Goal: Complete application form: Complete application form

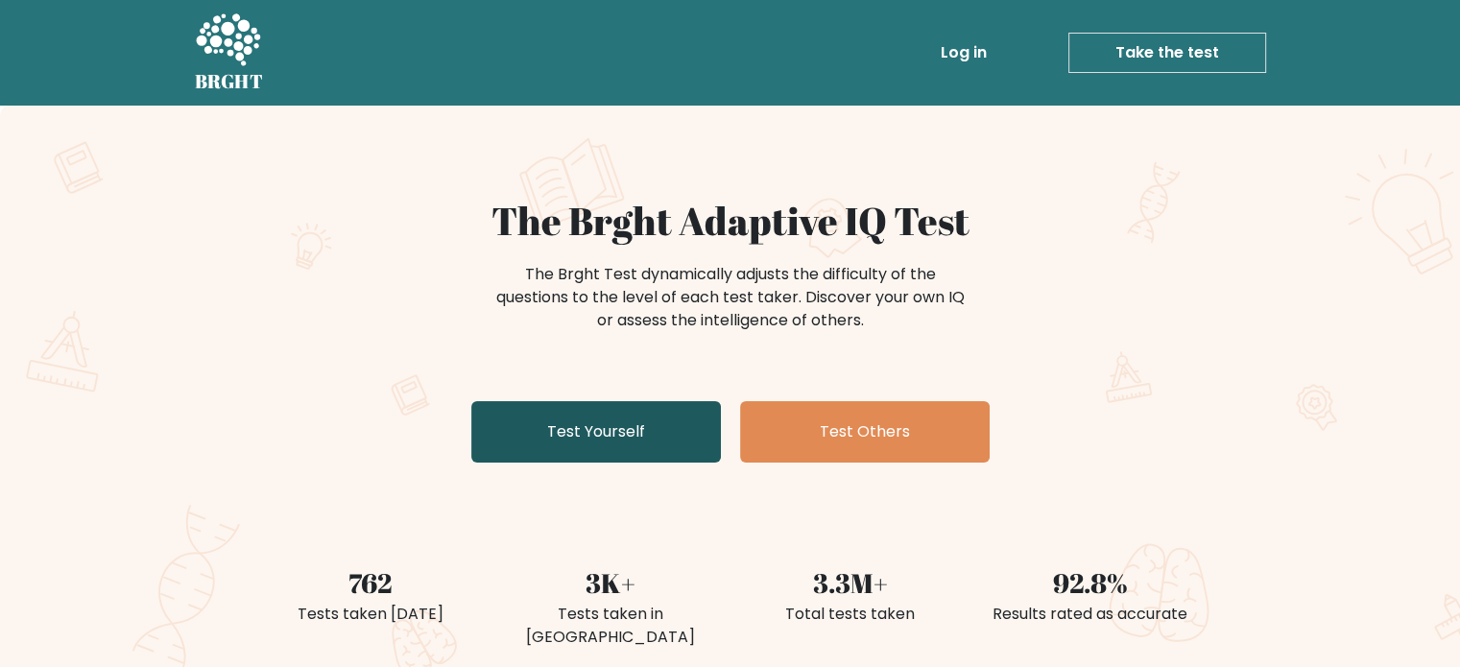
click at [684, 445] on link "Test Yourself" at bounding box center [596, 431] width 250 height 61
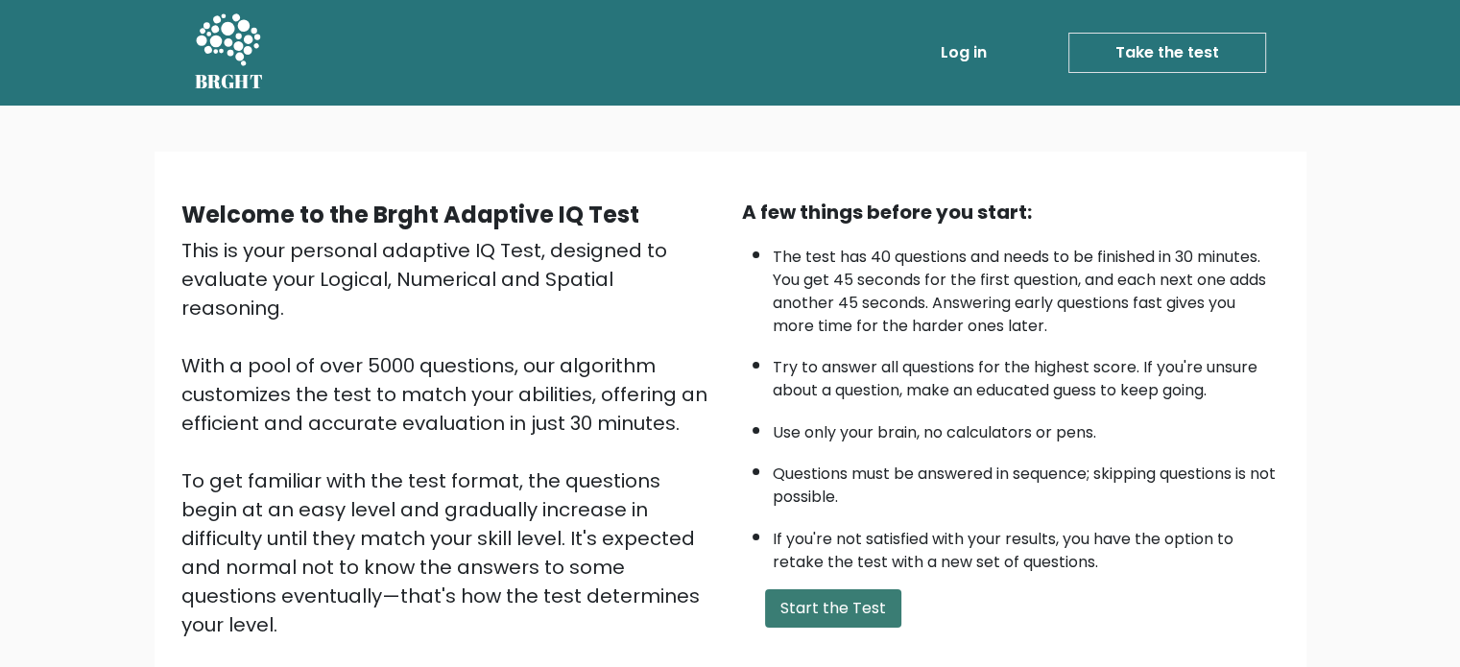
click at [833, 621] on button "Start the Test" at bounding box center [833, 608] width 136 height 38
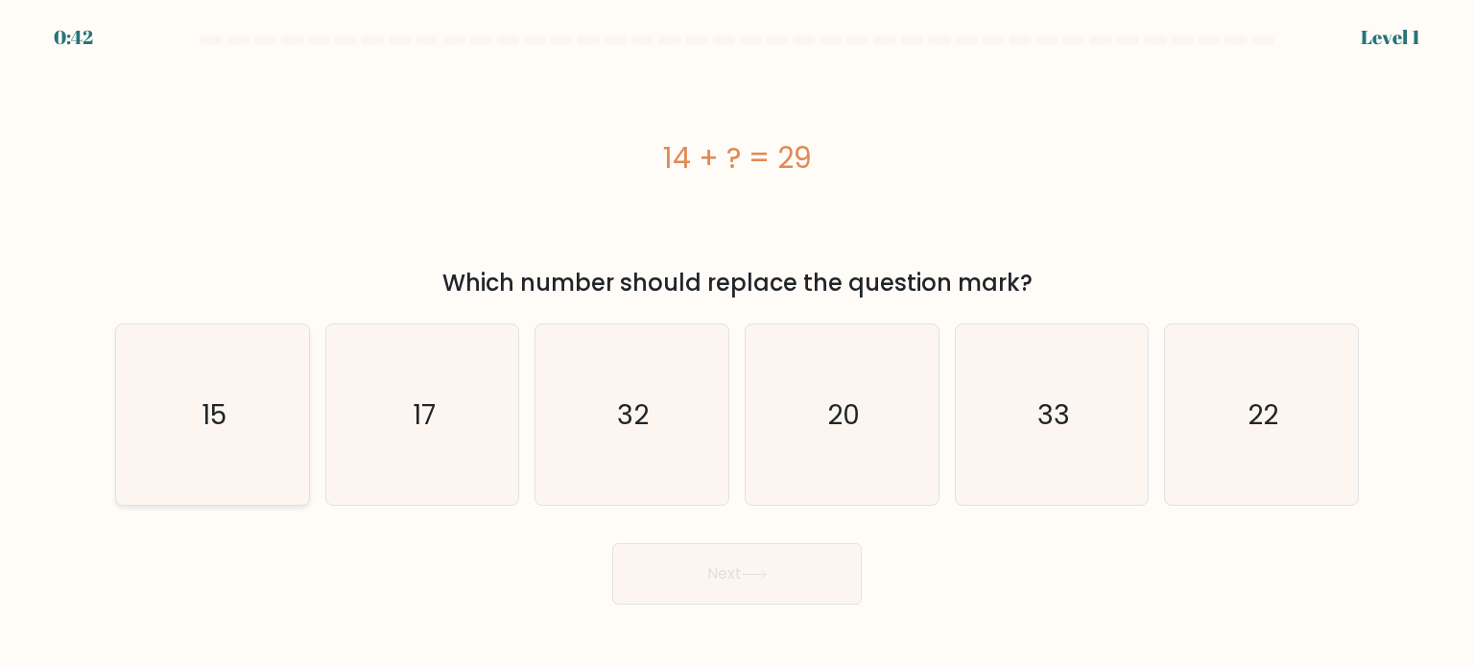
click at [211, 431] on text "15" at bounding box center [214, 413] width 25 height 38
click at [737, 344] on input "a. 15" at bounding box center [737, 339] width 1 height 10
radio input "true"
click at [779, 586] on button "Next" at bounding box center [737, 573] width 250 height 61
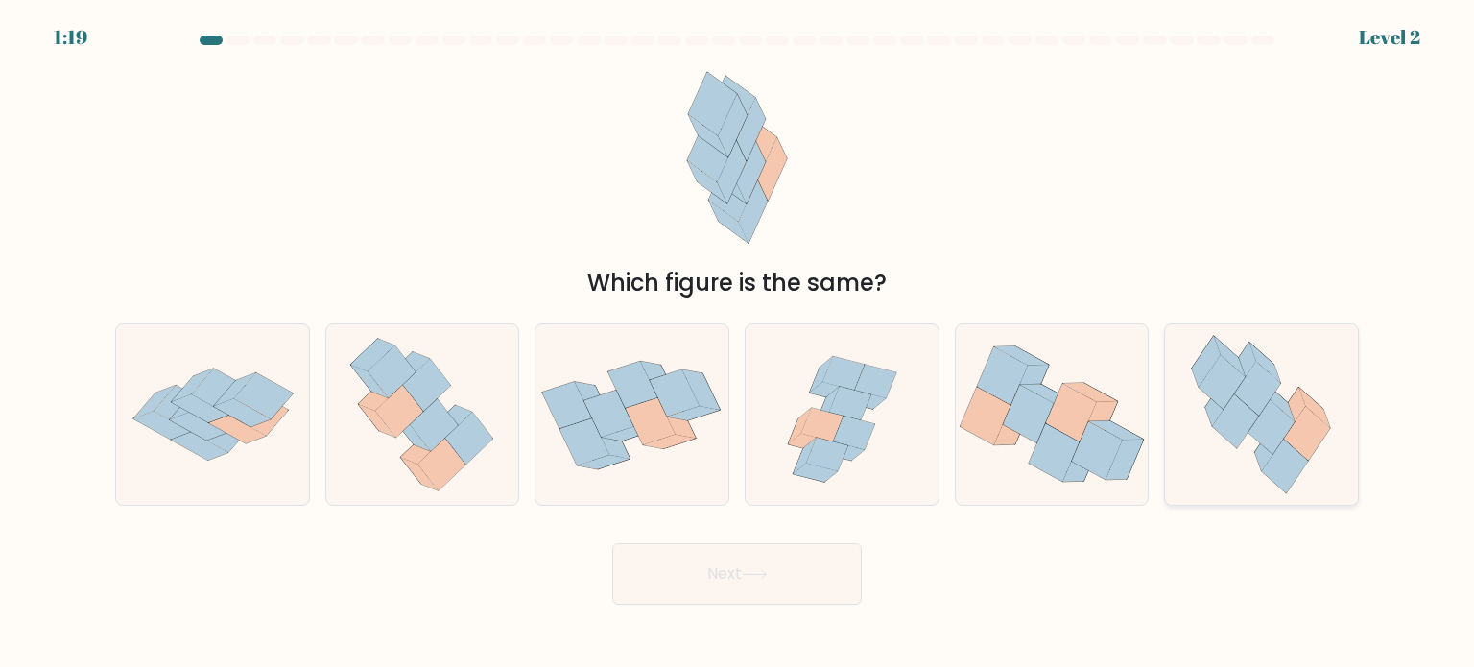
click at [1286, 448] on icon at bounding box center [1285, 466] width 46 height 54
click at [738, 344] on input "f." at bounding box center [737, 339] width 1 height 10
radio input "true"
click at [662, 575] on button "Next" at bounding box center [737, 573] width 250 height 61
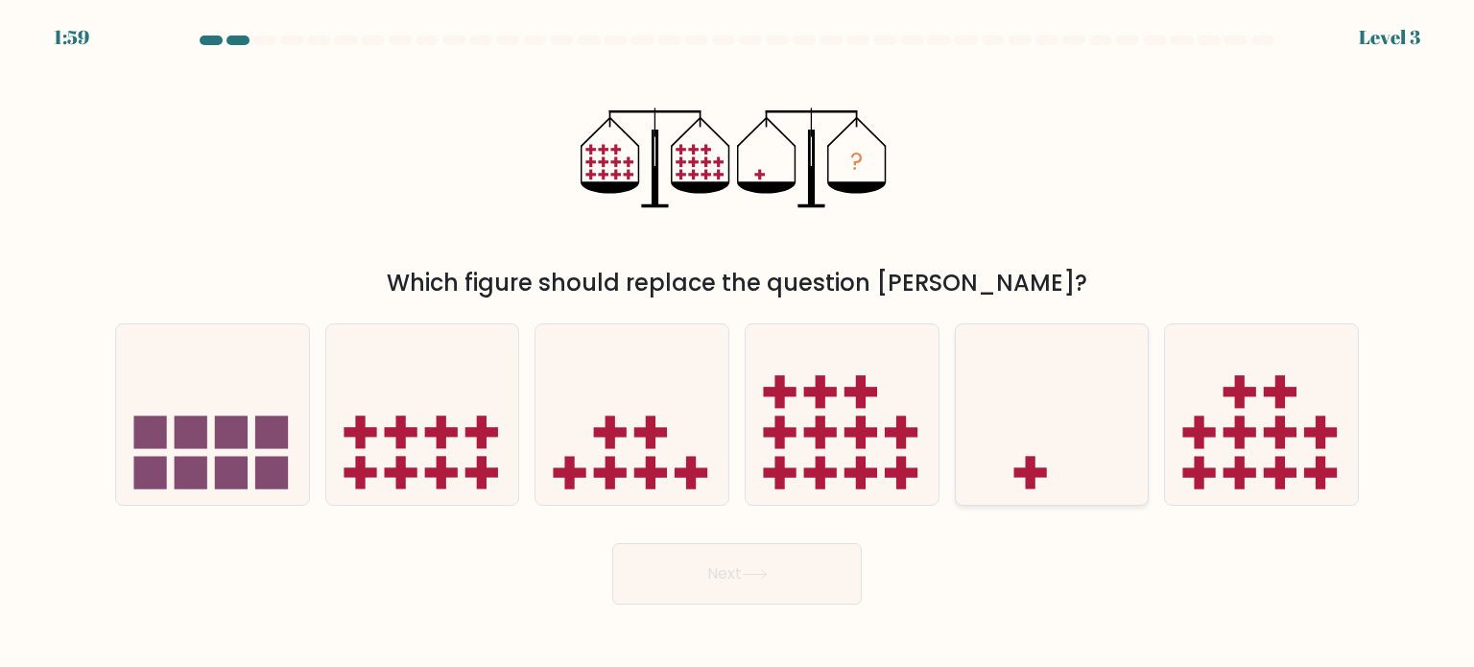
click at [994, 408] on icon at bounding box center [1052, 414] width 193 height 159
click at [738, 344] on input "e." at bounding box center [737, 339] width 1 height 10
radio input "true"
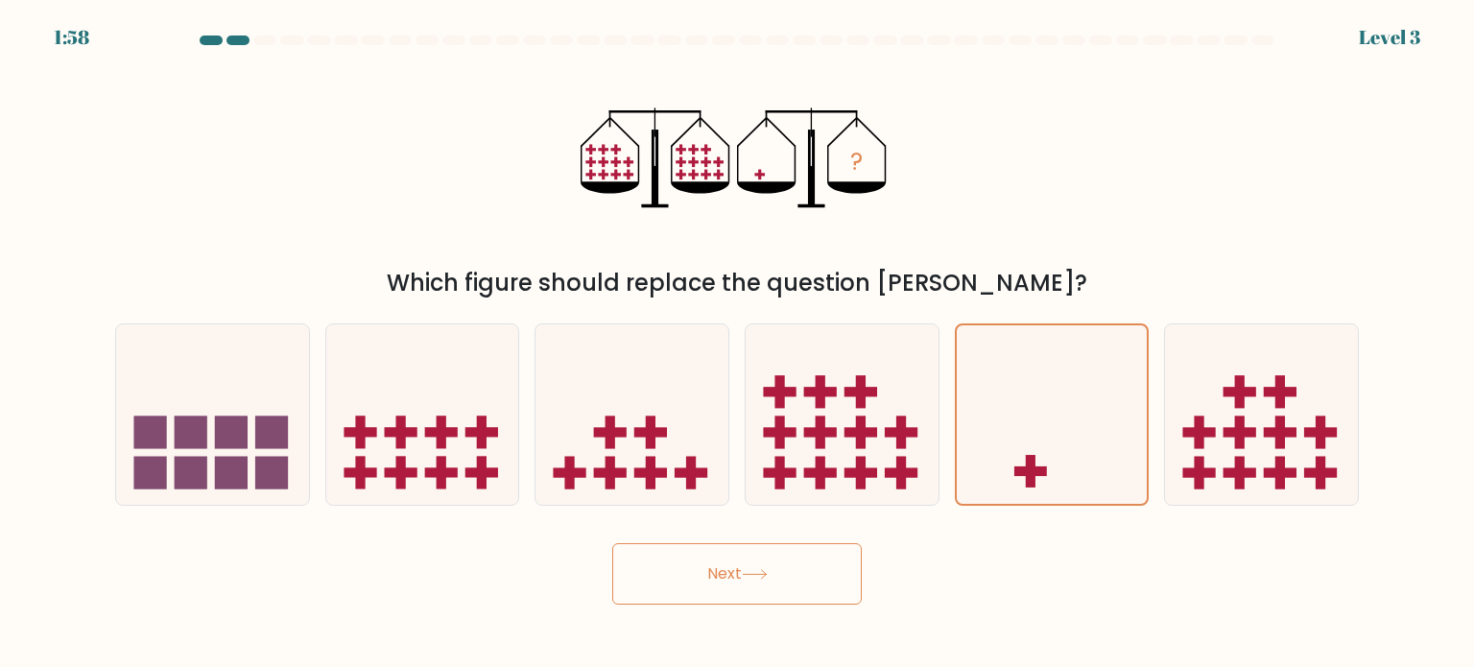
click at [808, 586] on button "Next" at bounding box center [737, 573] width 250 height 61
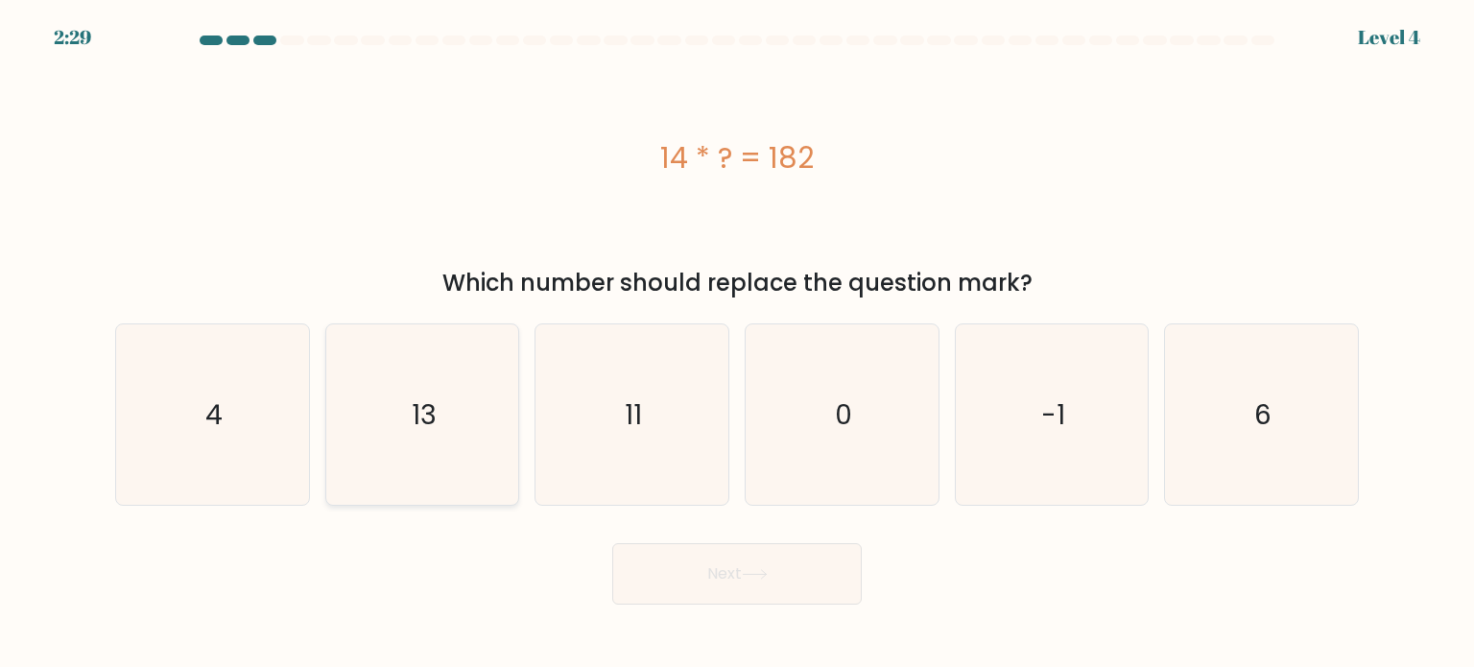
click at [396, 411] on icon "13" at bounding box center [422, 414] width 180 height 180
click at [737, 344] on input "b. 13" at bounding box center [737, 339] width 1 height 10
radio input "true"
click at [718, 579] on button "Next" at bounding box center [737, 573] width 250 height 61
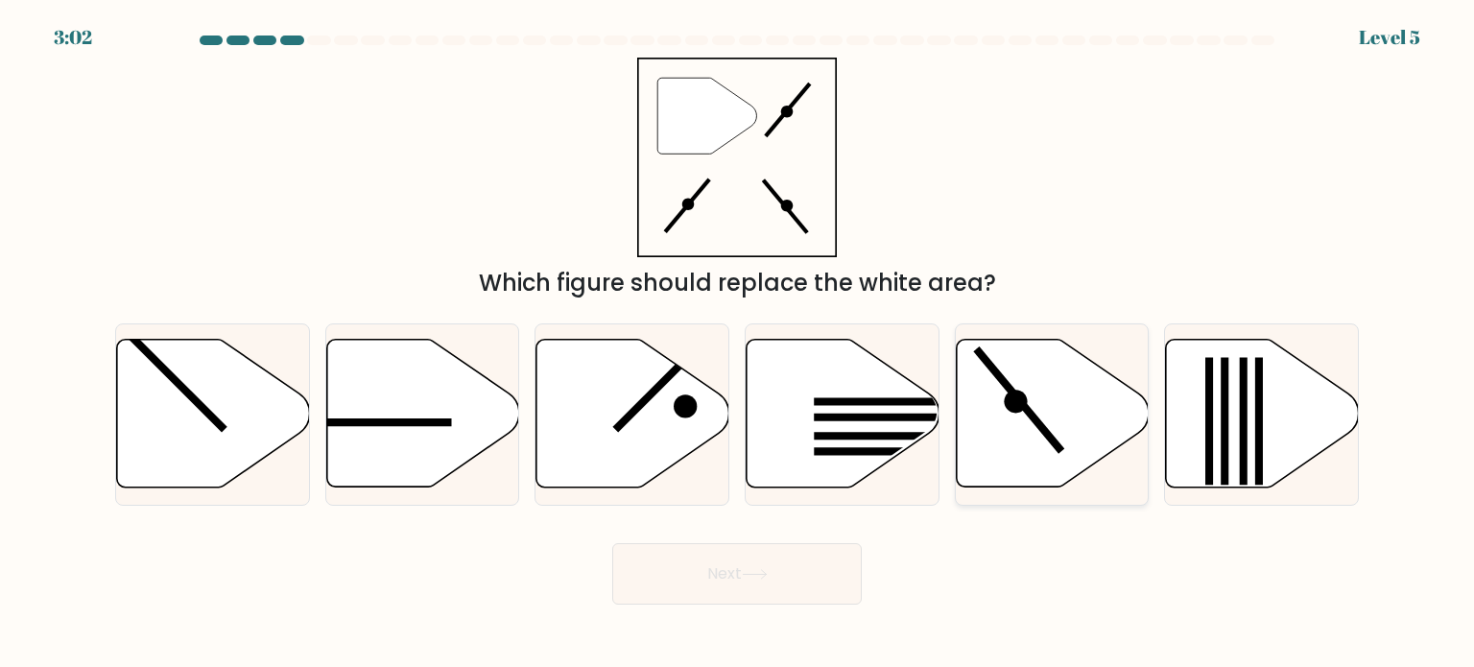
click at [1009, 413] on icon at bounding box center [1052, 414] width 193 height 148
click at [738, 344] on input "e." at bounding box center [737, 339] width 1 height 10
radio input "true"
click at [780, 558] on button "Next" at bounding box center [737, 573] width 250 height 61
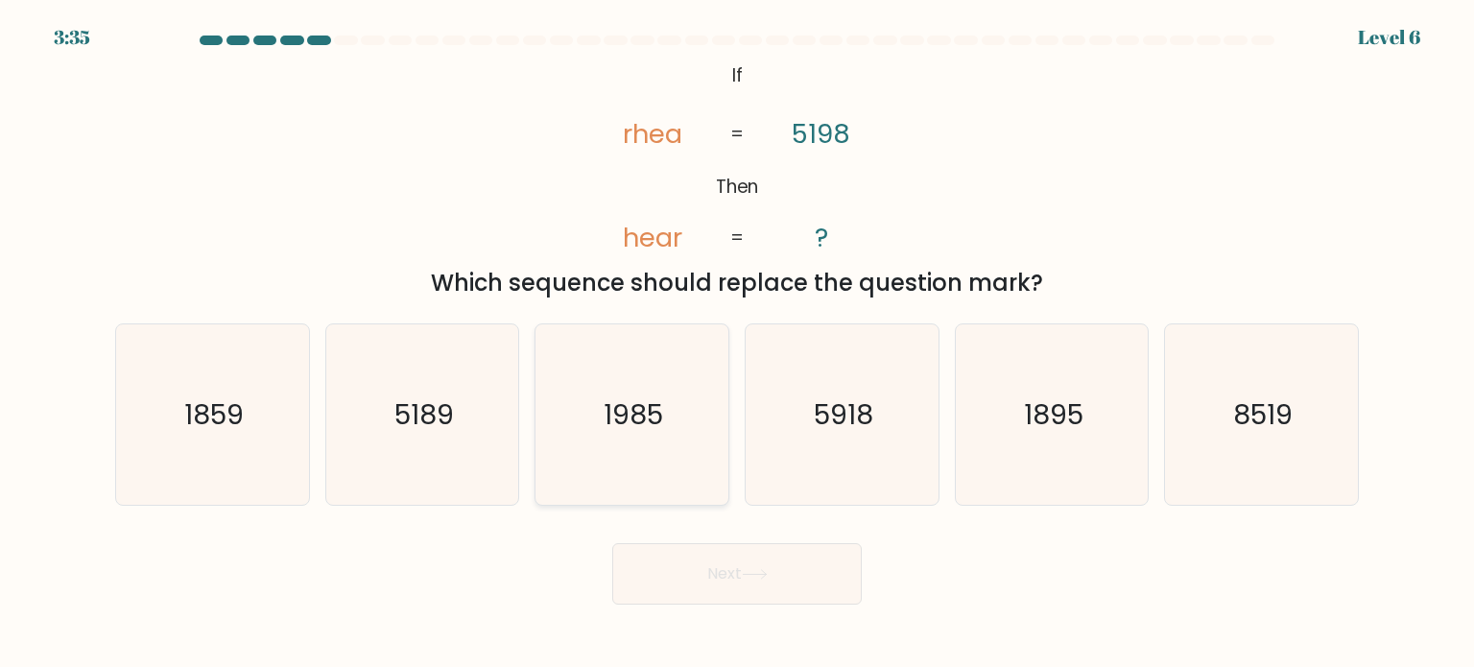
click at [632, 441] on icon "1985" at bounding box center [631, 414] width 180 height 180
click at [737, 344] on input "c. 1985" at bounding box center [737, 339] width 1 height 10
radio input "true"
click at [751, 583] on button "Next" at bounding box center [737, 573] width 250 height 61
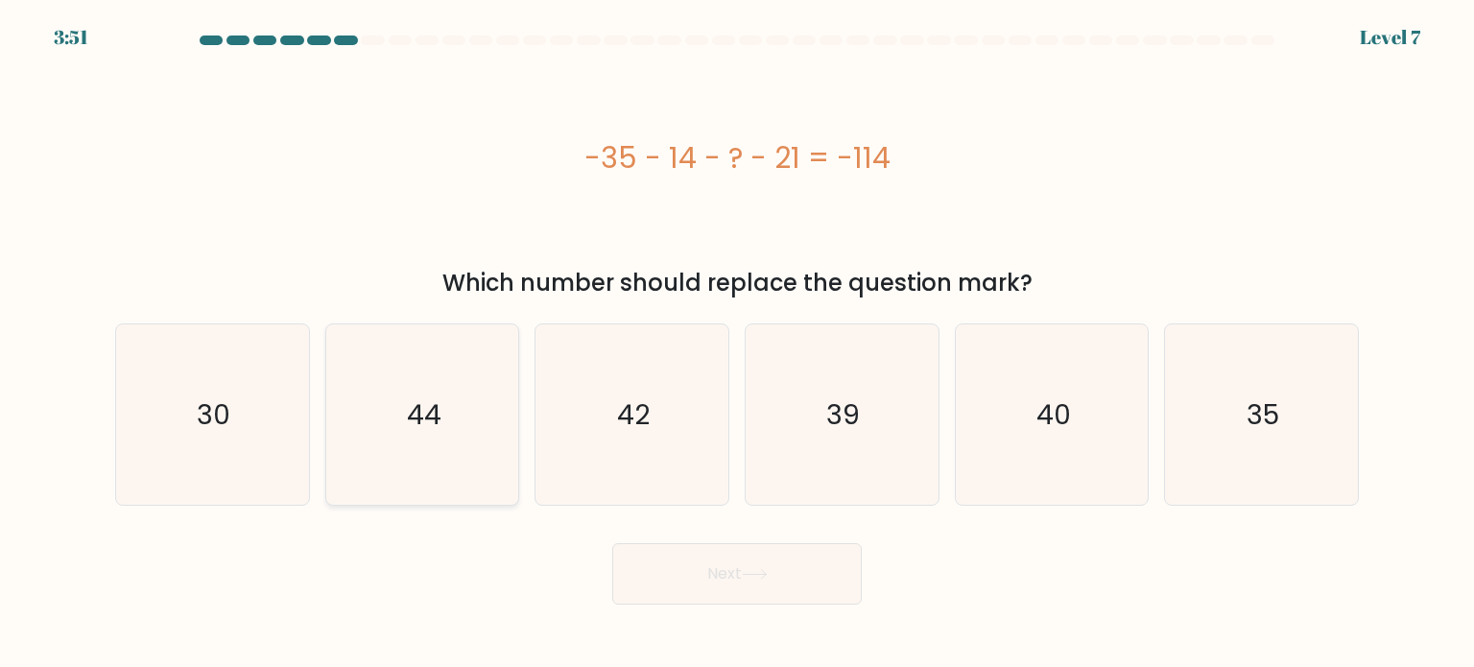
click at [357, 437] on icon "44" at bounding box center [422, 414] width 180 height 180
click at [737, 344] on input "b. 44" at bounding box center [737, 339] width 1 height 10
radio input "true"
click at [690, 563] on button "Next" at bounding box center [737, 573] width 250 height 61
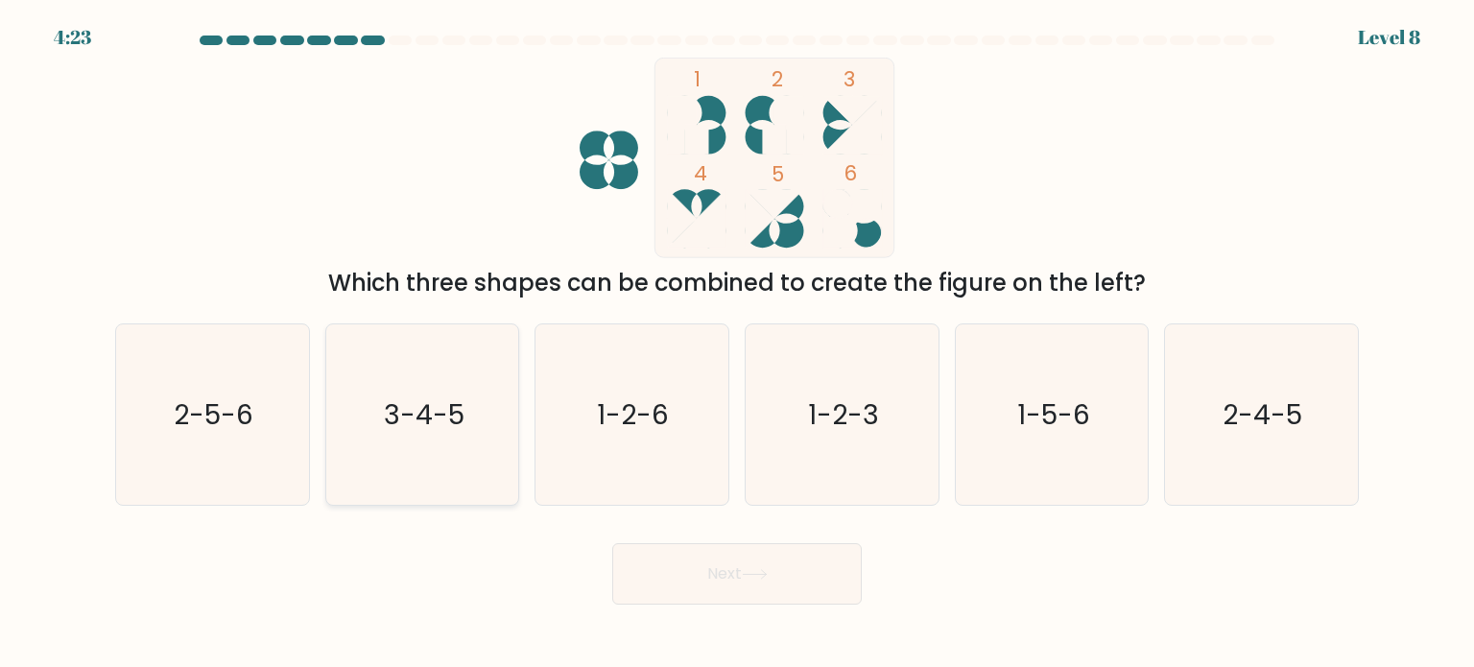
click at [474, 429] on icon "3-4-5" at bounding box center [422, 414] width 180 height 180
click at [737, 344] on input "b. 3-4-5" at bounding box center [737, 339] width 1 height 10
radio input "true"
click at [760, 538] on div "Next" at bounding box center [737, 567] width 1267 height 76
click at [766, 560] on button "Next" at bounding box center [737, 573] width 250 height 61
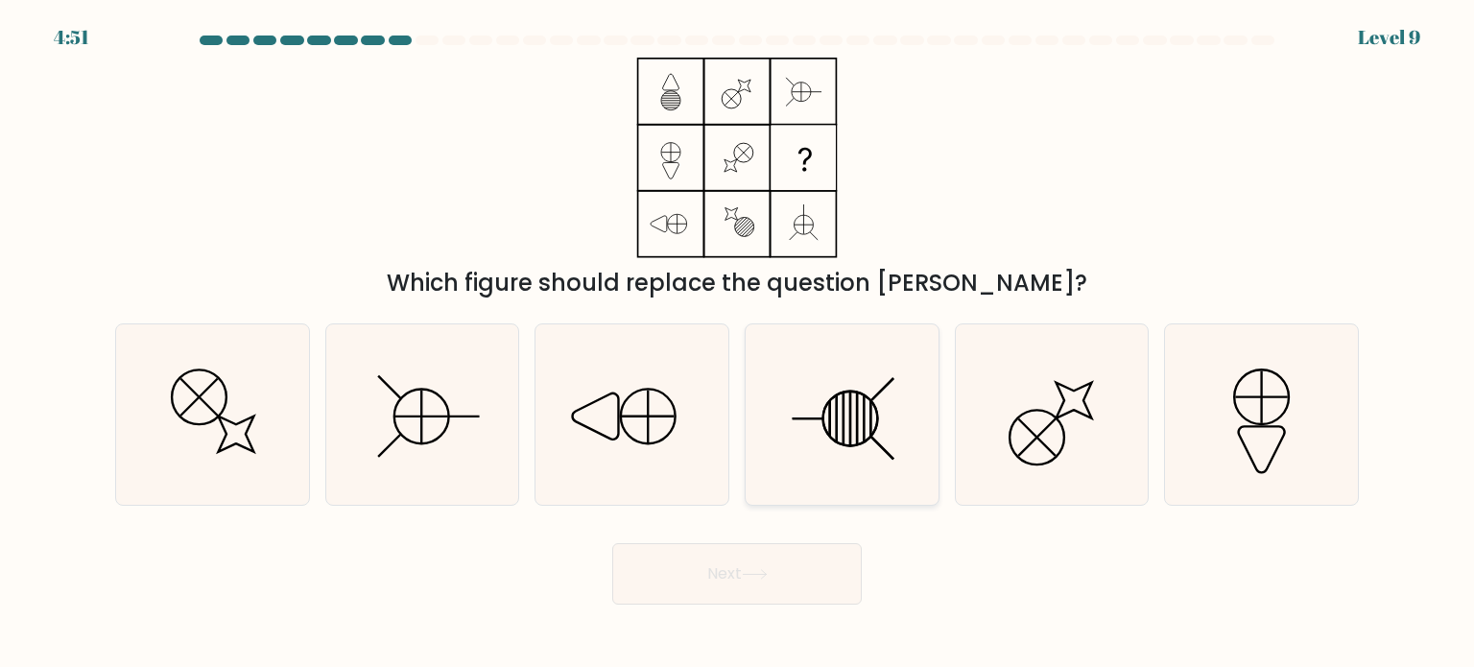
click at [785, 429] on icon at bounding box center [842, 414] width 180 height 180
click at [738, 344] on input "d." at bounding box center [737, 339] width 1 height 10
radio input "true"
click at [795, 574] on button "Next" at bounding box center [737, 573] width 250 height 61
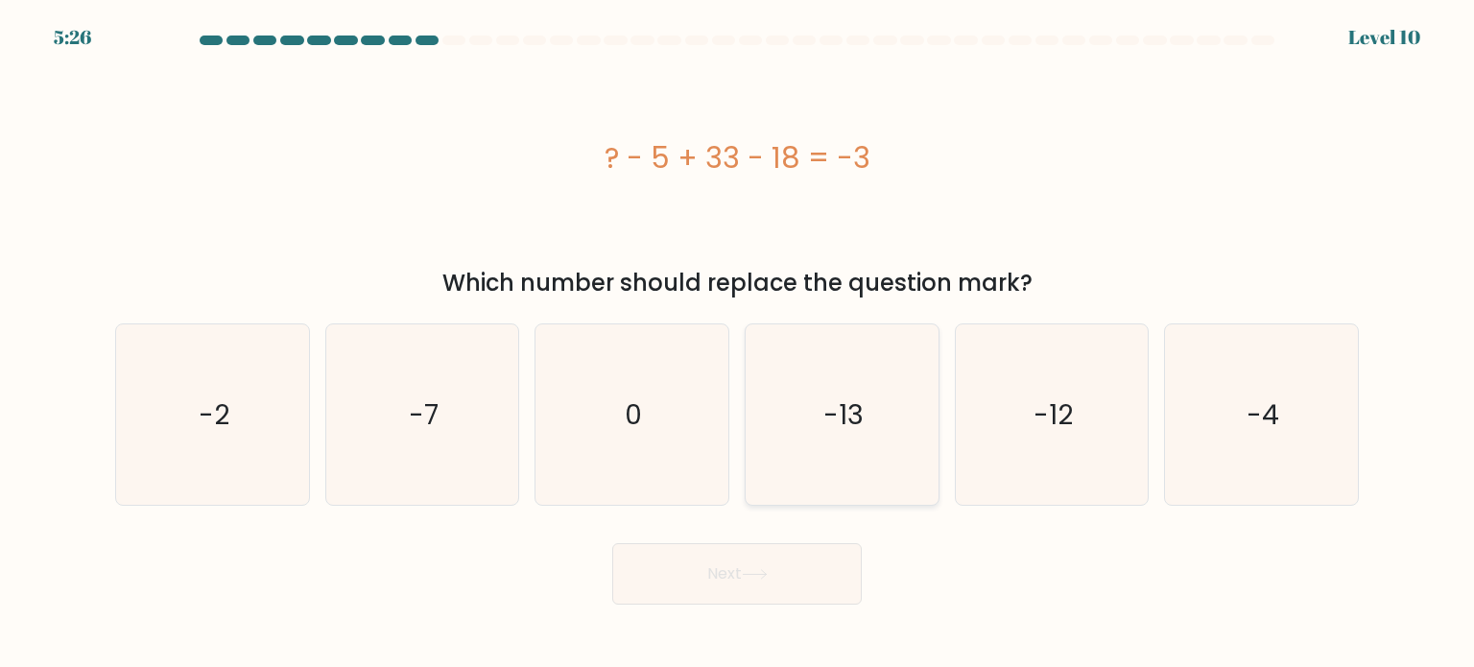
click at [760, 420] on icon "-13" at bounding box center [842, 414] width 180 height 180
click at [738, 344] on input "d. -13" at bounding box center [737, 339] width 1 height 10
radio input "true"
click at [772, 580] on button "Next" at bounding box center [737, 573] width 250 height 61
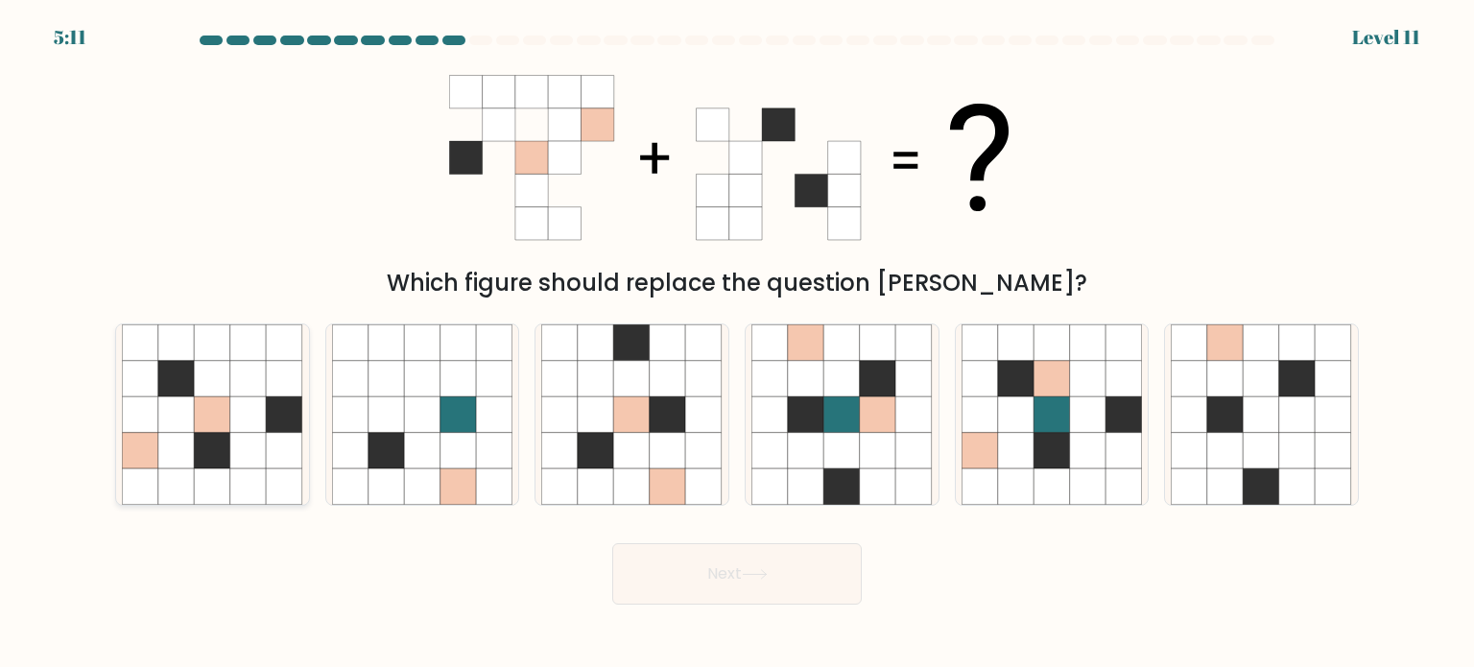
click at [259, 441] on icon at bounding box center [248, 450] width 36 height 36
click at [737, 344] on input "a." at bounding box center [737, 339] width 1 height 10
radio input "true"
click at [783, 572] on button "Next" at bounding box center [737, 573] width 250 height 61
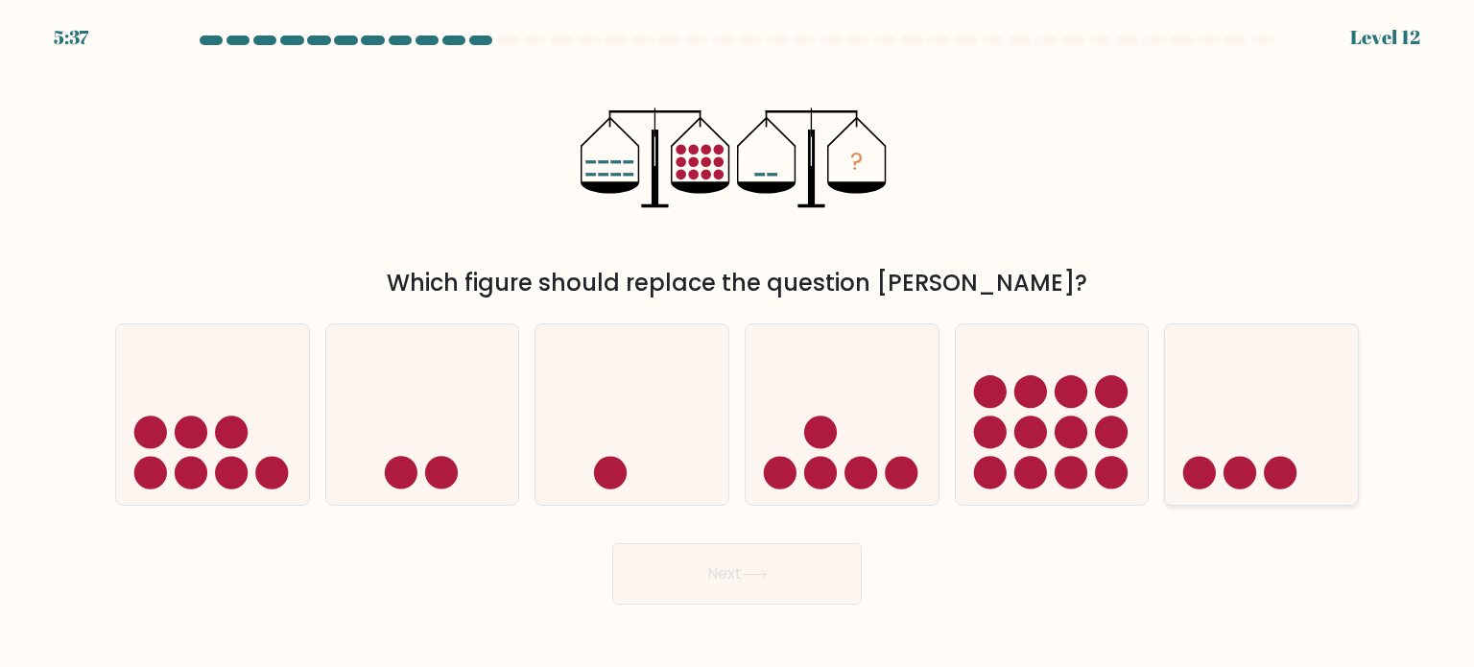
click at [1339, 457] on icon at bounding box center [1261, 414] width 193 height 159
click at [738, 344] on input "f." at bounding box center [737, 339] width 1 height 10
radio input "true"
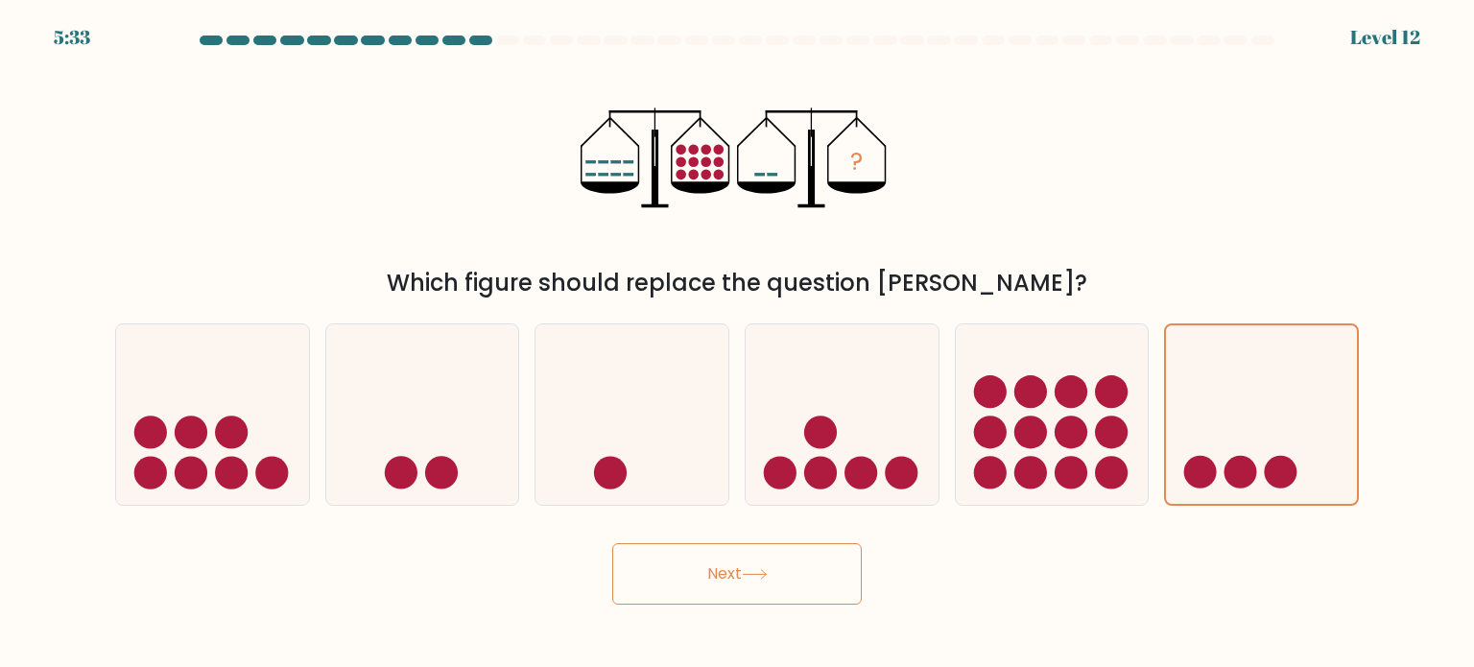
click at [669, 573] on button "Next" at bounding box center [737, 573] width 250 height 61
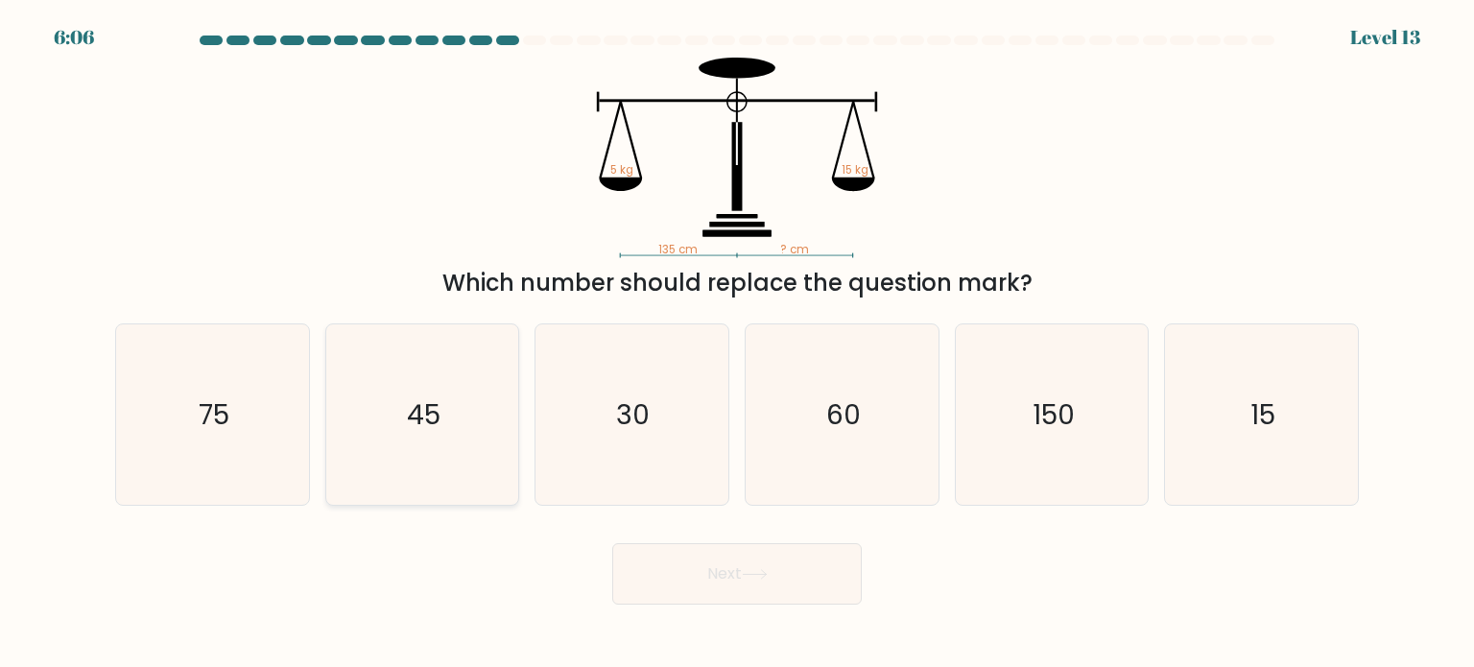
click at [468, 431] on icon "45" at bounding box center [422, 414] width 180 height 180
click at [737, 344] on input "b. 45" at bounding box center [737, 339] width 1 height 10
radio input "true"
click at [711, 586] on button "Next" at bounding box center [737, 573] width 250 height 61
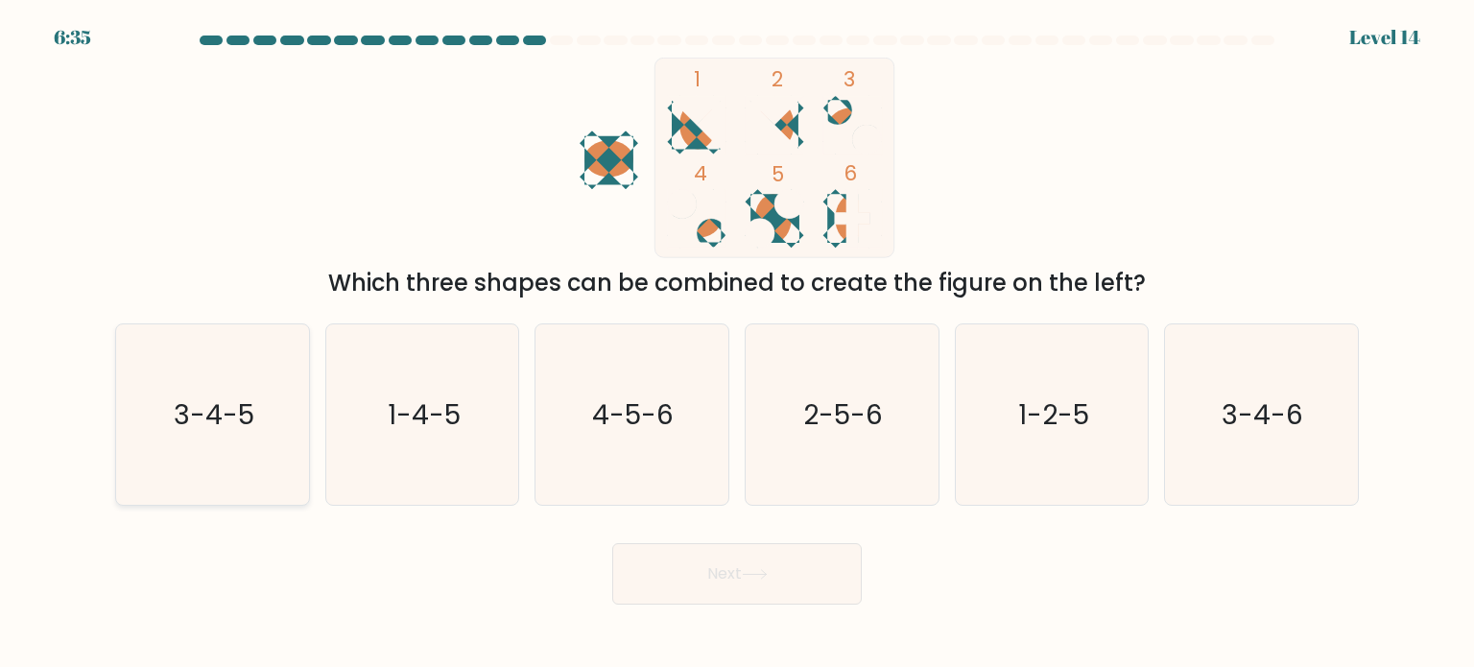
drag, startPoint x: 168, startPoint y: 467, endPoint x: 288, endPoint y: 462, distance: 120.1
click at [169, 467] on icon "3-4-5" at bounding box center [212, 414] width 180 height 180
click at [737, 344] on input "a. 3-4-5" at bounding box center [737, 339] width 1 height 10
radio input "true"
click at [723, 602] on button "Next" at bounding box center [737, 573] width 250 height 61
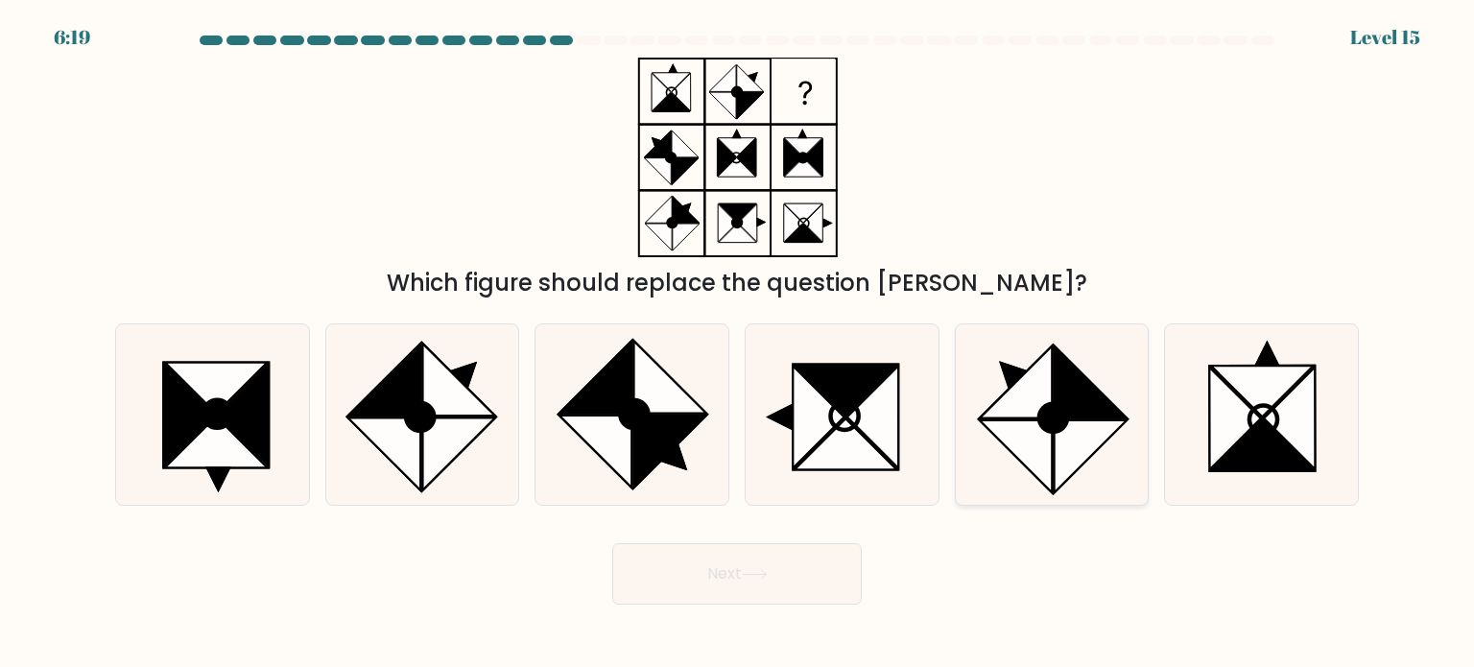
click at [1003, 416] on icon at bounding box center [1016, 382] width 73 height 73
click at [738, 344] on input "e." at bounding box center [737, 339] width 1 height 10
radio input "true"
click at [818, 565] on button "Next" at bounding box center [737, 573] width 250 height 61
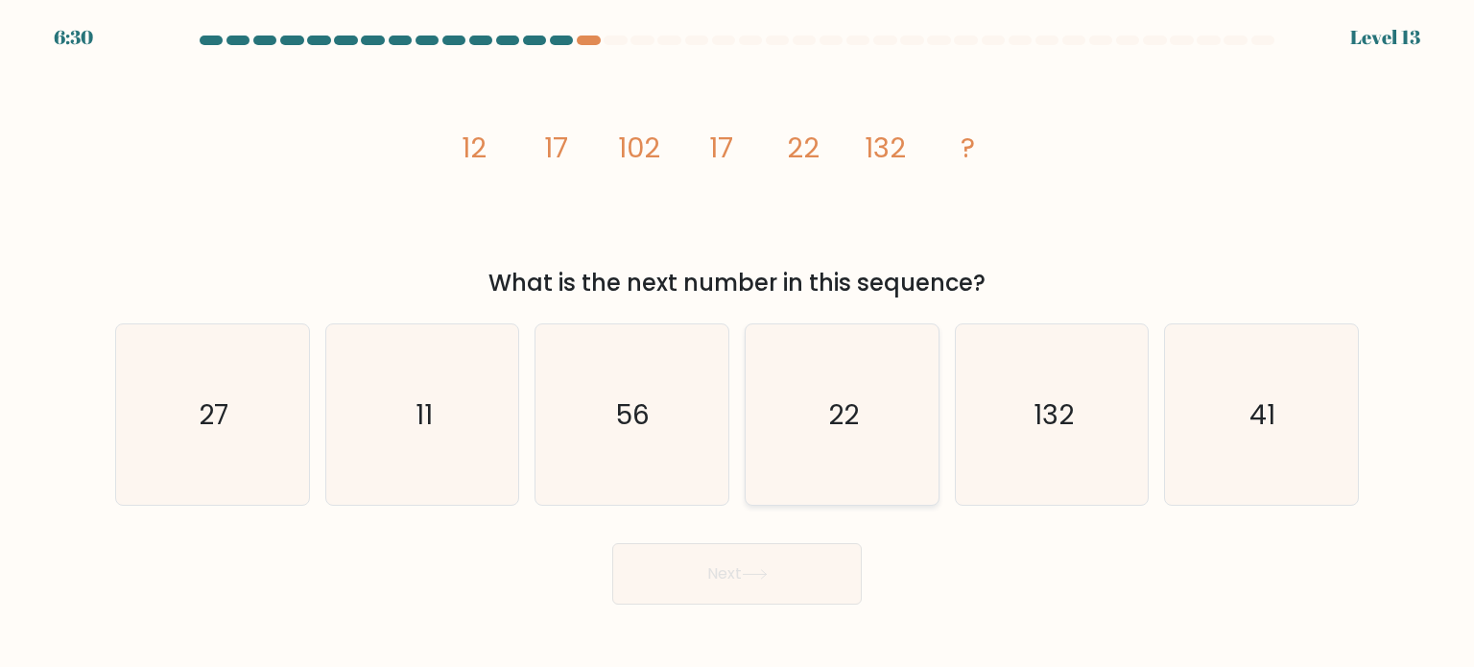
click at [870, 416] on icon "22" at bounding box center [842, 414] width 180 height 180
click at [738, 344] on input "d. 22" at bounding box center [737, 339] width 1 height 10
radio input "true"
click at [814, 575] on button "Next" at bounding box center [737, 573] width 250 height 61
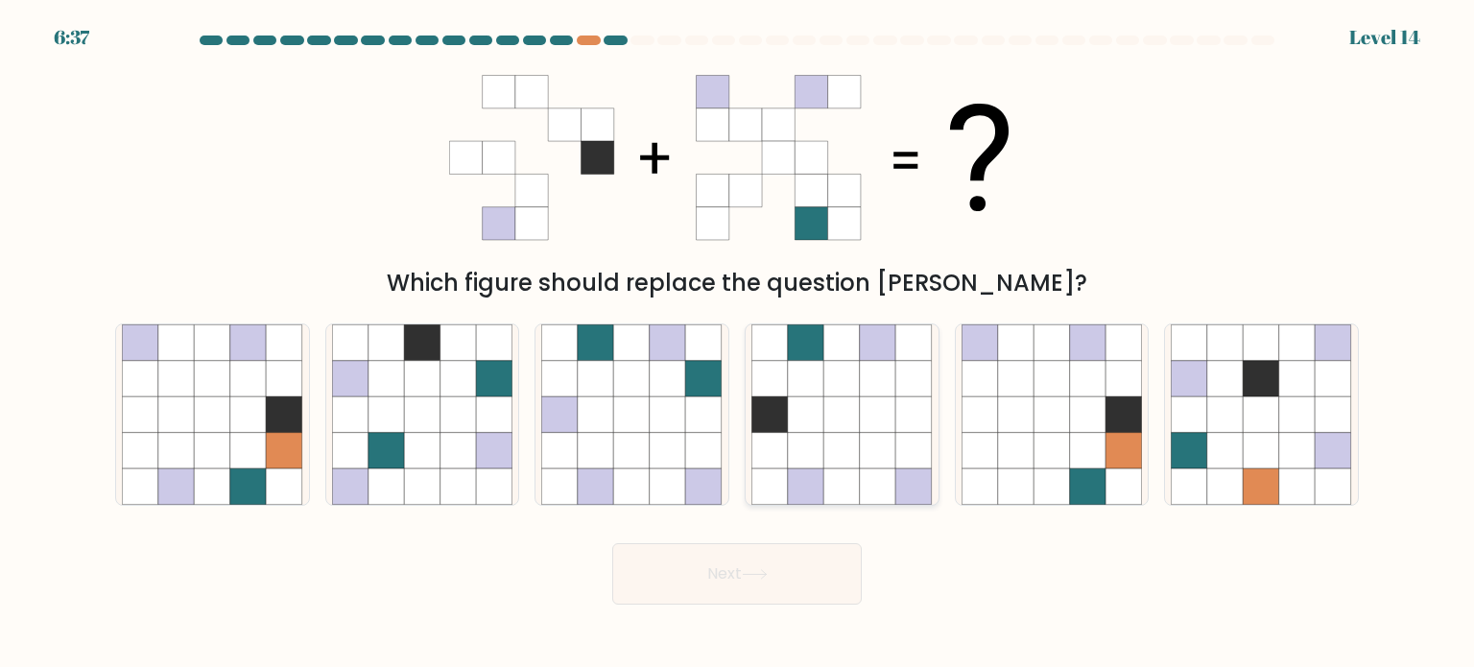
click at [898, 389] on icon at bounding box center [914, 378] width 36 height 36
click at [738, 344] on input "d." at bounding box center [737, 339] width 1 height 10
radio input "true"
click at [818, 586] on button "Next" at bounding box center [737, 573] width 250 height 61
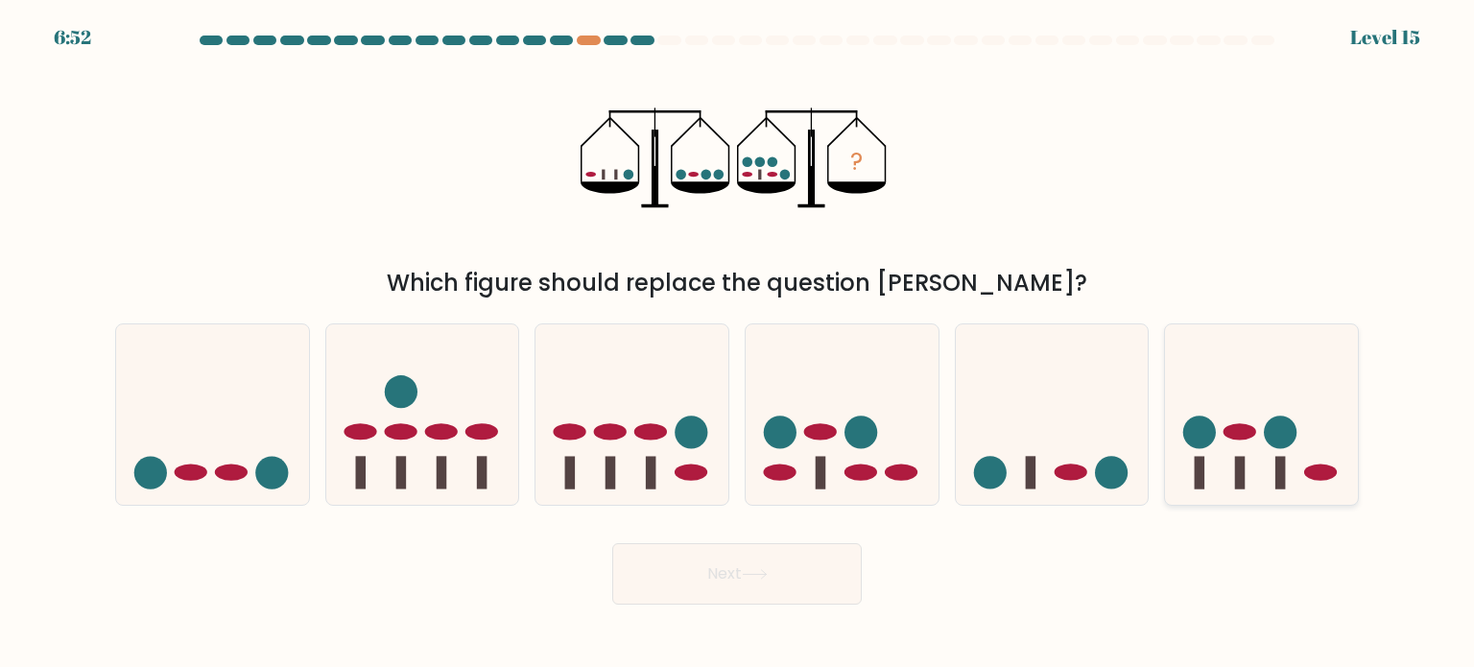
click at [1315, 409] on icon at bounding box center [1261, 414] width 193 height 159
click at [738, 344] on input "f." at bounding box center [737, 339] width 1 height 10
radio input "true"
click at [1281, 436] on circle at bounding box center [1280, 432] width 33 height 33
click at [738, 344] on input "f." at bounding box center [737, 339] width 1 height 10
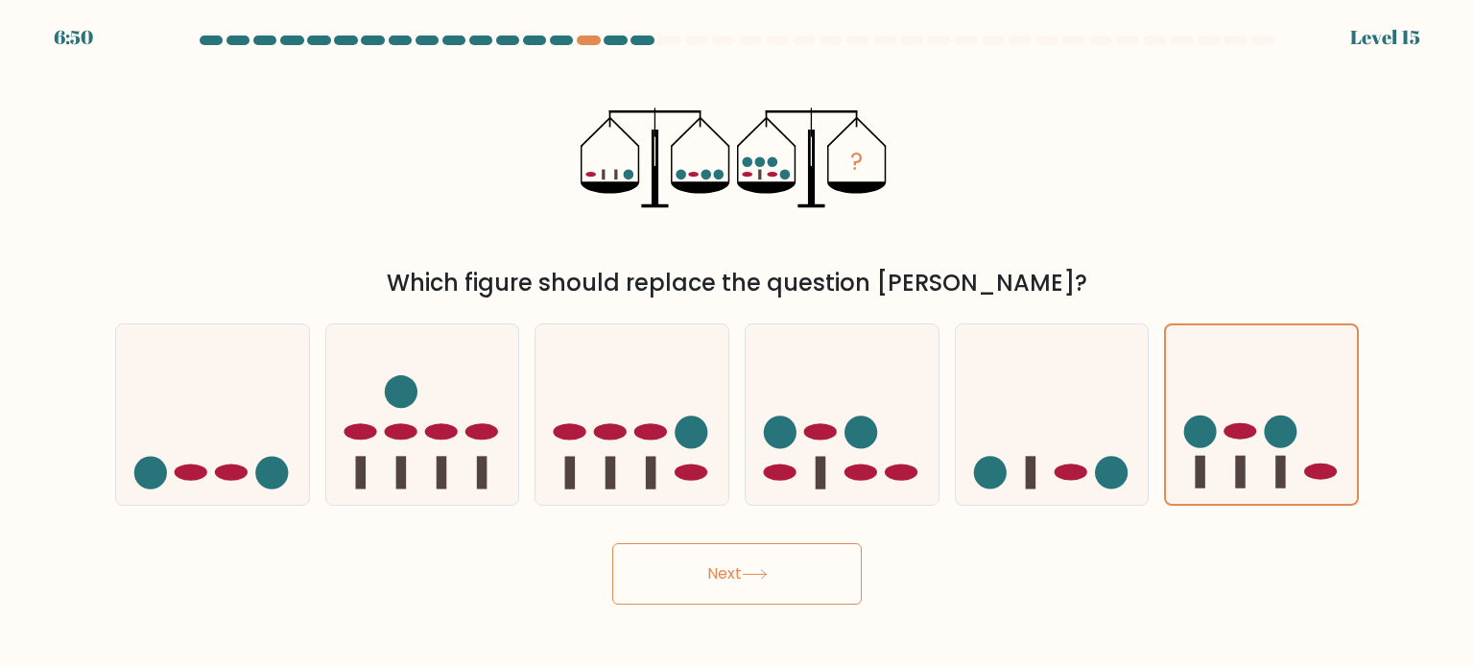
click at [839, 580] on button "Next" at bounding box center [737, 573] width 250 height 61
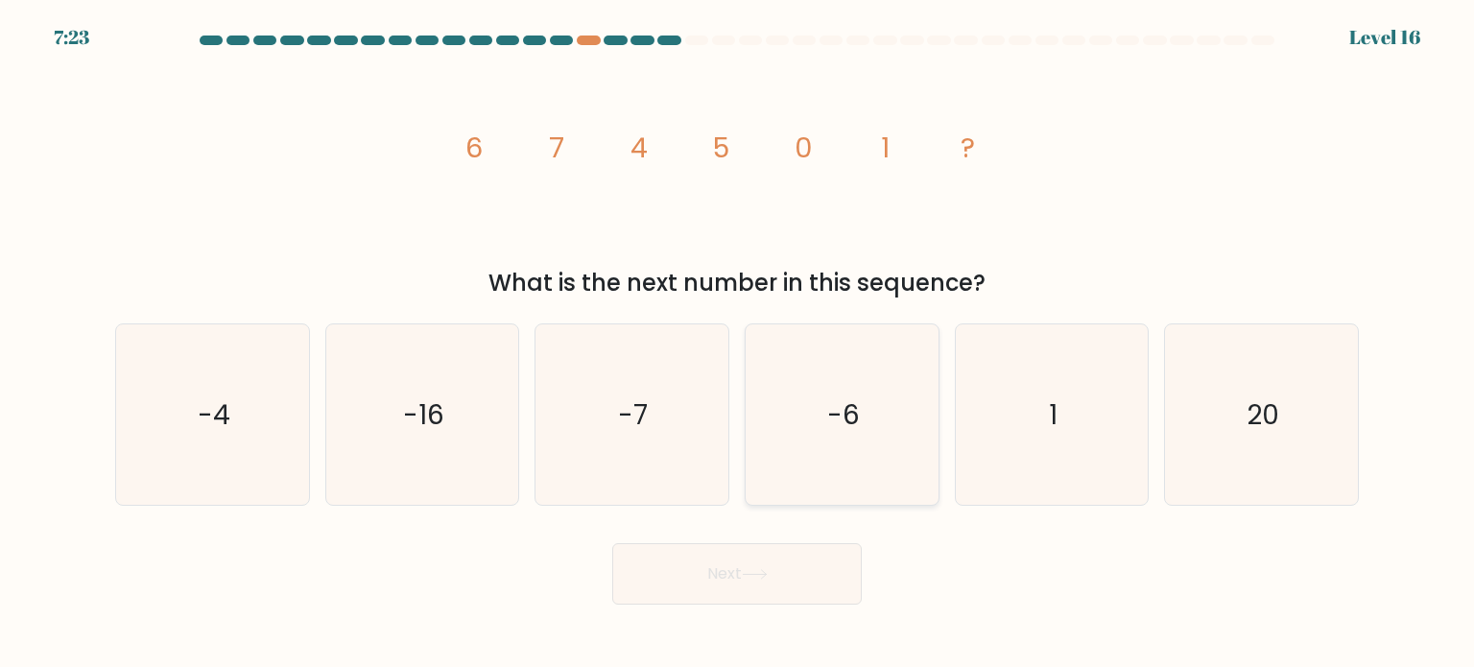
click at [891, 448] on icon "-6" at bounding box center [842, 414] width 180 height 180
click at [738, 344] on input "d. -6" at bounding box center [737, 339] width 1 height 10
radio input "true"
click at [779, 567] on button "Next" at bounding box center [737, 573] width 250 height 61
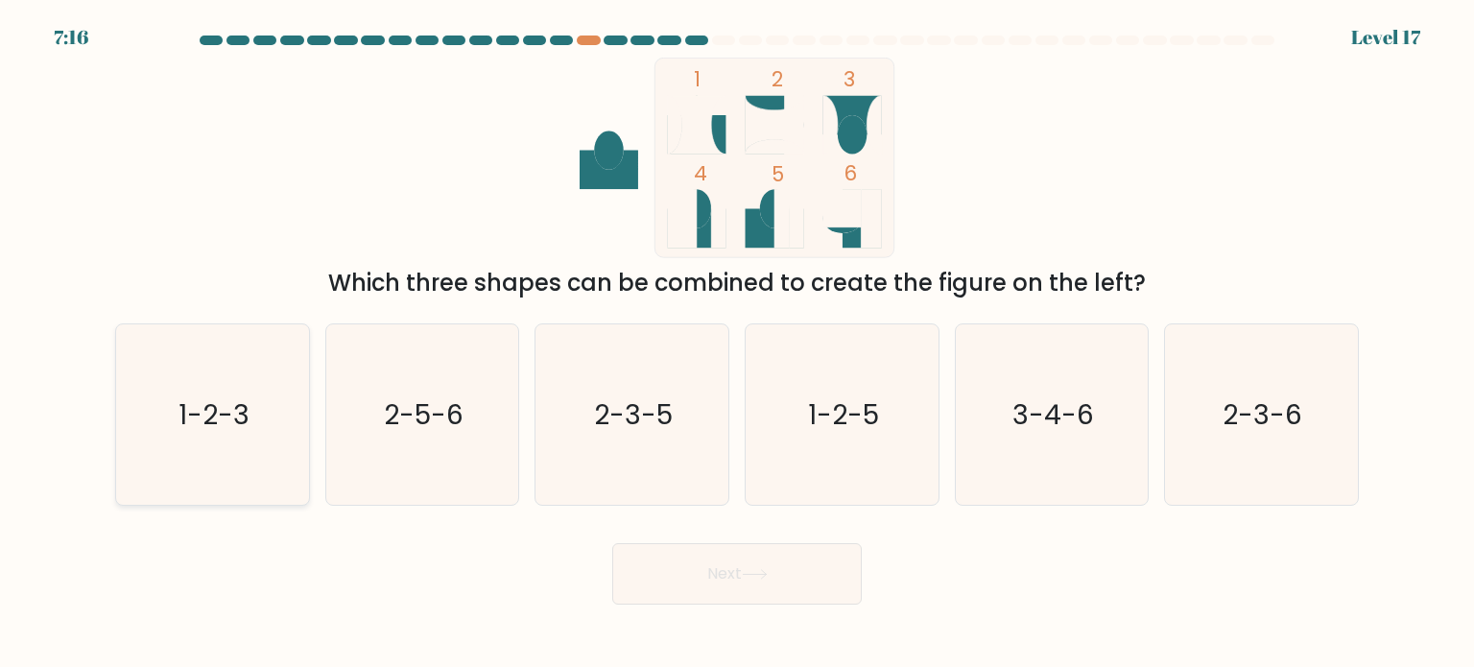
click at [269, 448] on icon "1-2-3" at bounding box center [212, 414] width 180 height 180
click at [737, 344] on input "a. 1-2-3" at bounding box center [737, 339] width 1 height 10
radio input "true"
click at [737, 577] on button "Next" at bounding box center [737, 573] width 250 height 61
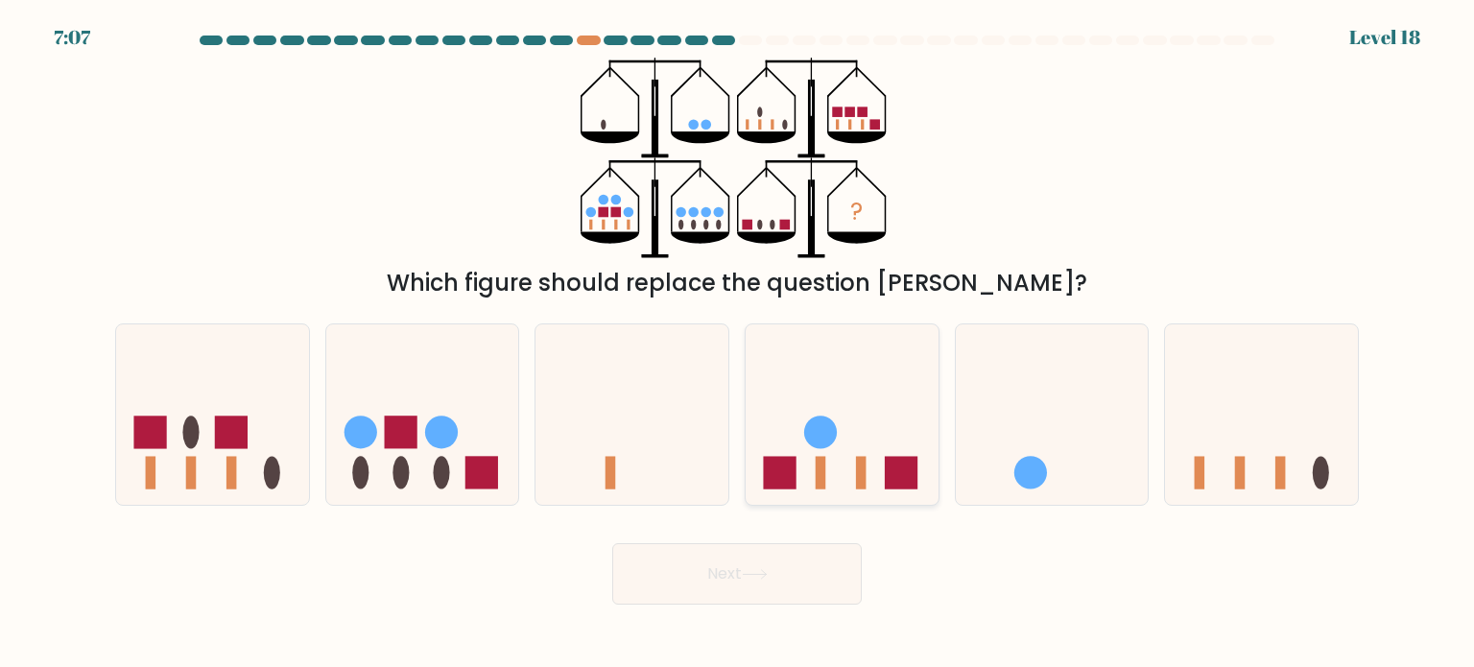
click at [902, 483] on rect at bounding box center [901, 472] width 33 height 33
click at [738, 344] on input "d." at bounding box center [737, 339] width 1 height 10
radio input "true"
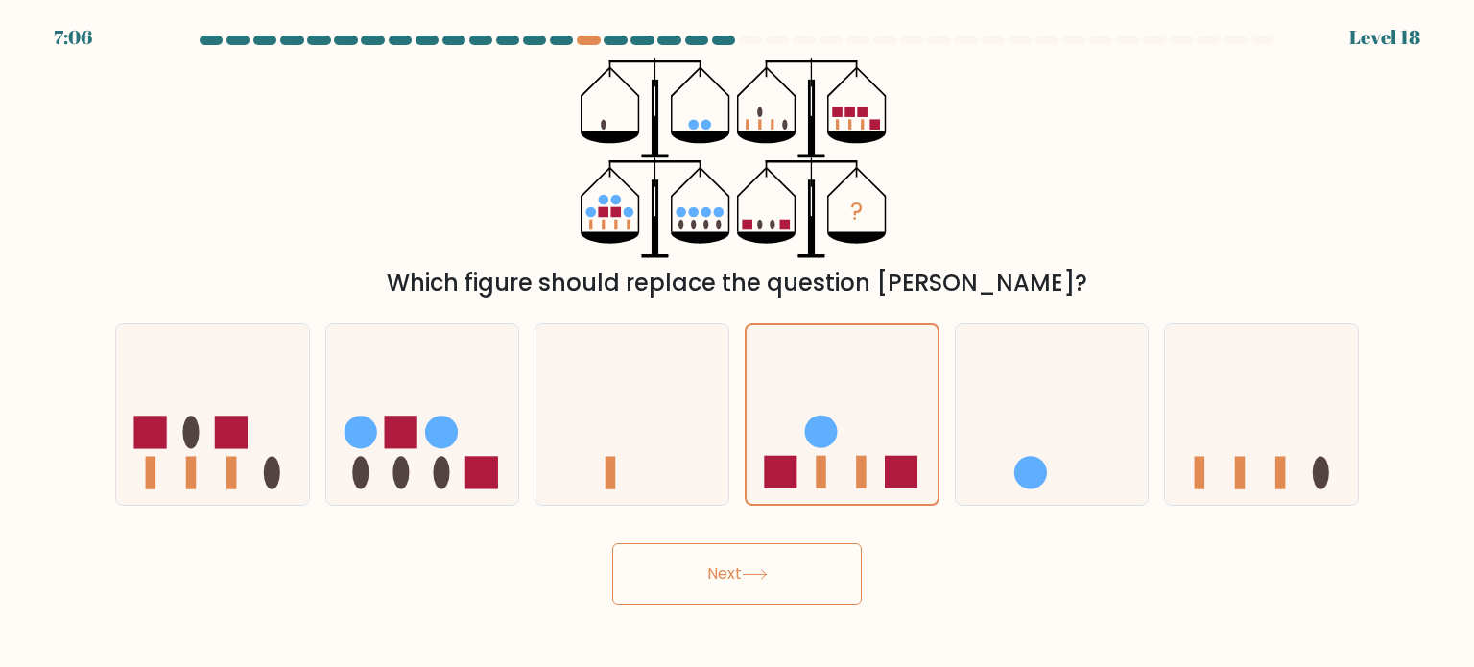
click at [782, 576] on button "Next" at bounding box center [737, 573] width 250 height 61
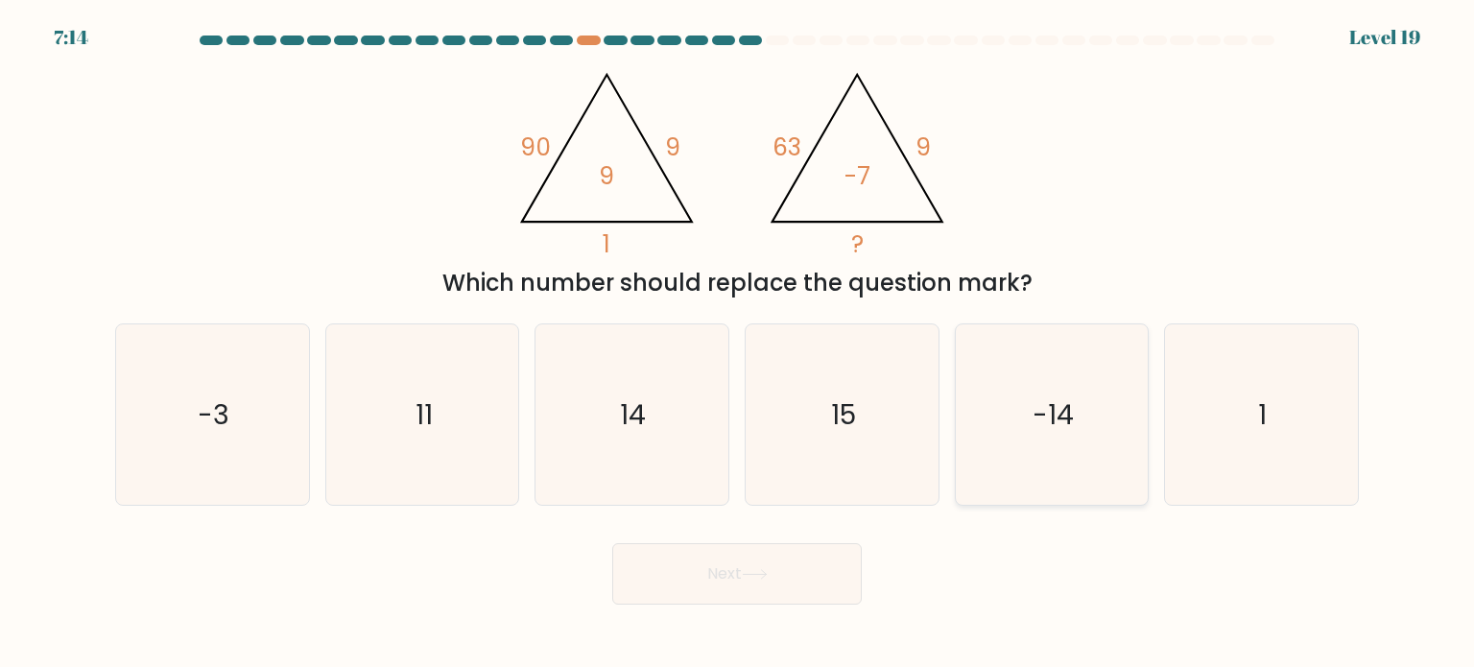
click at [1055, 410] on text "-14" at bounding box center [1053, 413] width 41 height 38
click at [738, 344] on input "e. -14" at bounding box center [737, 339] width 1 height 10
radio input "true"
click at [699, 458] on icon "14" at bounding box center [631, 414] width 180 height 180
click at [737, 344] on input "c. 14" at bounding box center [737, 339] width 1 height 10
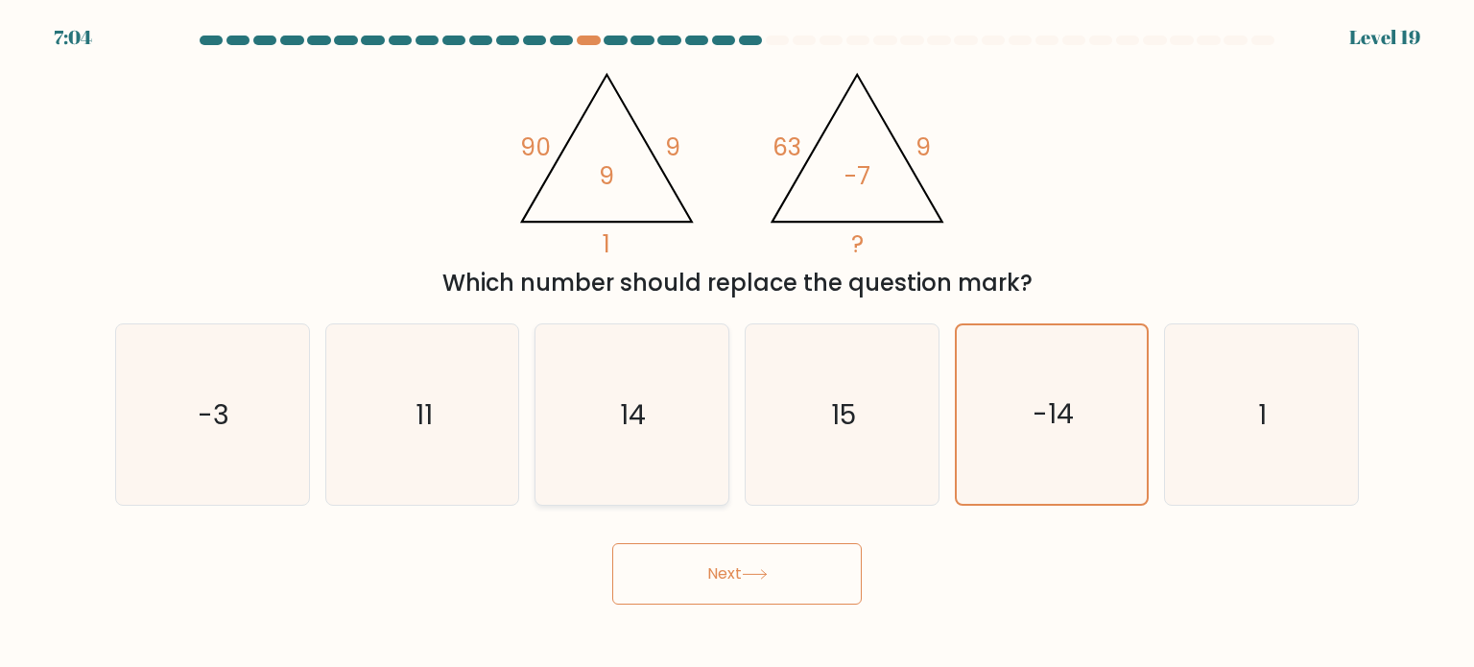
radio input "true"
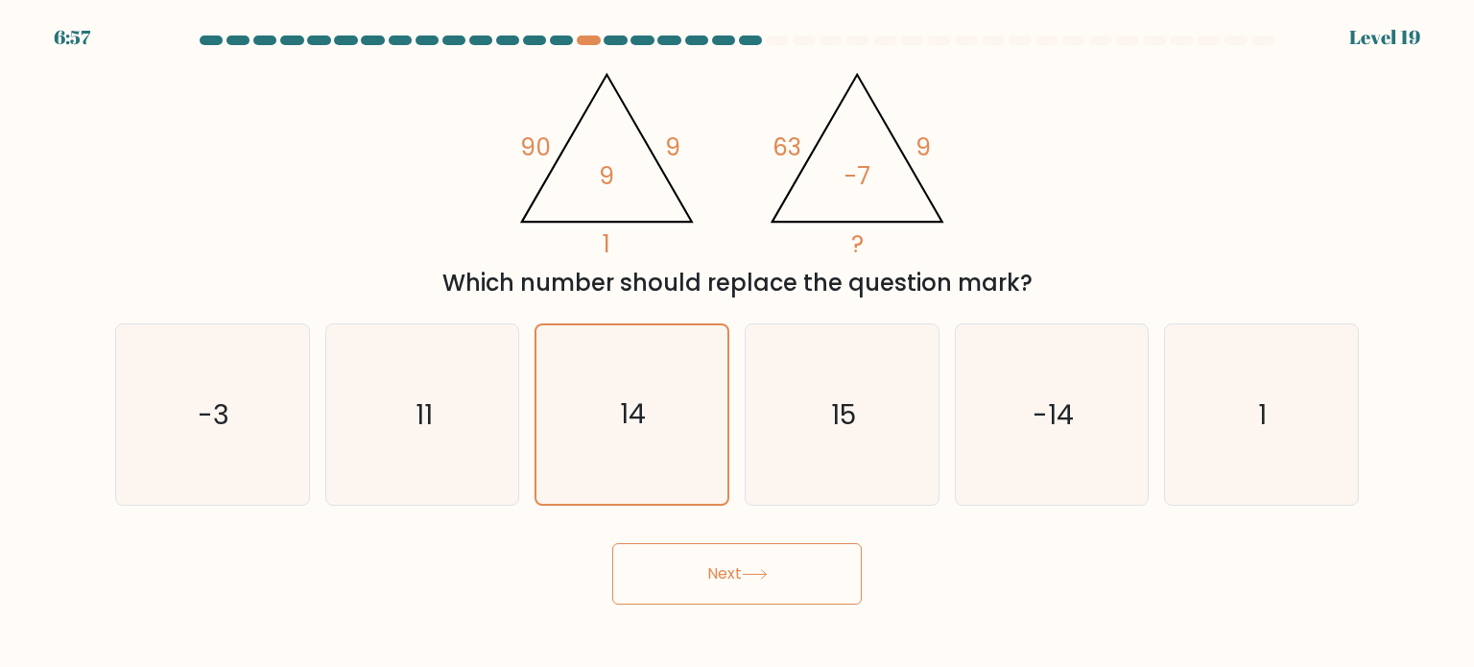
click at [739, 567] on button "Next" at bounding box center [737, 573] width 250 height 61
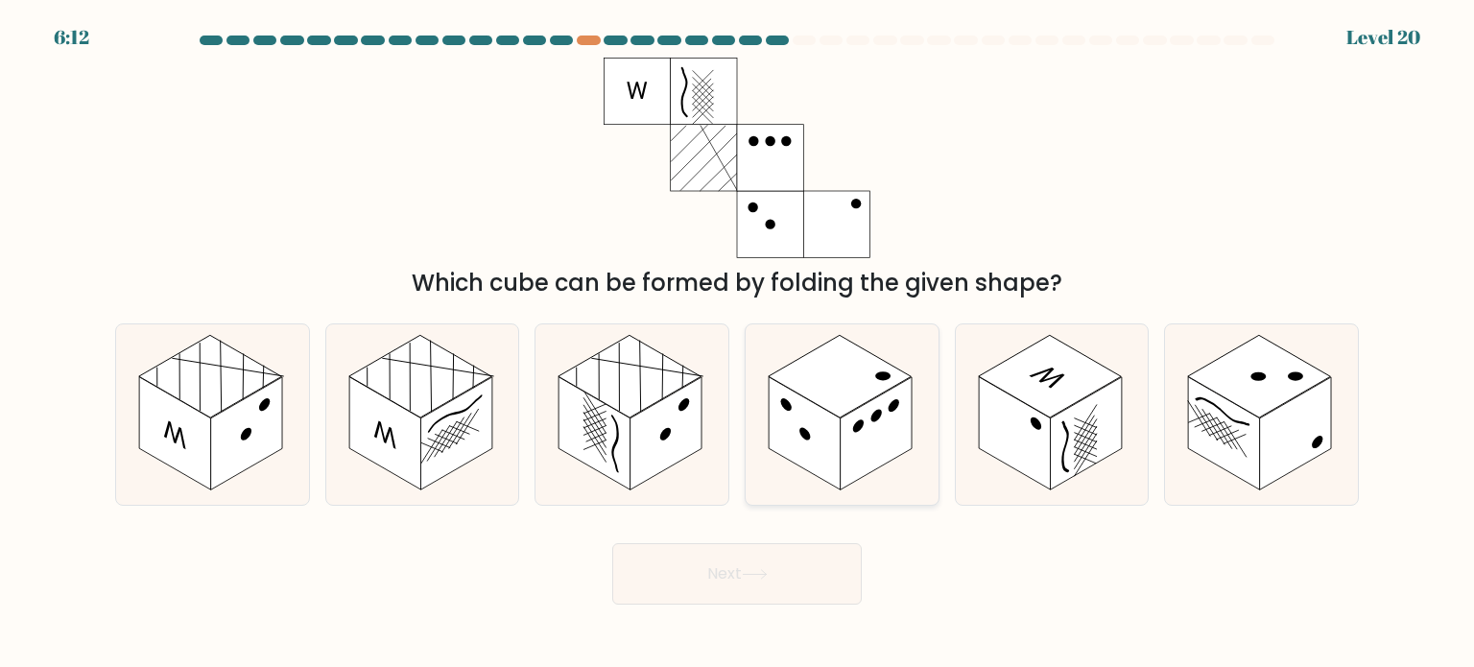
click at [831, 368] on rect at bounding box center [840, 376] width 143 height 83
click at [738, 344] on input "d." at bounding box center [737, 339] width 1 height 10
radio input "true"
click at [811, 582] on button "Next" at bounding box center [737, 573] width 250 height 61
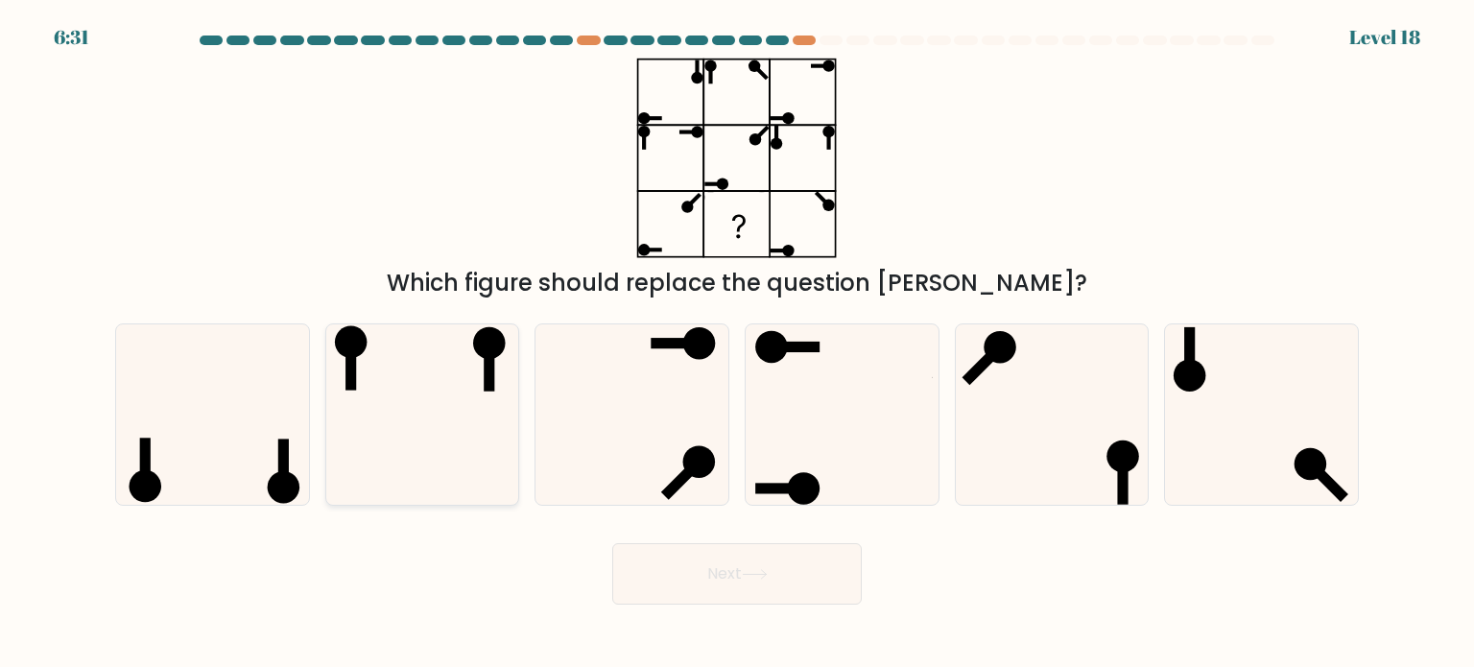
click at [418, 381] on icon at bounding box center [422, 414] width 180 height 180
click at [737, 344] on input "b." at bounding box center [737, 339] width 1 height 10
radio input "true"
click at [792, 594] on button "Next" at bounding box center [737, 573] width 250 height 61
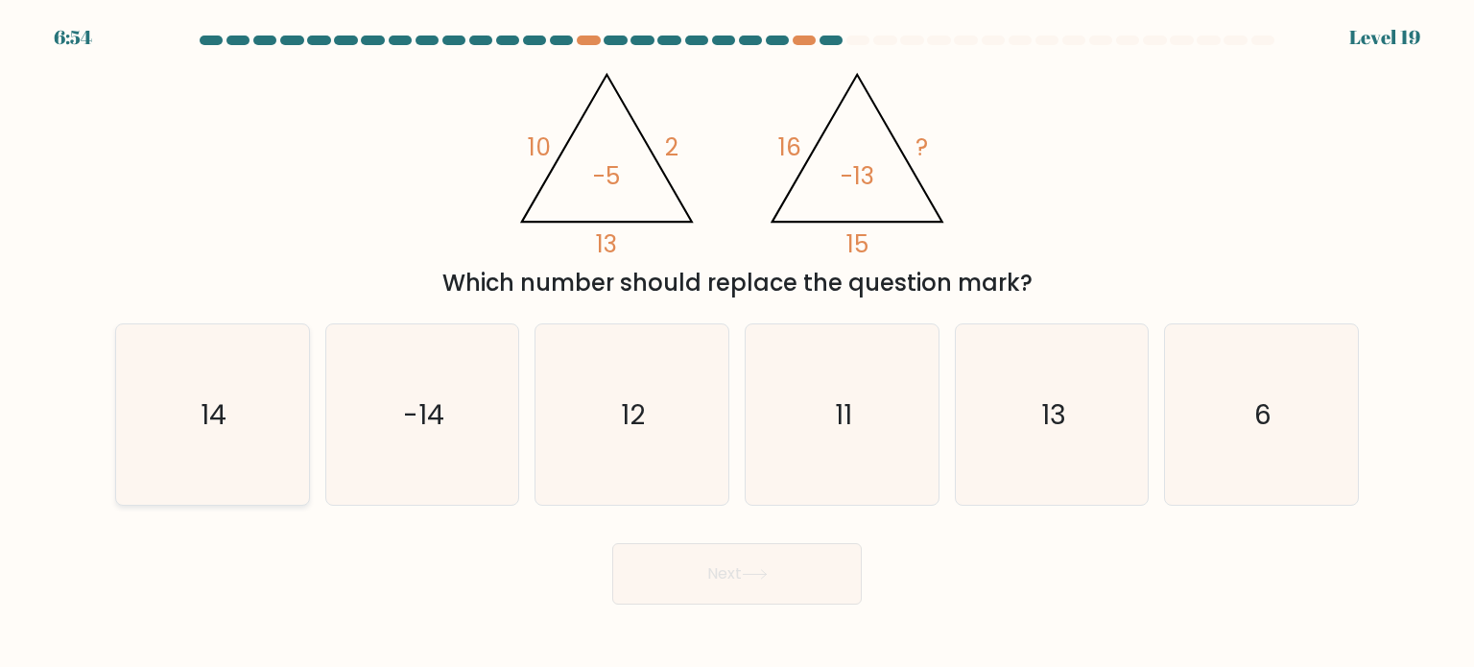
click at [229, 398] on icon "14" at bounding box center [212, 414] width 180 height 180
click at [737, 344] on input "a. 14" at bounding box center [737, 339] width 1 height 10
radio input "true"
click at [810, 578] on button "Next" at bounding box center [737, 573] width 250 height 61
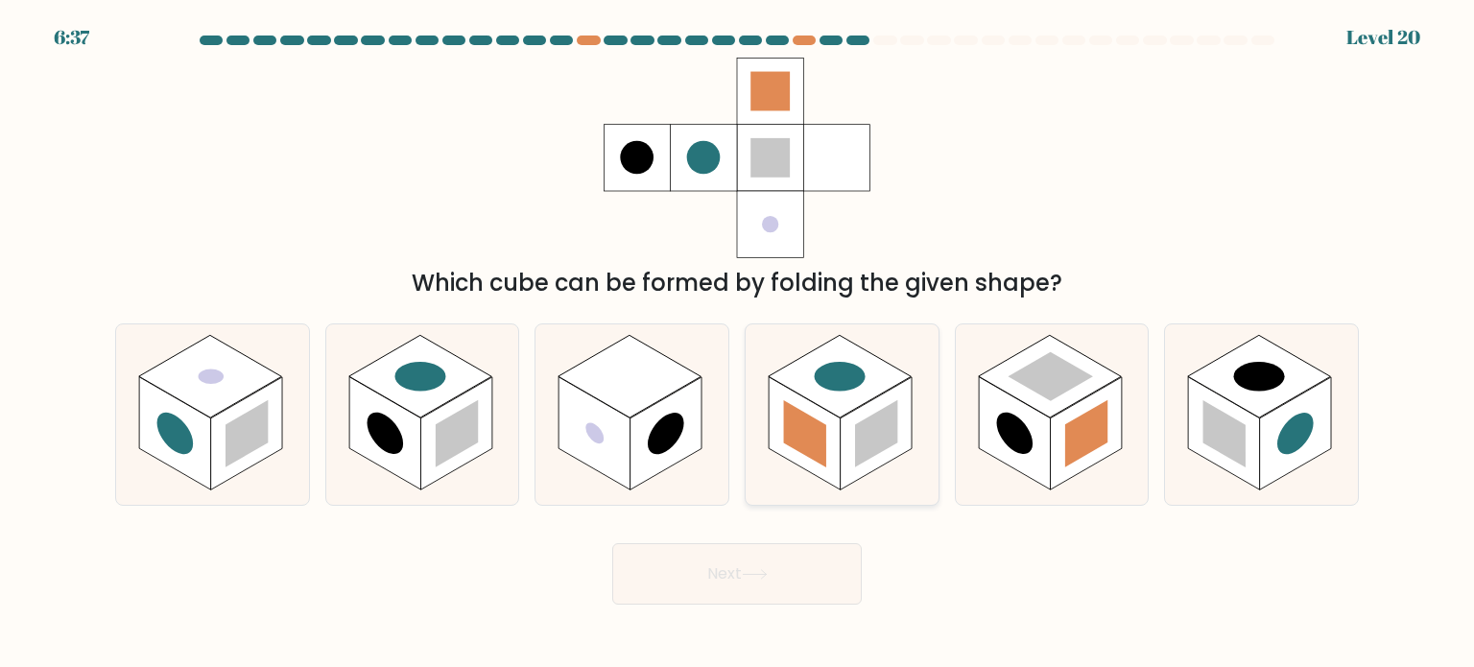
click at [831, 438] on rect at bounding box center [805, 432] width 72 height 113
click at [738, 344] on input "d." at bounding box center [737, 339] width 1 height 10
radio input "true"
click at [246, 431] on rect at bounding box center [247, 433] width 42 height 67
click at [737, 344] on input "a." at bounding box center [737, 339] width 1 height 10
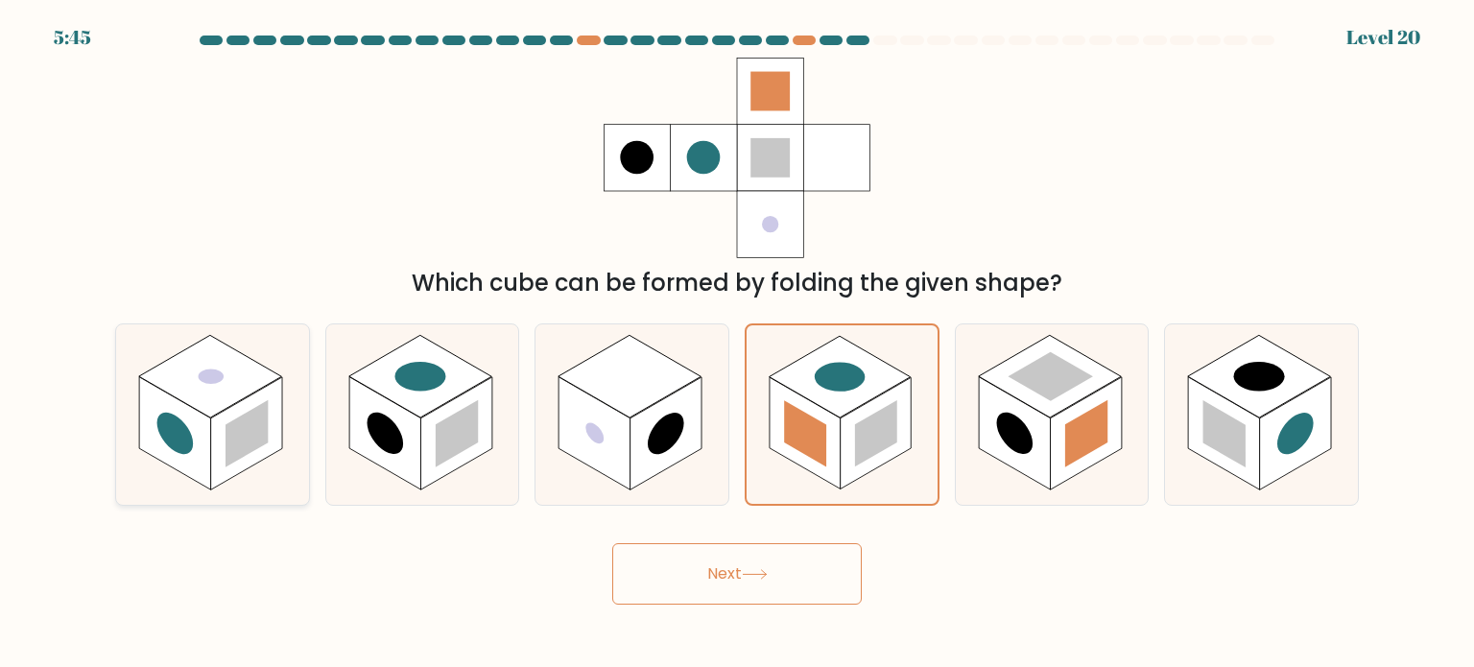
radio input "true"
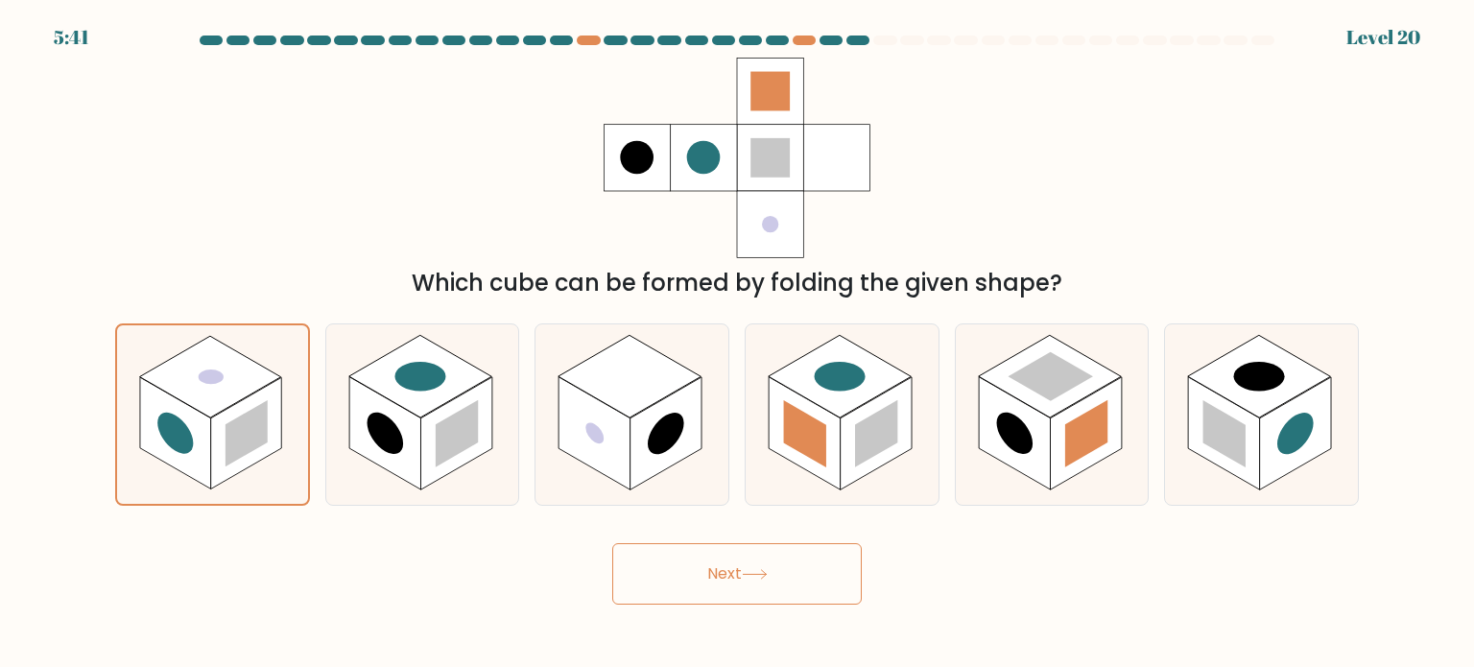
click at [763, 587] on button "Next" at bounding box center [737, 573] width 250 height 61
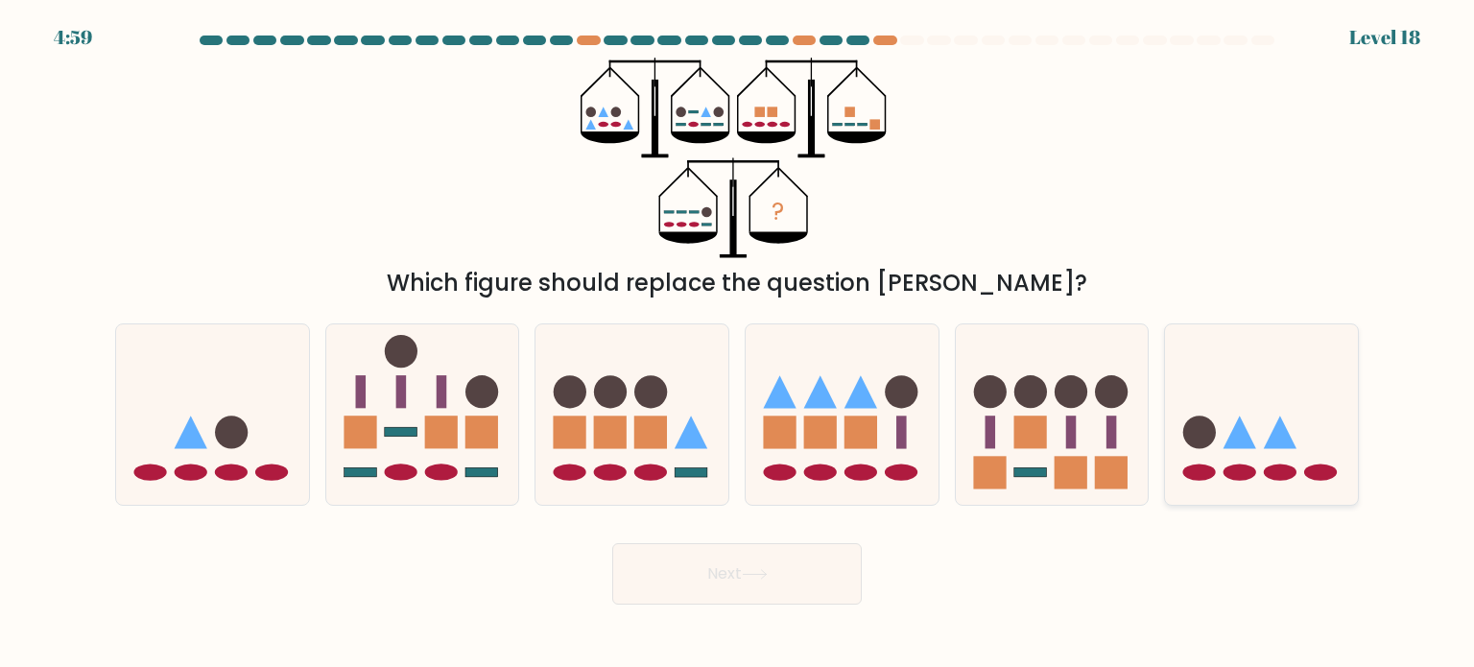
click at [1236, 413] on icon at bounding box center [1261, 414] width 193 height 159
click at [738, 344] on input "f." at bounding box center [737, 339] width 1 height 10
radio input "true"
click at [794, 556] on button "Next" at bounding box center [737, 573] width 250 height 61
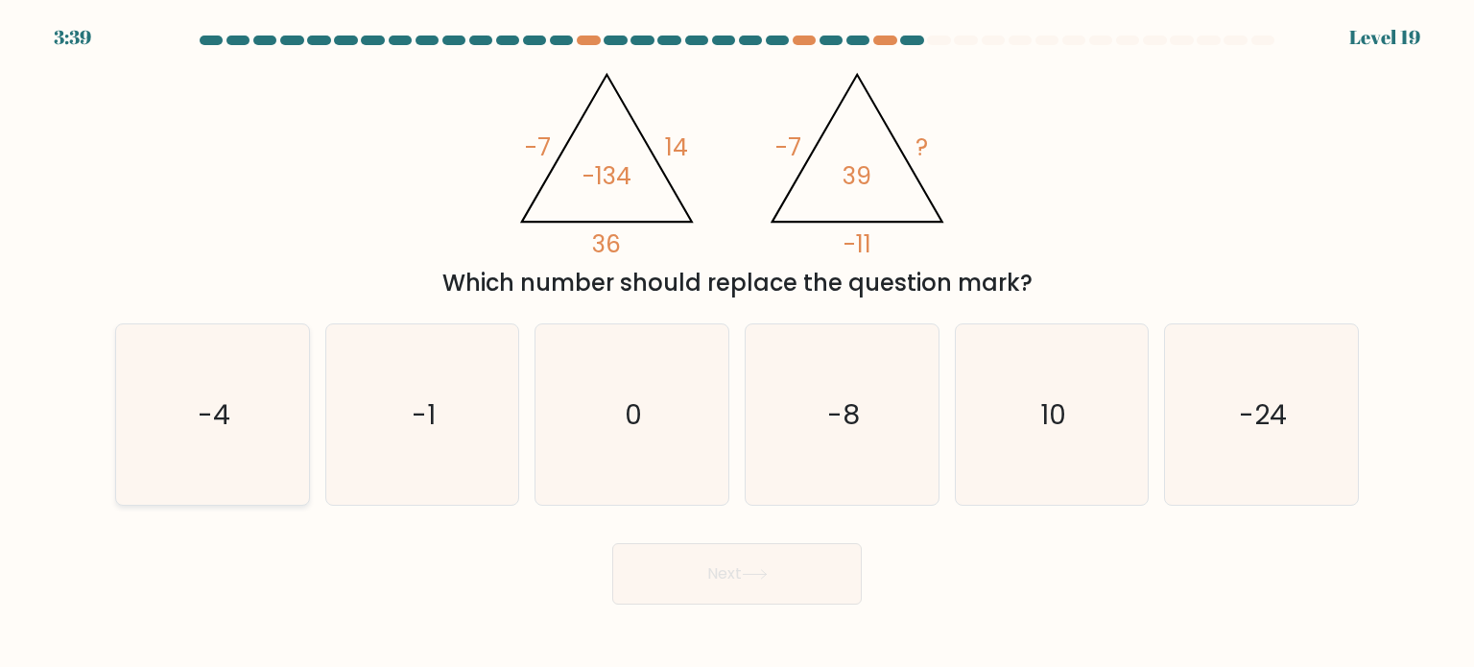
click at [208, 449] on icon "-4" at bounding box center [212, 414] width 180 height 180
click at [737, 344] on input "a. -4" at bounding box center [737, 339] width 1 height 10
radio input "true"
click at [713, 586] on button "Next" at bounding box center [737, 573] width 250 height 61
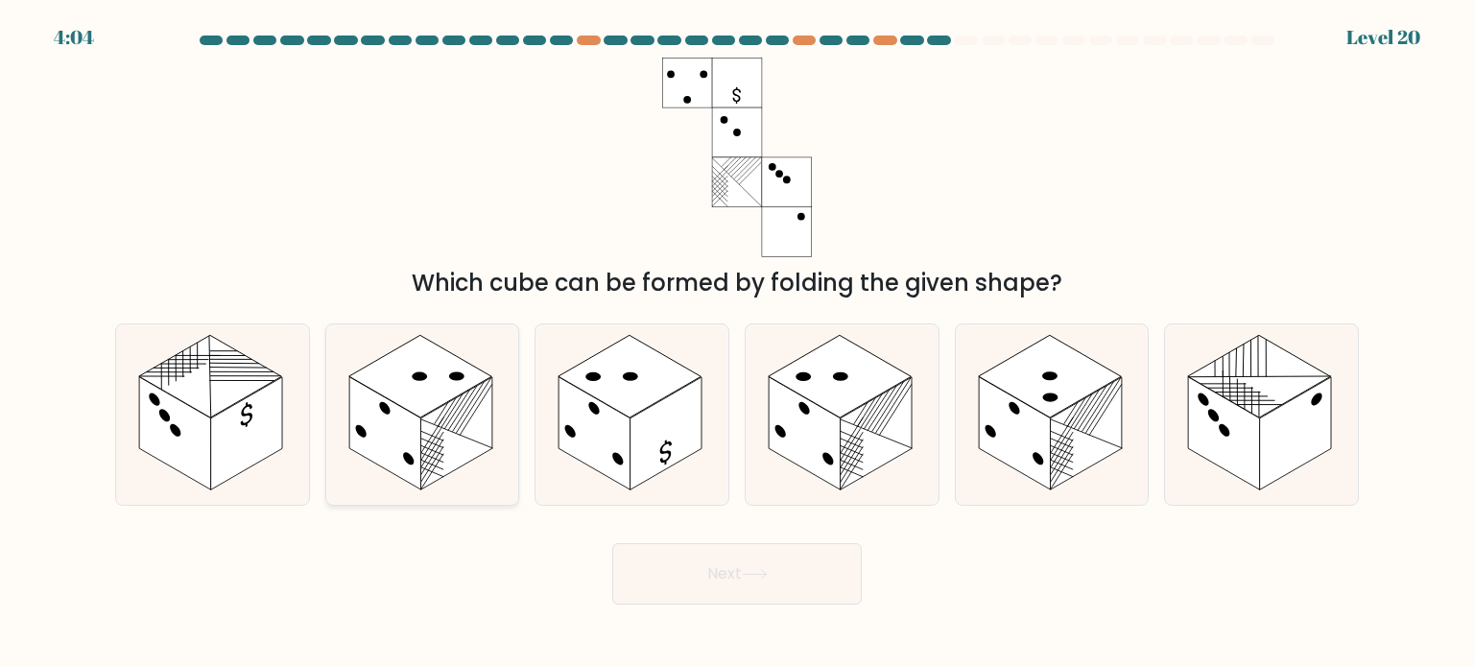
click at [376, 464] on rect at bounding box center [385, 432] width 72 height 113
click at [737, 344] on input "b." at bounding box center [737, 339] width 1 height 10
radio input "true"
click at [729, 563] on button "Next" at bounding box center [737, 573] width 250 height 61
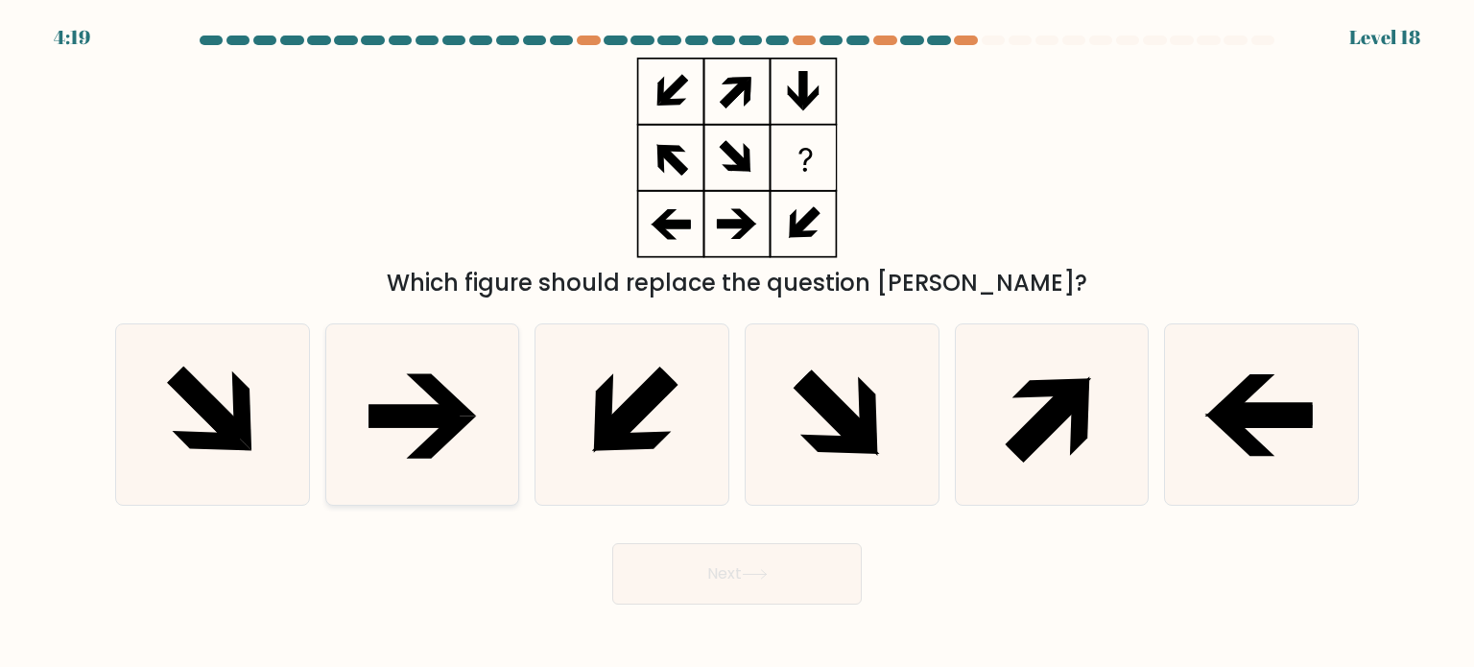
click at [456, 429] on icon at bounding box center [441, 437] width 70 height 42
click at [737, 344] on input "b." at bounding box center [737, 339] width 1 height 10
radio input "true"
click at [834, 593] on button "Next" at bounding box center [737, 573] width 250 height 61
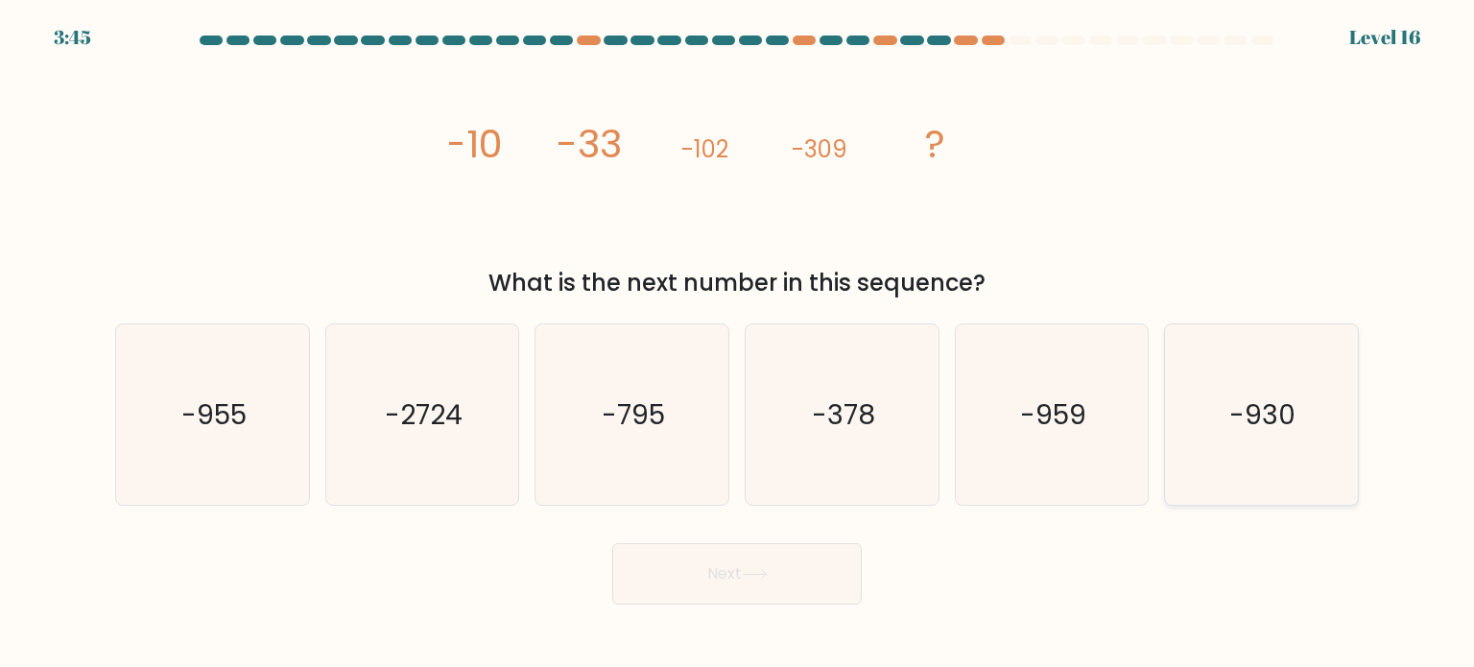
click at [1207, 412] on icon "-930" at bounding box center [1261, 414] width 180 height 180
click at [738, 344] on input "f. -930" at bounding box center [737, 339] width 1 height 10
radio input "true"
click at [782, 570] on button "Next" at bounding box center [737, 573] width 250 height 61
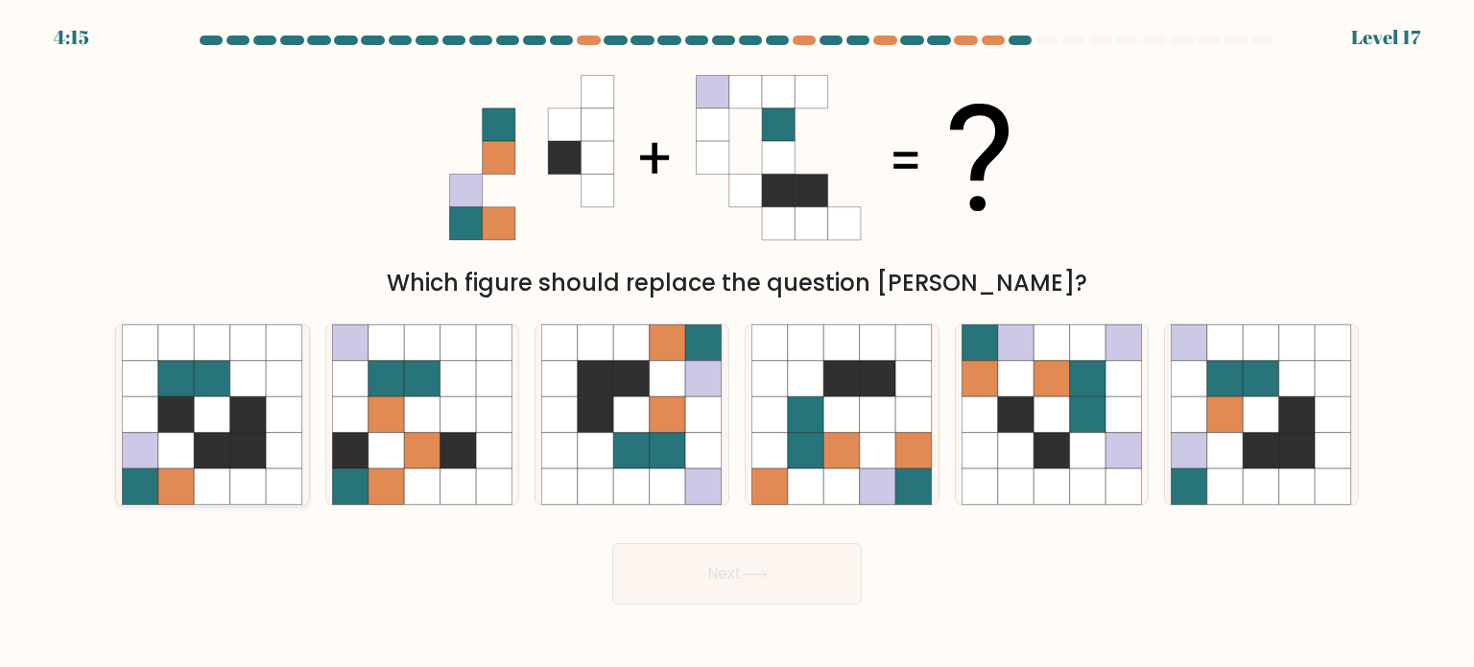
click at [229, 440] on icon at bounding box center [213, 450] width 36 height 36
click at [737, 344] on input "a." at bounding box center [737, 339] width 1 height 10
radio input "true"
click at [724, 569] on button "Next" at bounding box center [737, 573] width 250 height 61
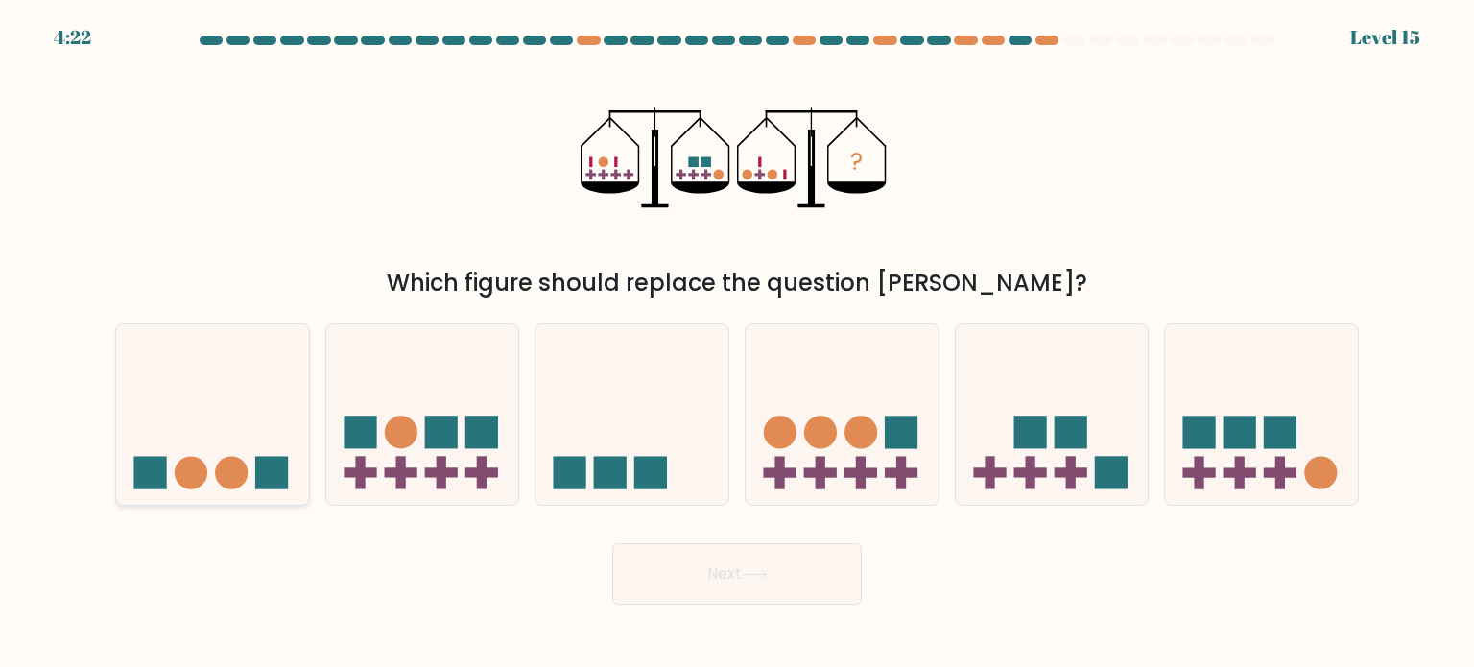
click at [251, 465] on icon at bounding box center [212, 414] width 193 height 159
click at [737, 344] on input "a." at bounding box center [737, 339] width 1 height 10
radio input "true"
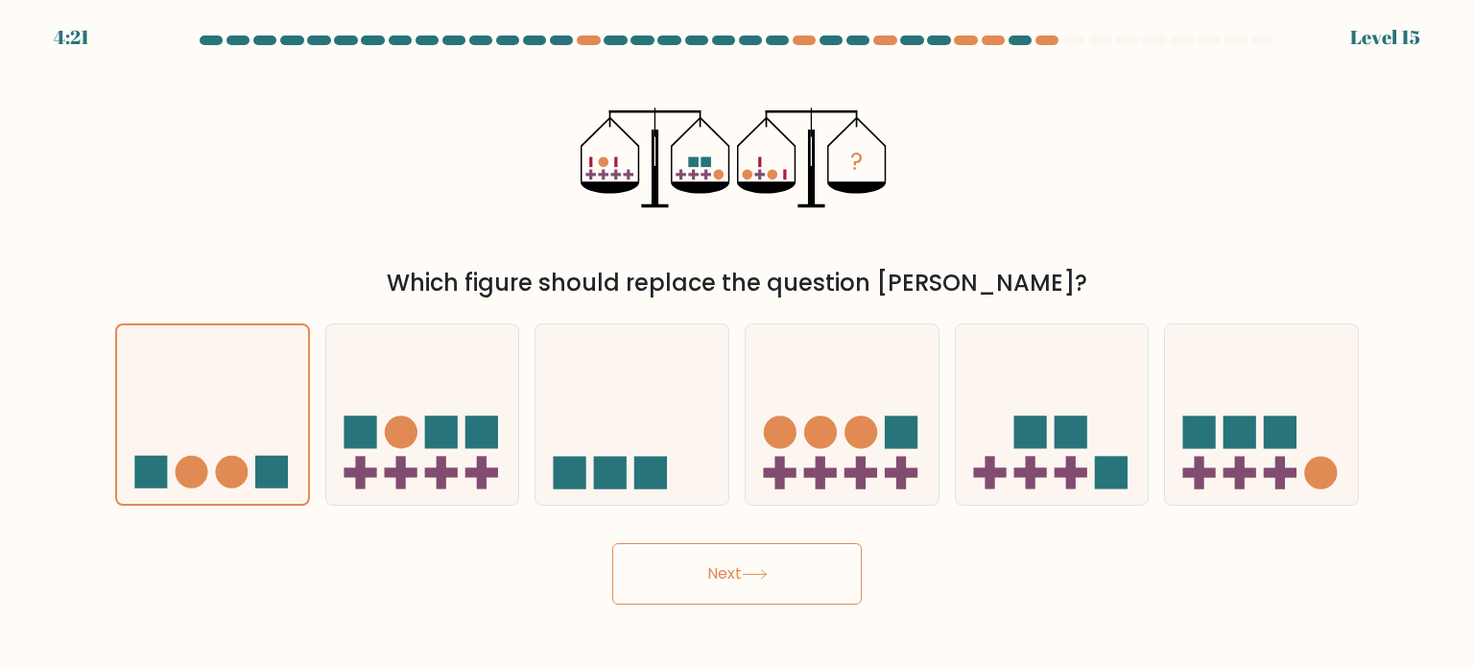
click at [657, 547] on button "Next" at bounding box center [737, 573] width 250 height 61
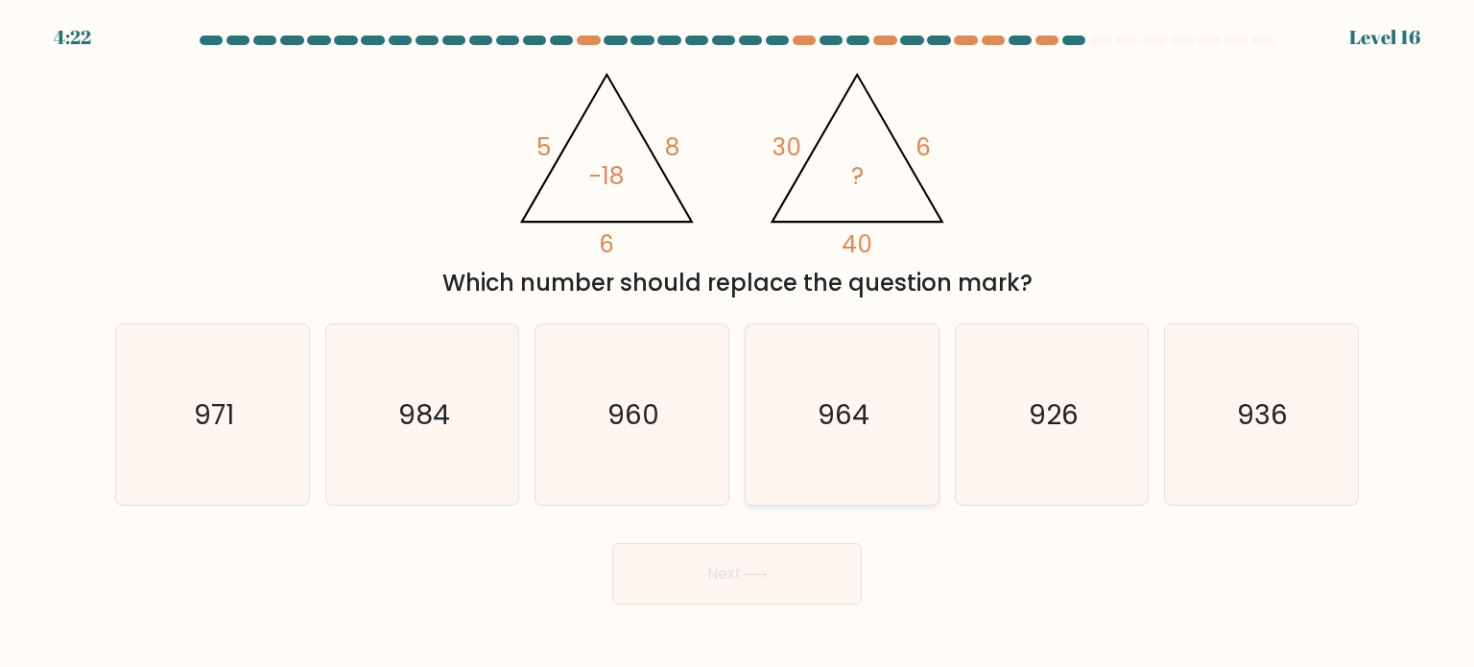
click at [869, 433] on icon "964" at bounding box center [842, 414] width 180 height 180
click at [738, 344] on input "d. 964" at bounding box center [737, 339] width 1 height 10
radio input "true"
click at [491, 378] on icon "984" at bounding box center [422, 414] width 180 height 180
click at [737, 344] on input "b. 984" at bounding box center [737, 339] width 1 height 10
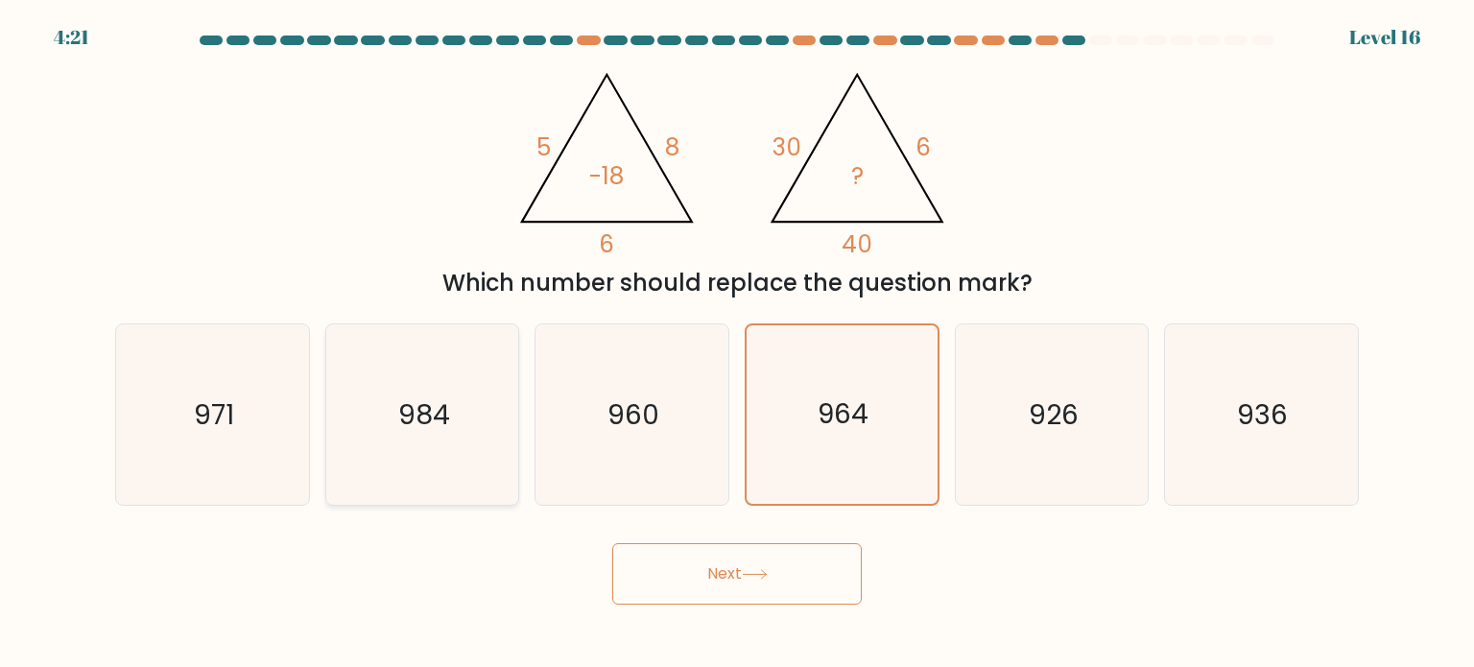
radio input "true"
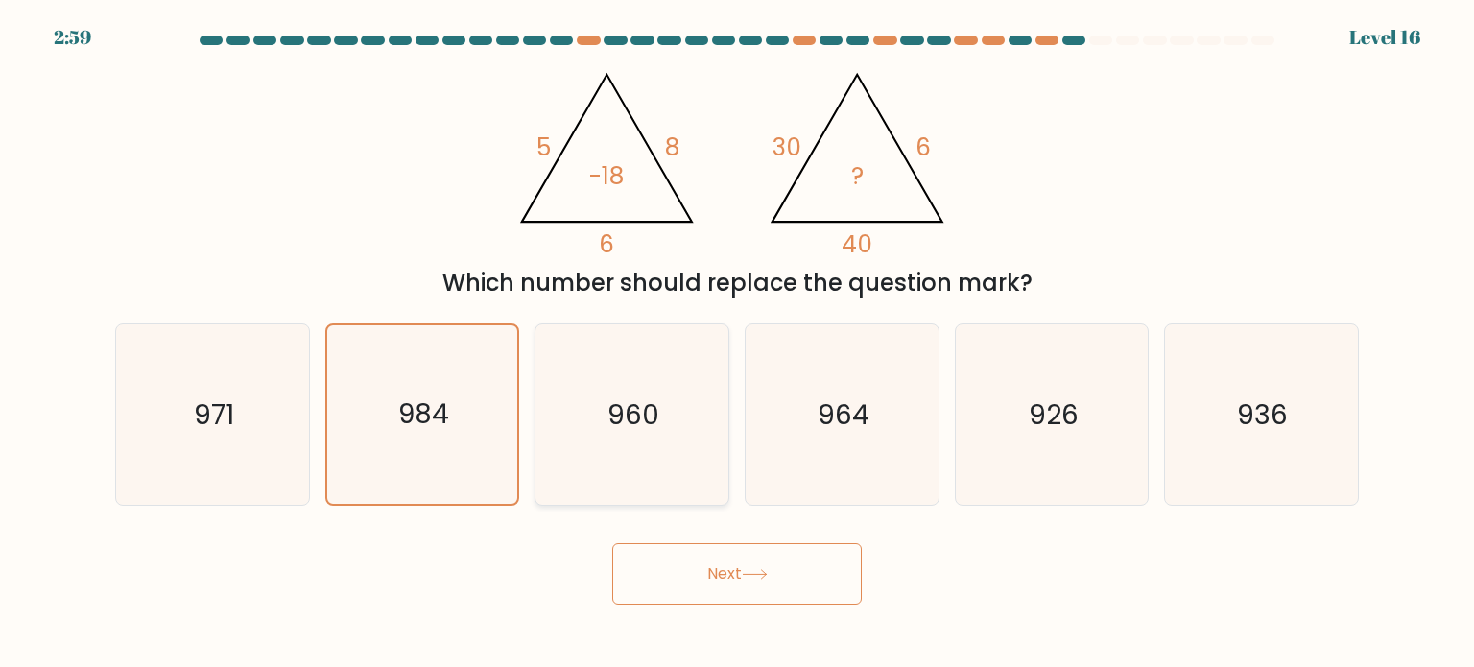
click at [624, 441] on icon "960" at bounding box center [631, 414] width 180 height 180
click at [737, 344] on input "c. 960" at bounding box center [737, 339] width 1 height 10
radio input "true"
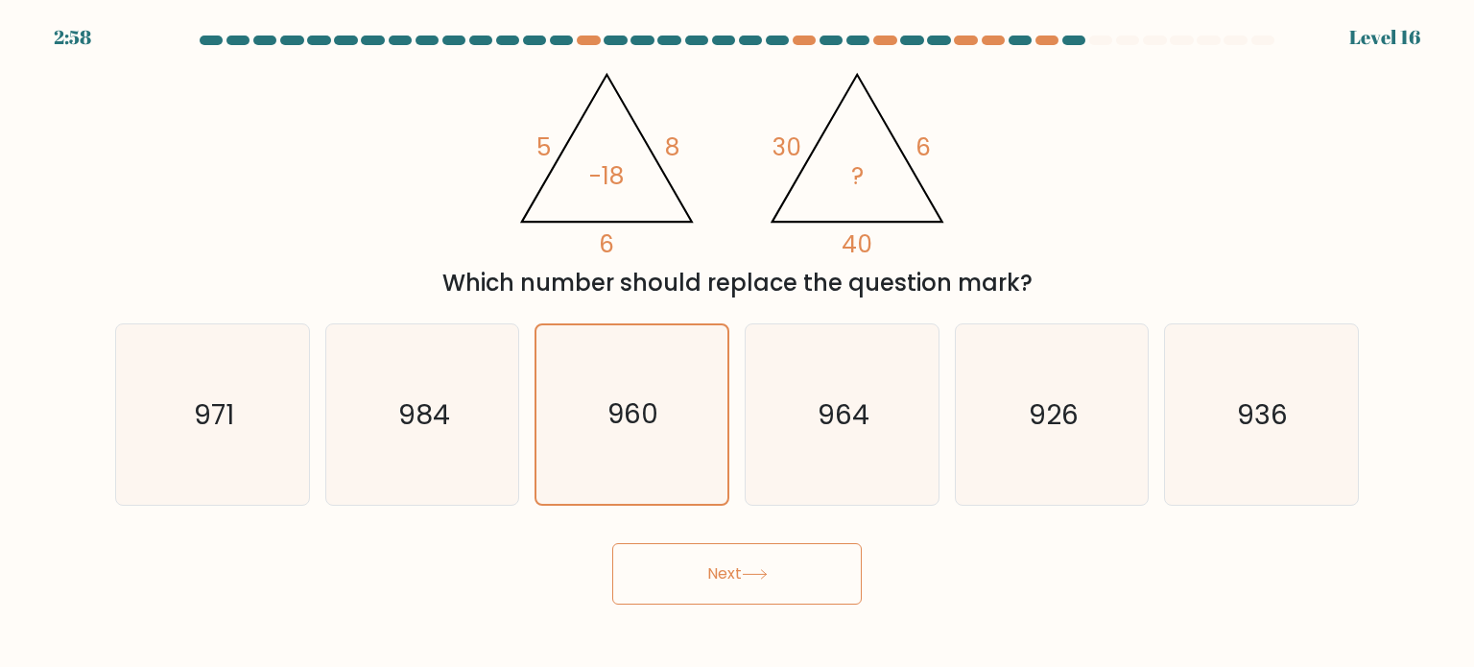
click at [842, 590] on button "Next" at bounding box center [737, 573] width 250 height 61
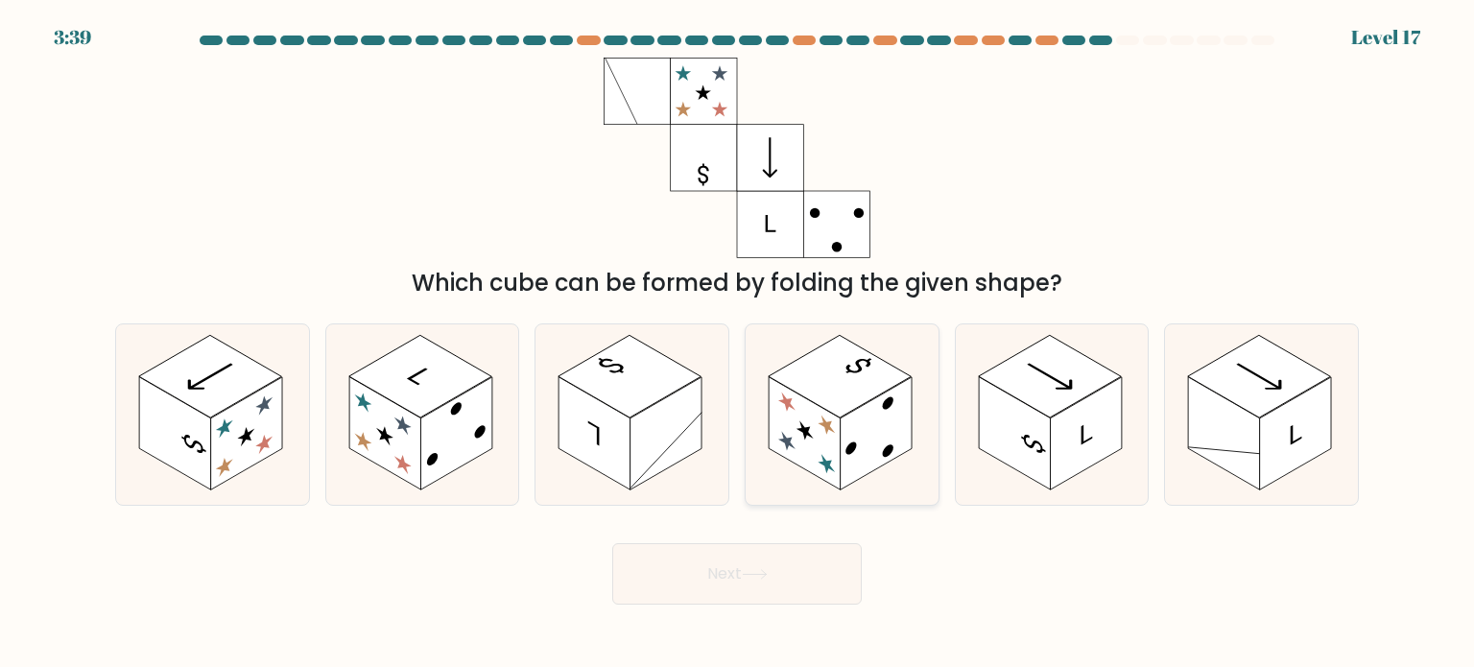
click at [844, 430] on rect at bounding box center [877, 433] width 72 height 113
click at [738, 344] on input "d." at bounding box center [737, 339] width 1 height 10
radio input "true"
click at [793, 562] on button "Next" at bounding box center [737, 573] width 250 height 61
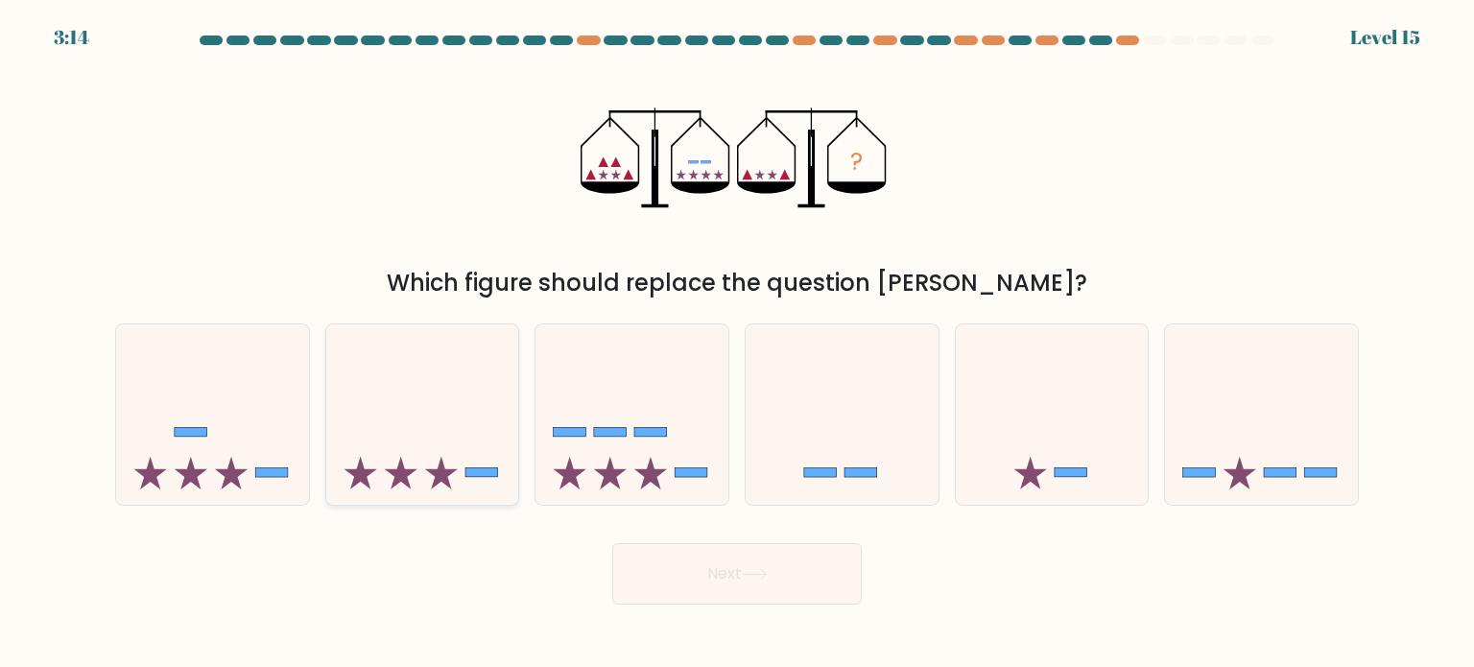
click at [446, 456] on icon at bounding box center [422, 414] width 193 height 159
click at [737, 344] on input "b." at bounding box center [737, 339] width 1 height 10
radio input "true"
click at [833, 575] on button "Next" at bounding box center [737, 573] width 250 height 61
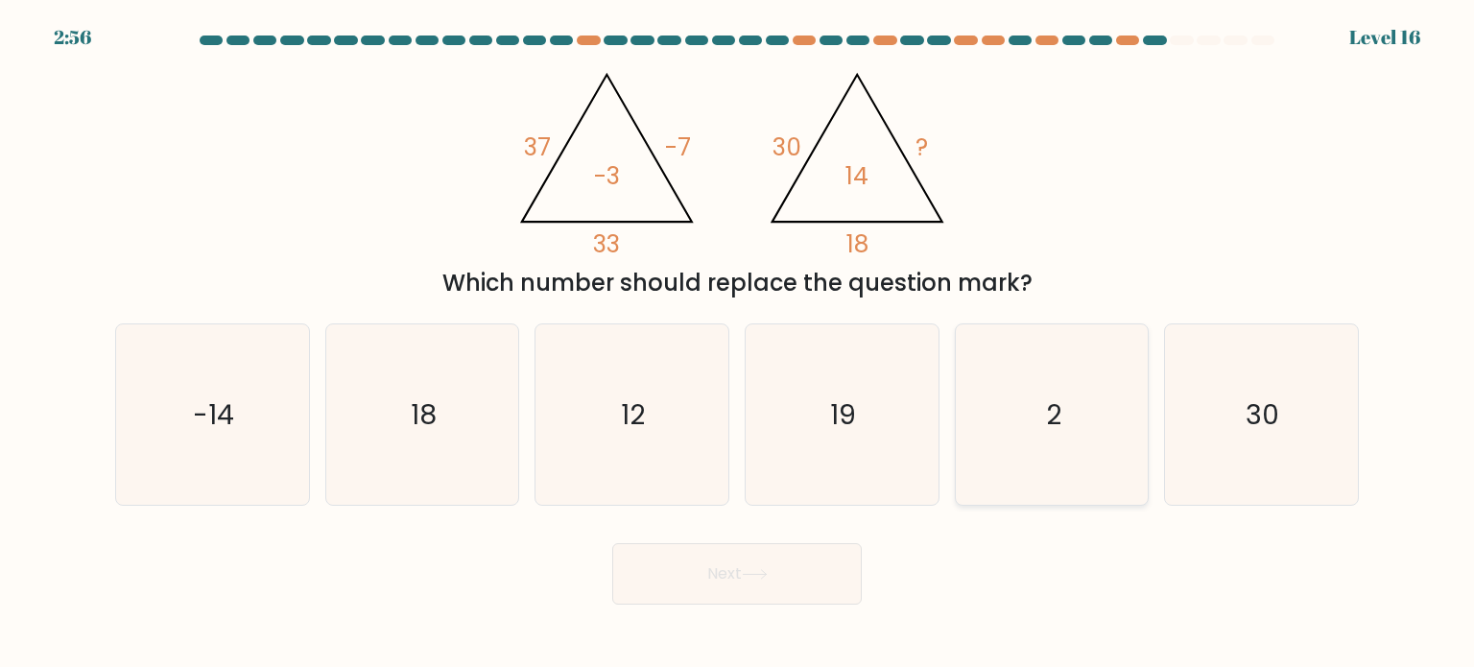
click at [1003, 379] on icon "2" at bounding box center [1052, 414] width 180 height 180
click at [738, 344] on input "e. 2" at bounding box center [737, 339] width 1 height 10
radio input "true"
click at [833, 599] on button "Next" at bounding box center [737, 573] width 250 height 61
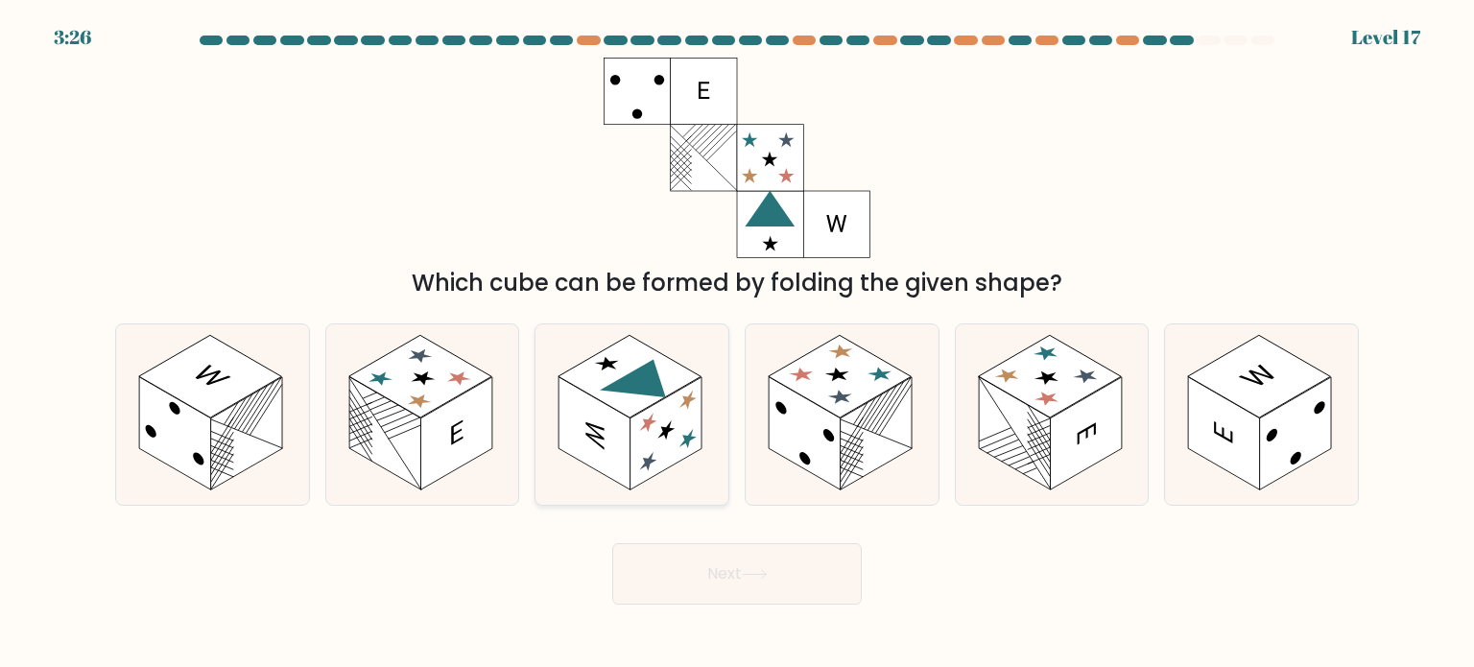
click at [696, 451] on rect at bounding box center [667, 433] width 72 height 113
click at [737, 344] on input "c." at bounding box center [737, 339] width 1 height 10
radio input "true"
click at [783, 580] on button "Next" at bounding box center [737, 573] width 250 height 61
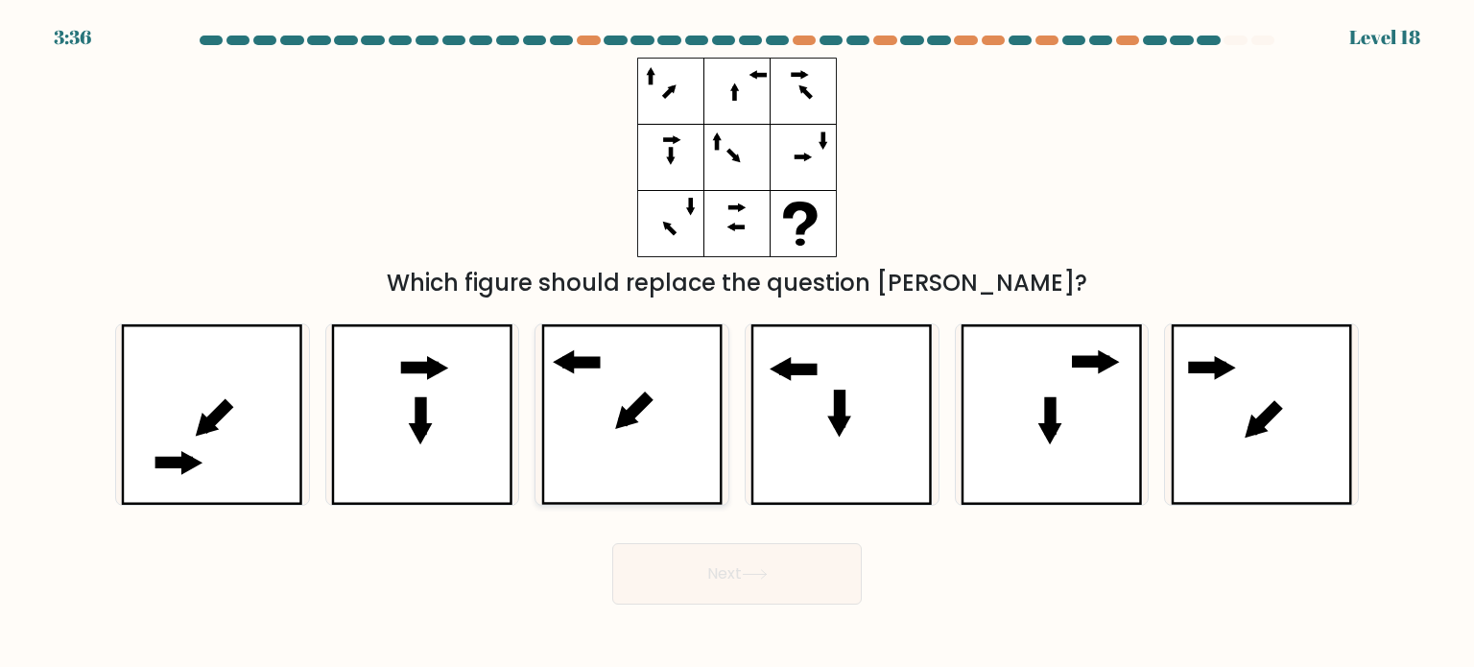
click at [704, 440] on icon at bounding box center [632, 414] width 182 height 180
click at [737, 344] on input "c." at bounding box center [737, 339] width 1 height 10
radio input "true"
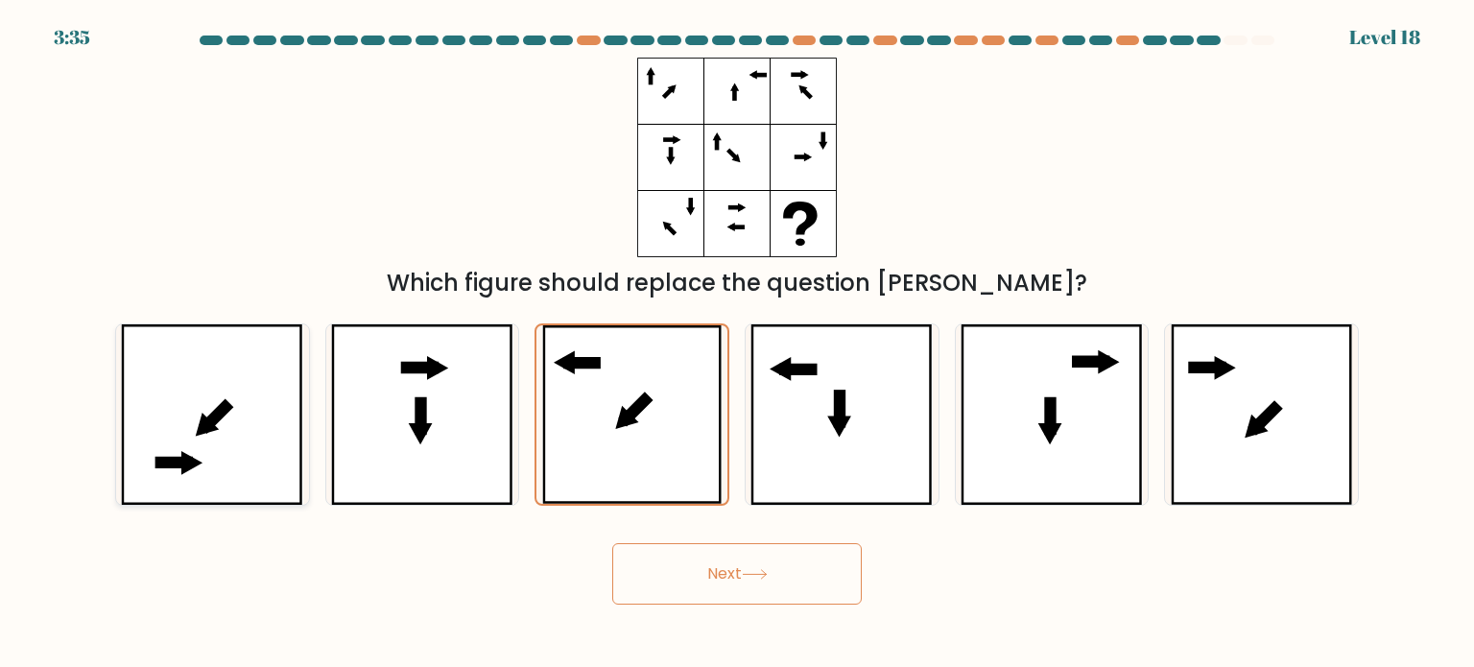
click at [304, 412] on div at bounding box center [212, 414] width 195 height 182
click at [737, 344] on input "a." at bounding box center [737, 339] width 1 height 10
radio input "true"
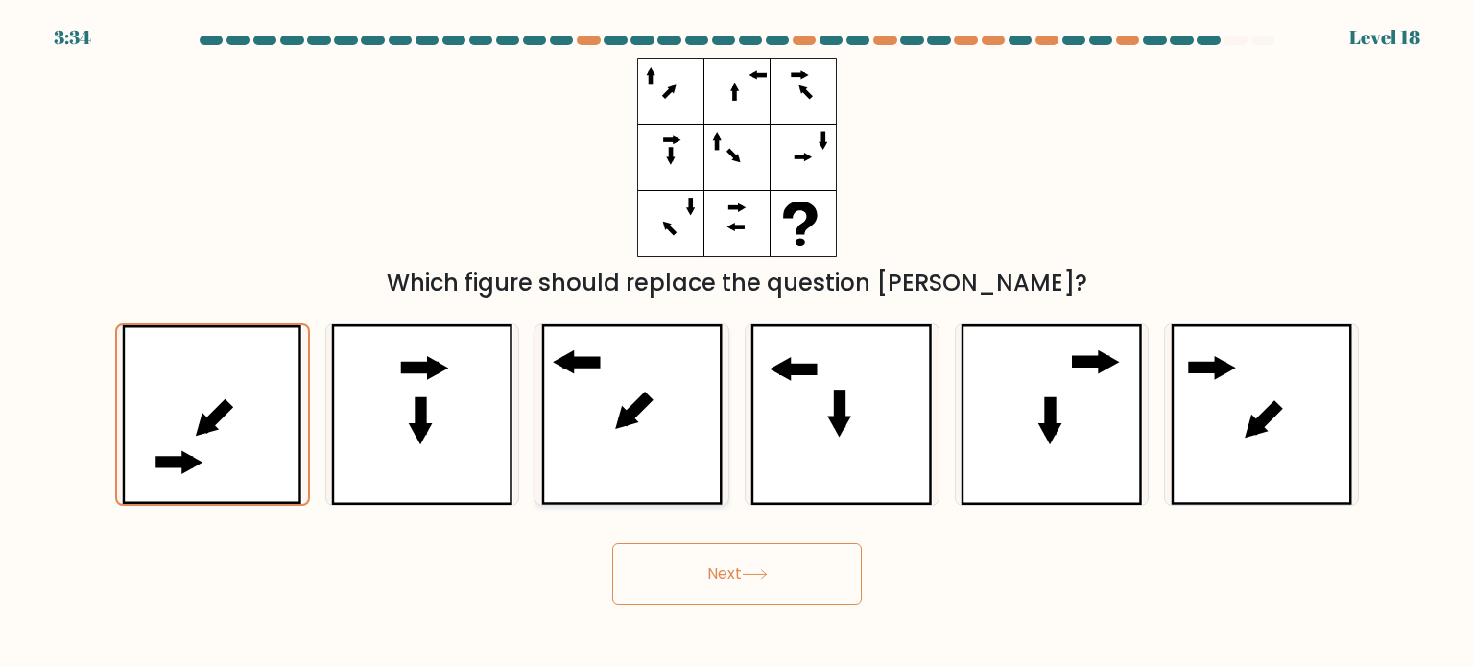
drag, startPoint x: 534, startPoint y: 414, endPoint x: 579, endPoint y: 414, distance: 45.1
click at [535, 414] on div at bounding box center [632, 414] width 195 height 182
click at [737, 344] on input "c." at bounding box center [737, 339] width 1 height 10
radio input "true"
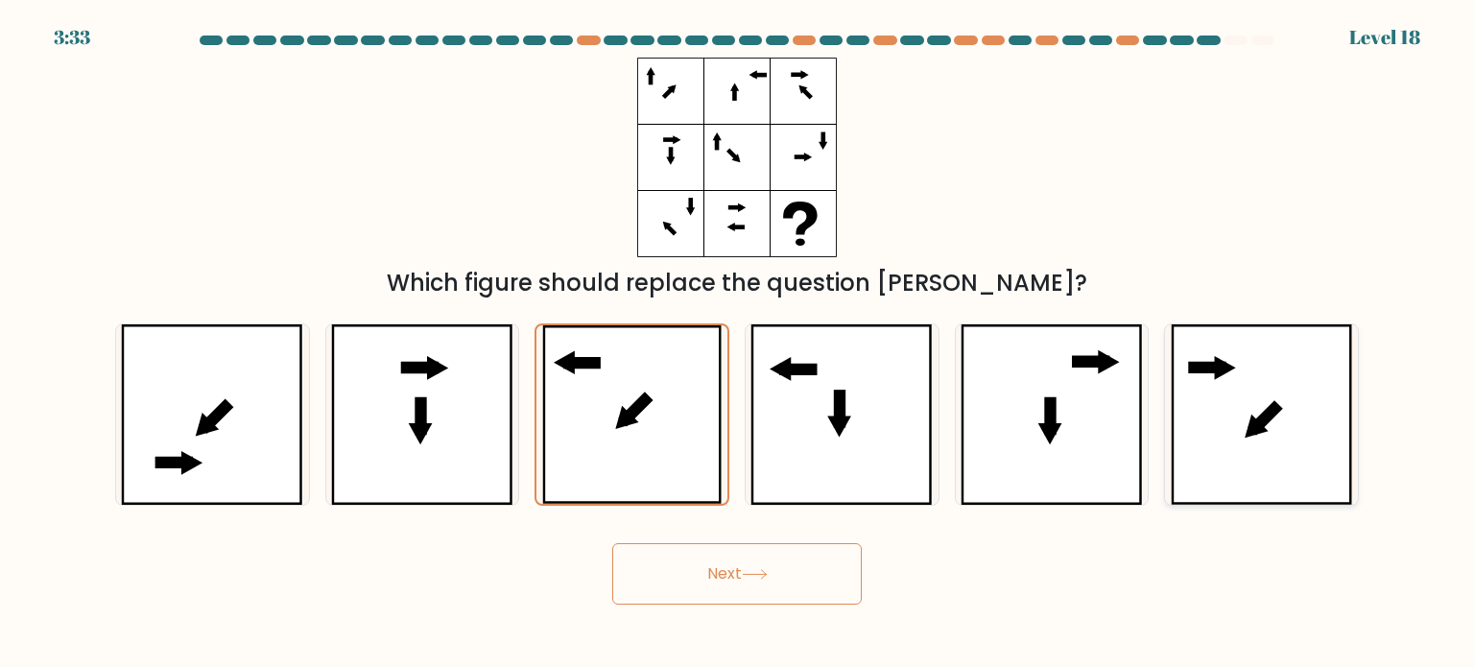
click at [1235, 377] on icon at bounding box center [1262, 414] width 182 height 180
click at [738, 344] on input "f." at bounding box center [737, 339] width 1 height 10
radio input "true"
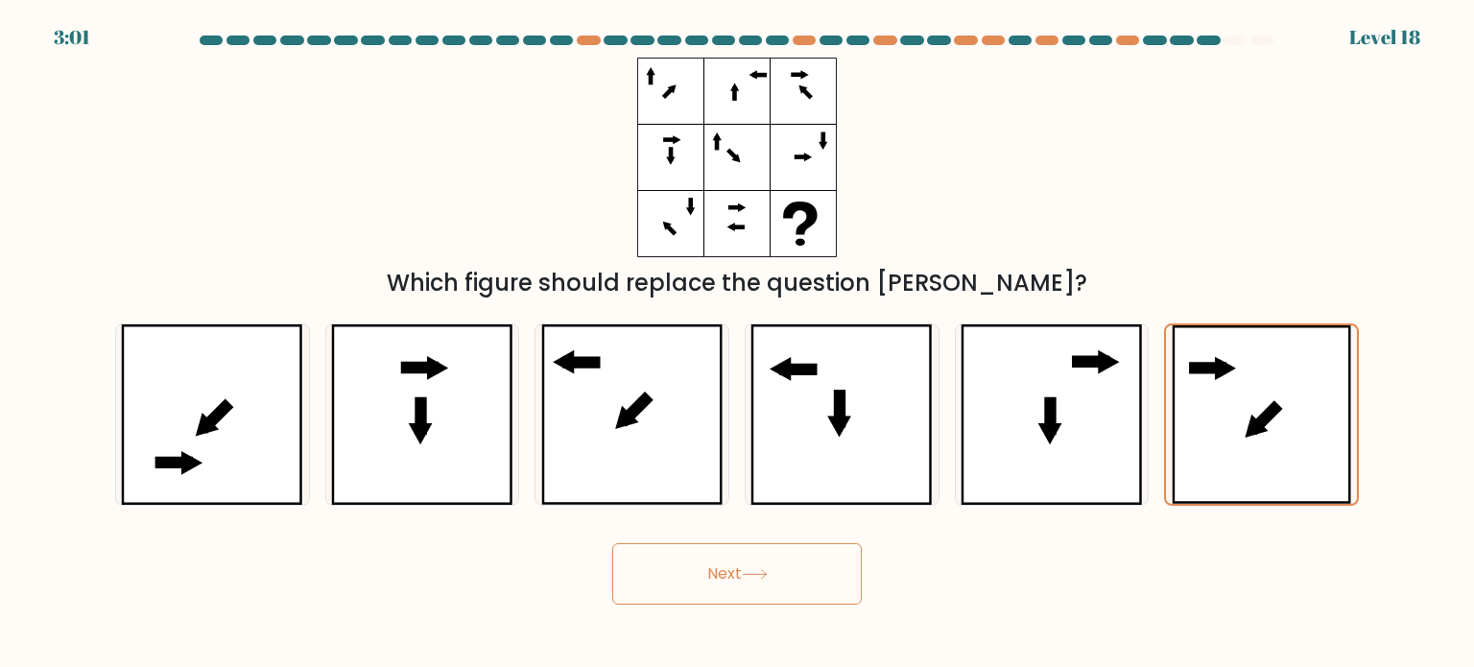
click at [737, 417] on div "d." at bounding box center [842, 414] width 210 height 182
click at [707, 415] on icon at bounding box center [632, 414] width 182 height 180
click at [737, 344] on input "c." at bounding box center [737, 339] width 1 height 10
radio input "true"
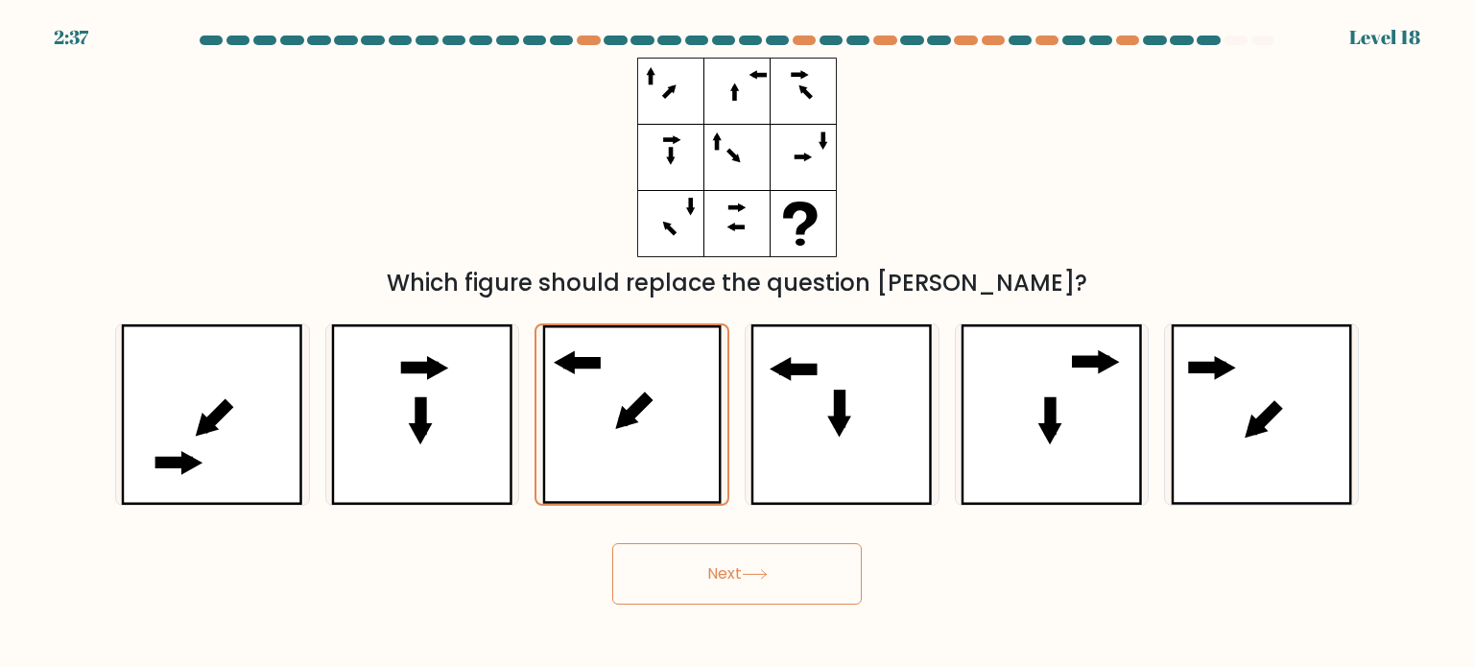
click at [830, 563] on button "Next" at bounding box center [737, 573] width 250 height 61
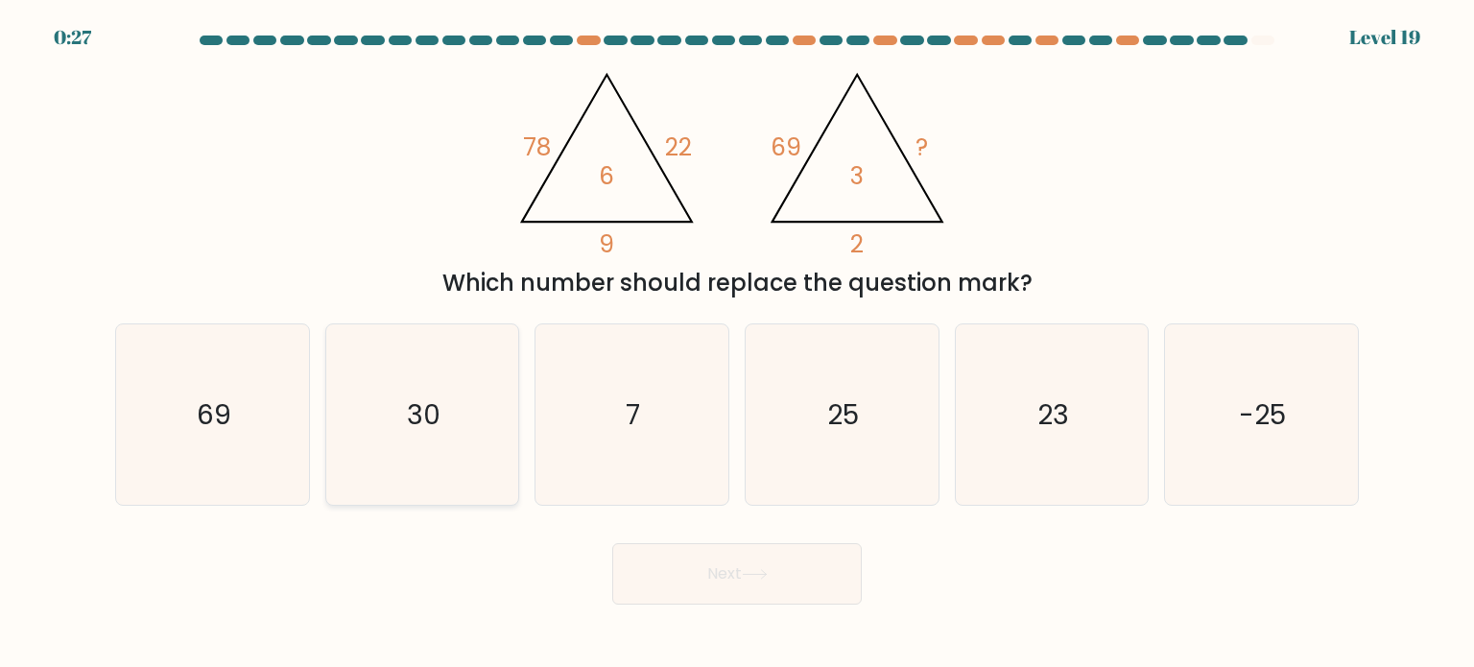
click at [472, 355] on icon "30" at bounding box center [422, 414] width 180 height 180
click at [737, 344] on input "b. 30" at bounding box center [737, 339] width 1 height 10
radio input "true"
click at [837, 576] on button "Next" at bounding box center [737, 573] width 250 height 61
click at [765, 579] on icon at bounding box center [755, 574] width 26 height 11
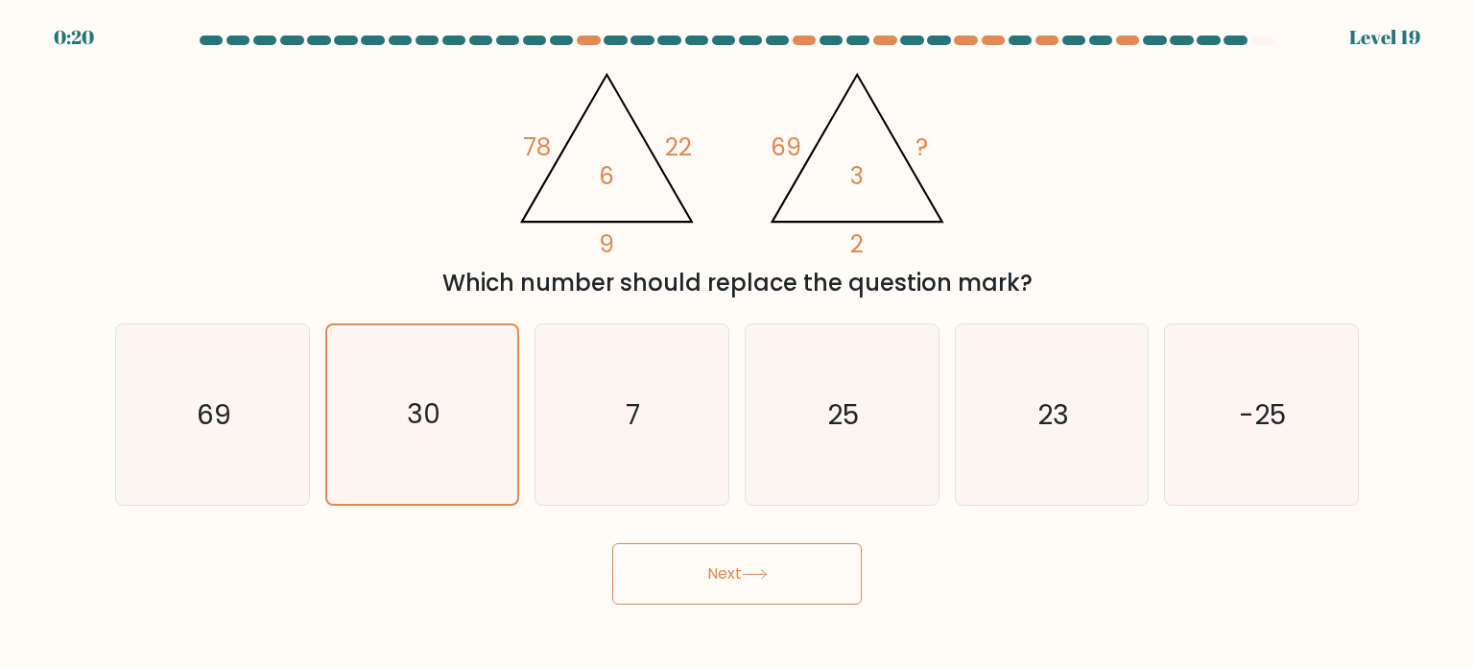
click at [1169, 172] on div "@import url('https://fonts.googleapis.com/css?family=Abril+Fatface:400,100,100i…" at bounding box center [737, 179] width 1267 height 243
click at [432, 392] on icon "30" at bounding box center [422, 414] width 180 height 180
click at [737, 344] on input "b. 30" at bounding box center [737, 339] width 1 height 10
radio input "true"
click at [735, 562] on button "Next" at bounding box center [737, 573] width 250 height 61
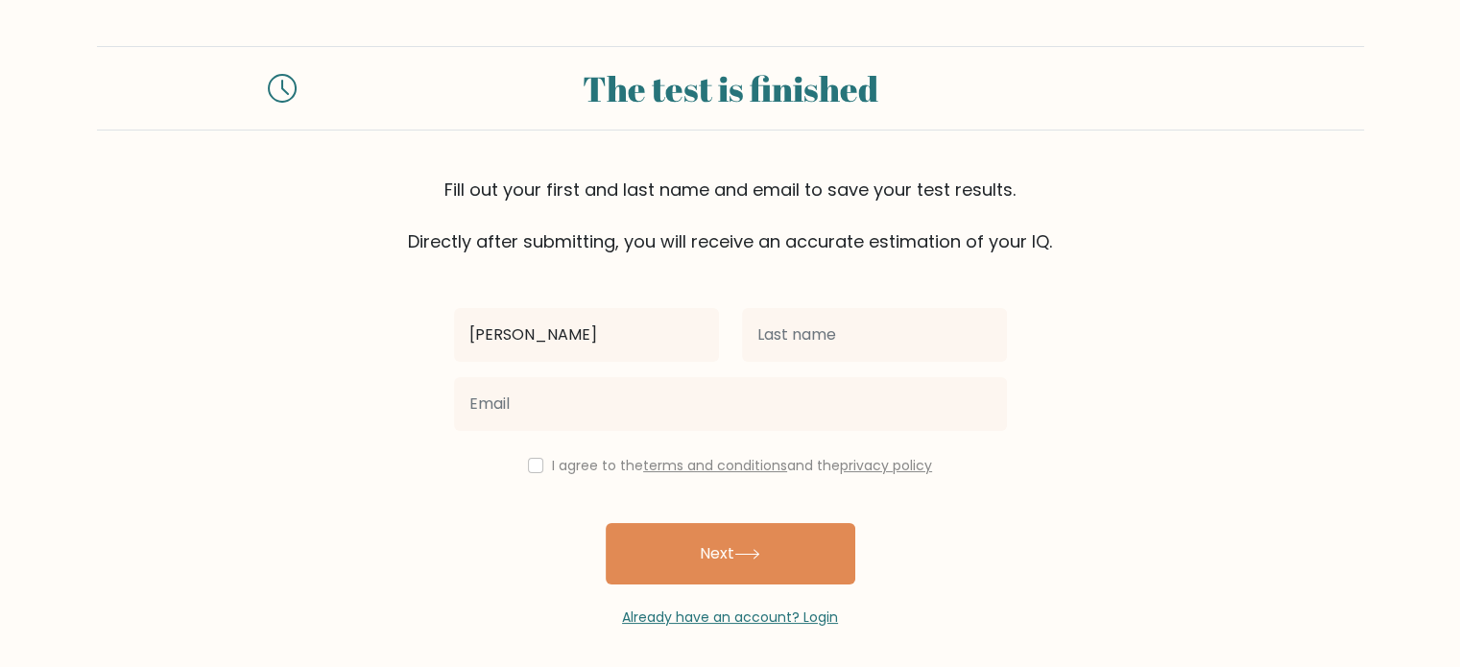
type input "andres"
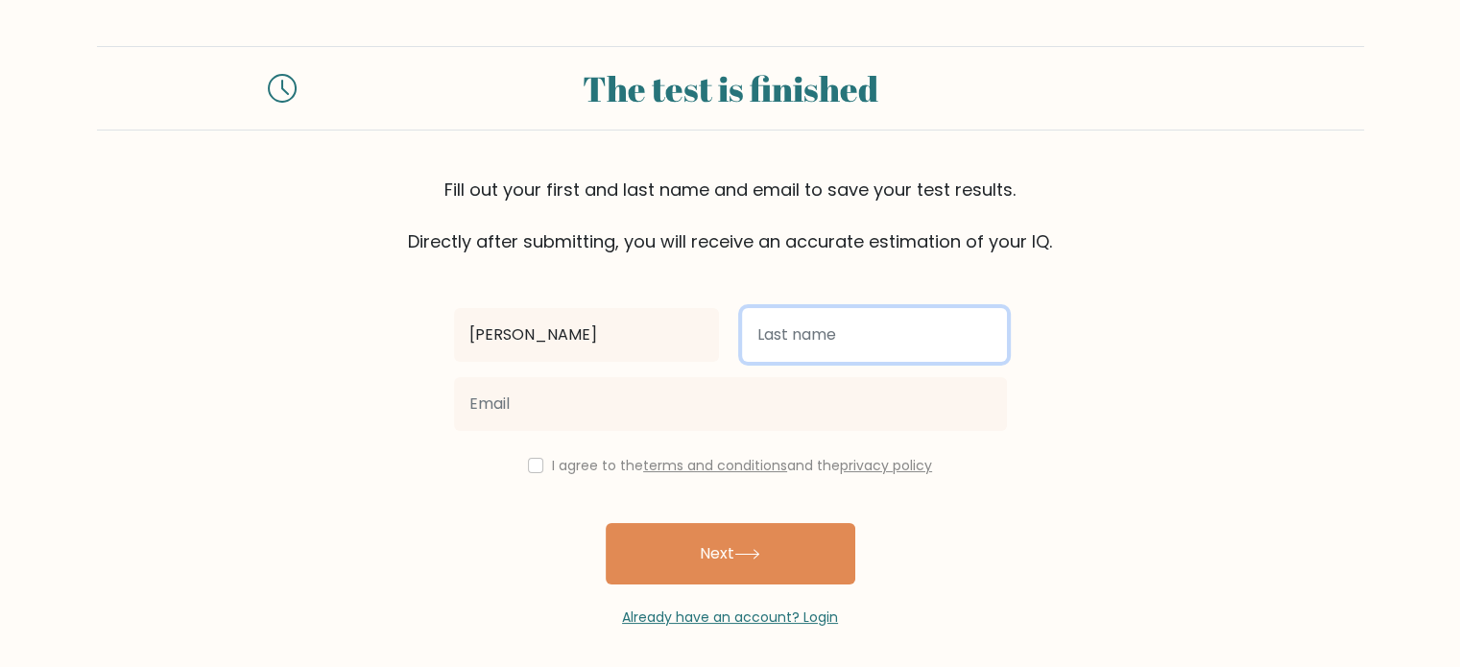
click at [811, 347] on input "text" at bounding box center [874, 335] width 265 height 54
type input "arreaga"
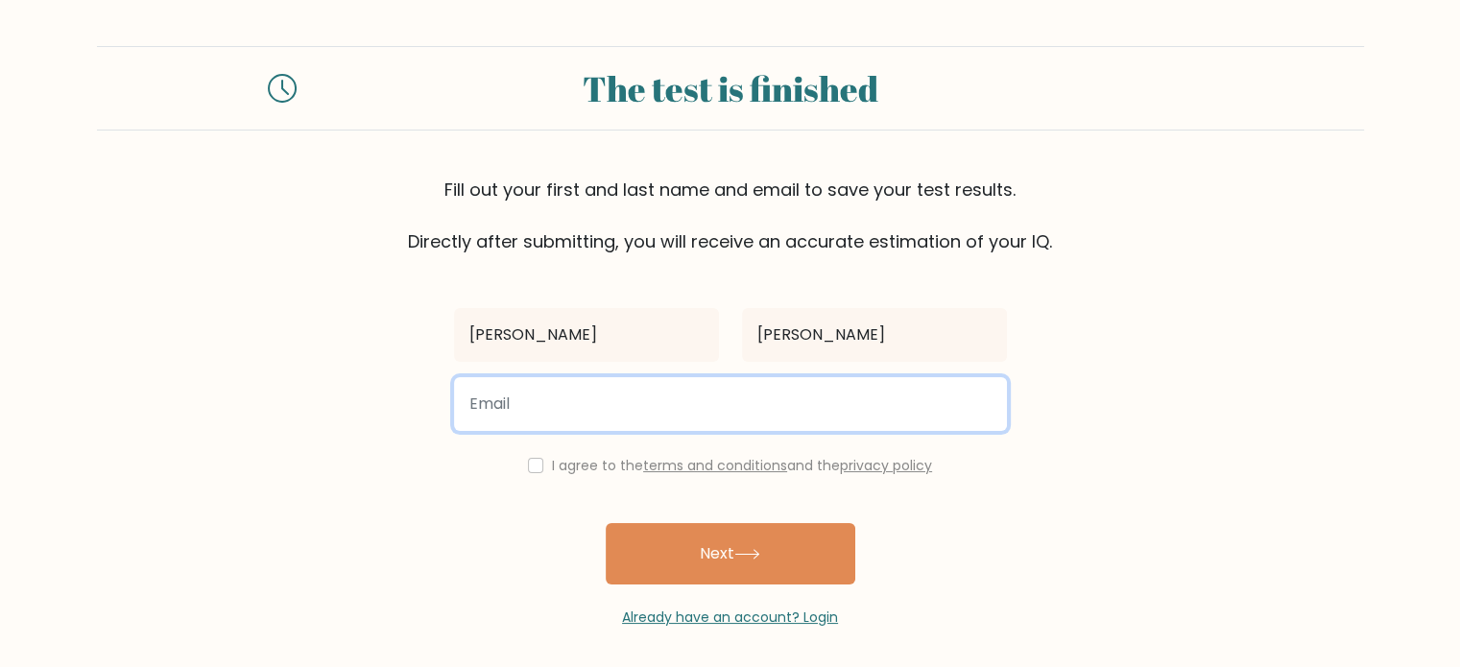
click at [688, 420] on input "email" at bounding box center [730, 404] width 553 height 54
type input "l"
type input "d"
click at [692, 426] on input "email" at bounding box center [730, 404] width 553 height 54
type input "davidedrmtw@gmail.com"
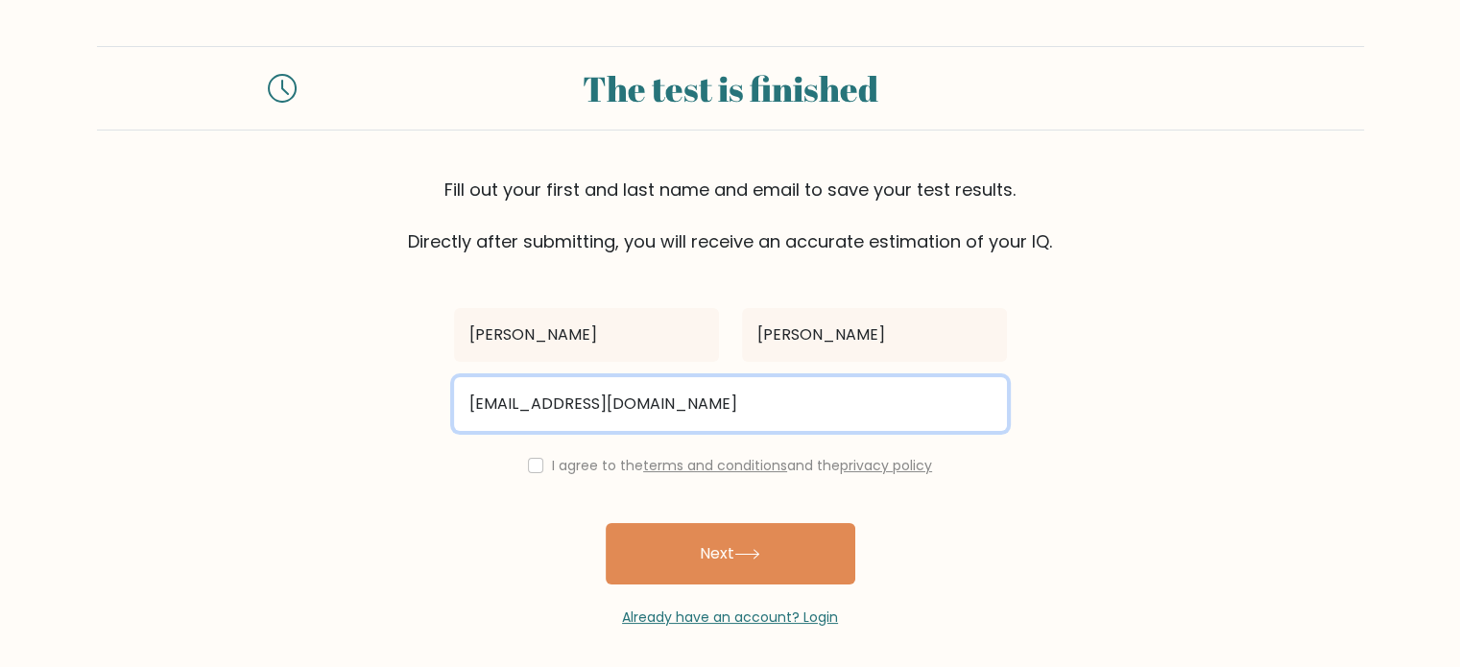
click at [606, 523] on button "Next" at bounding box center [731, 553] width 250 height 61
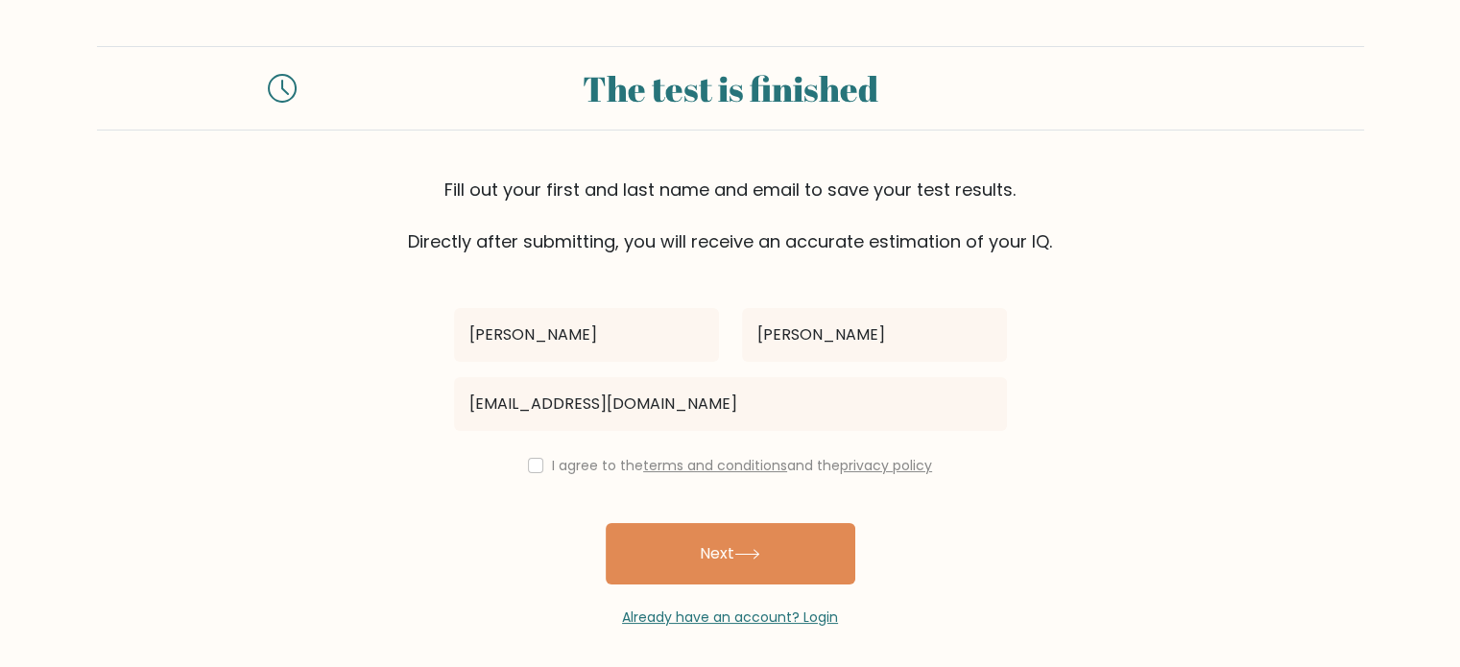
click at [541, 464] on div "I agree to the terms and conditions and the privacy policy" at bounding box center [730, 465] width 576 height 23
click at [531, 460] on input "checkbox" at bounding box center [535, 465] width 15 height 15
checkbox input "true"
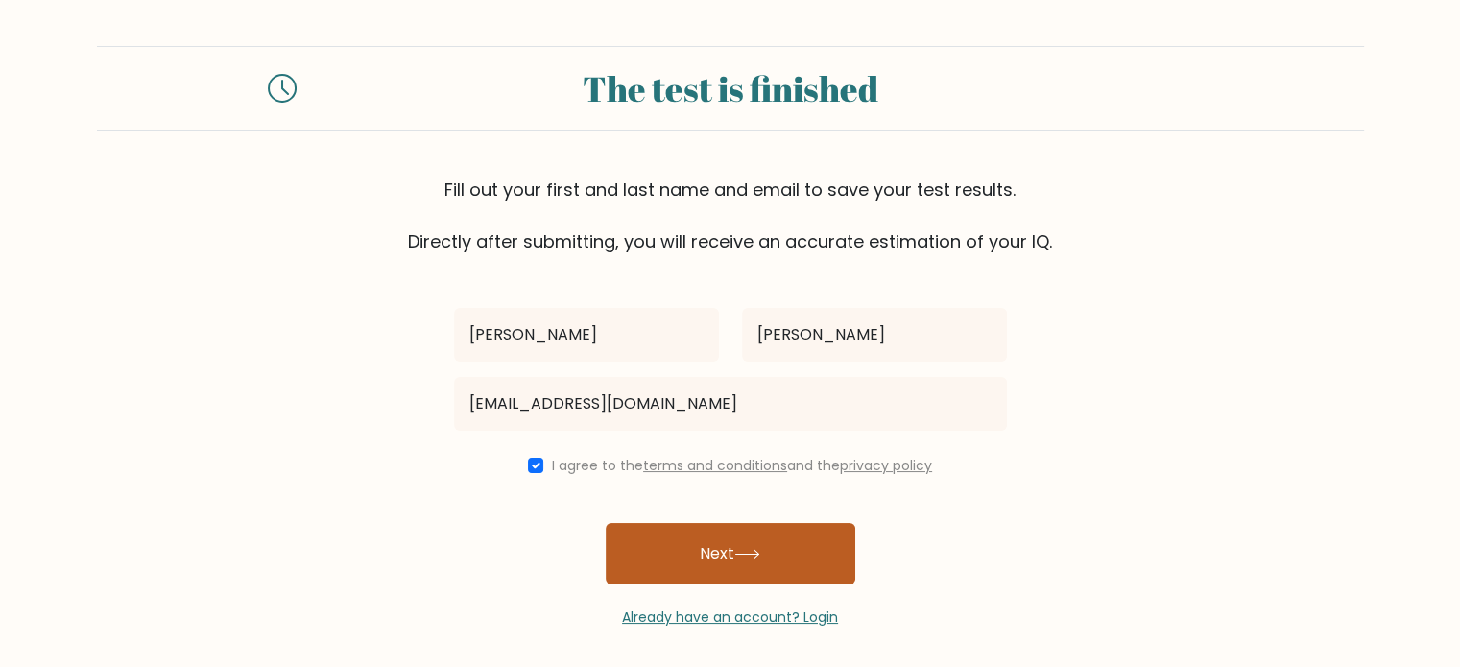
click at [658, 534] on button "Next" at bounding box center [731, 553] width 250 height 61
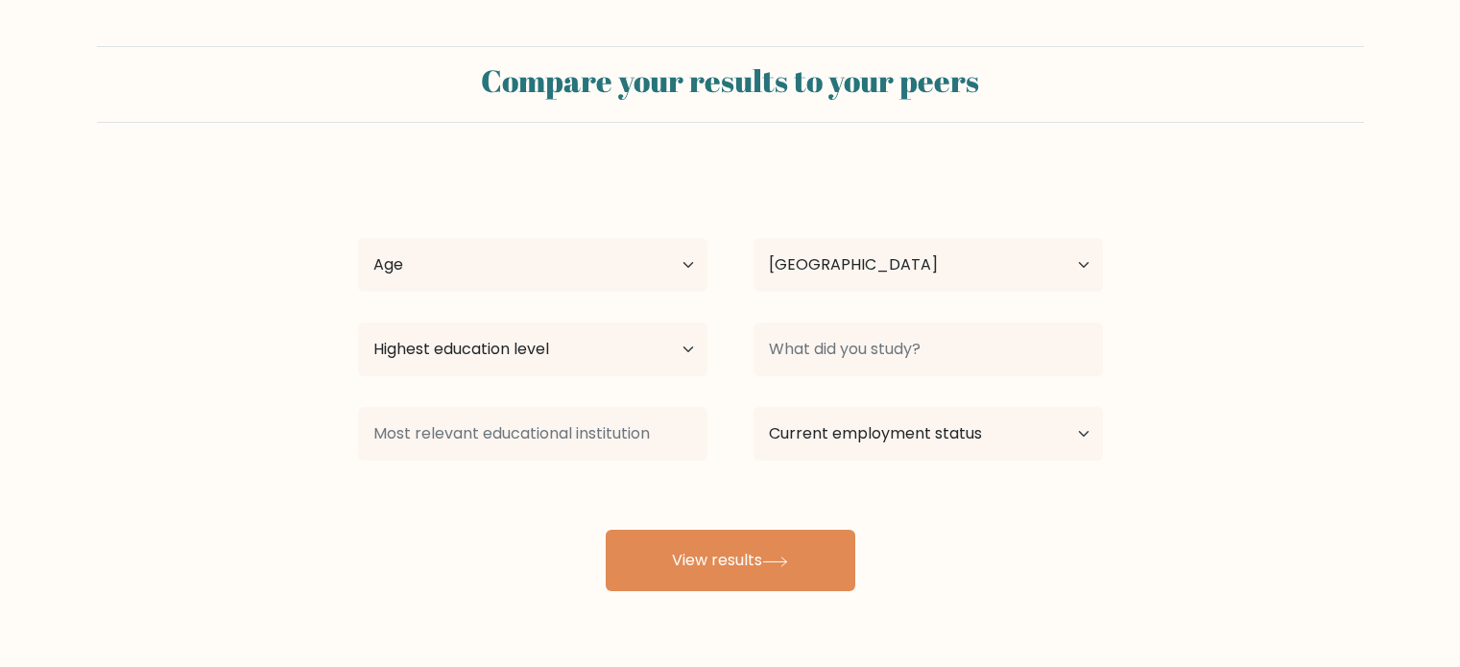
select select "EC"
click at [595, 260] on select "Age Under 18 years old 18-24 years old 25-34 years old 35-44 years old 45-54 ye…" at bounding box center [532, 265] width 349 height 54
select select "18_24"
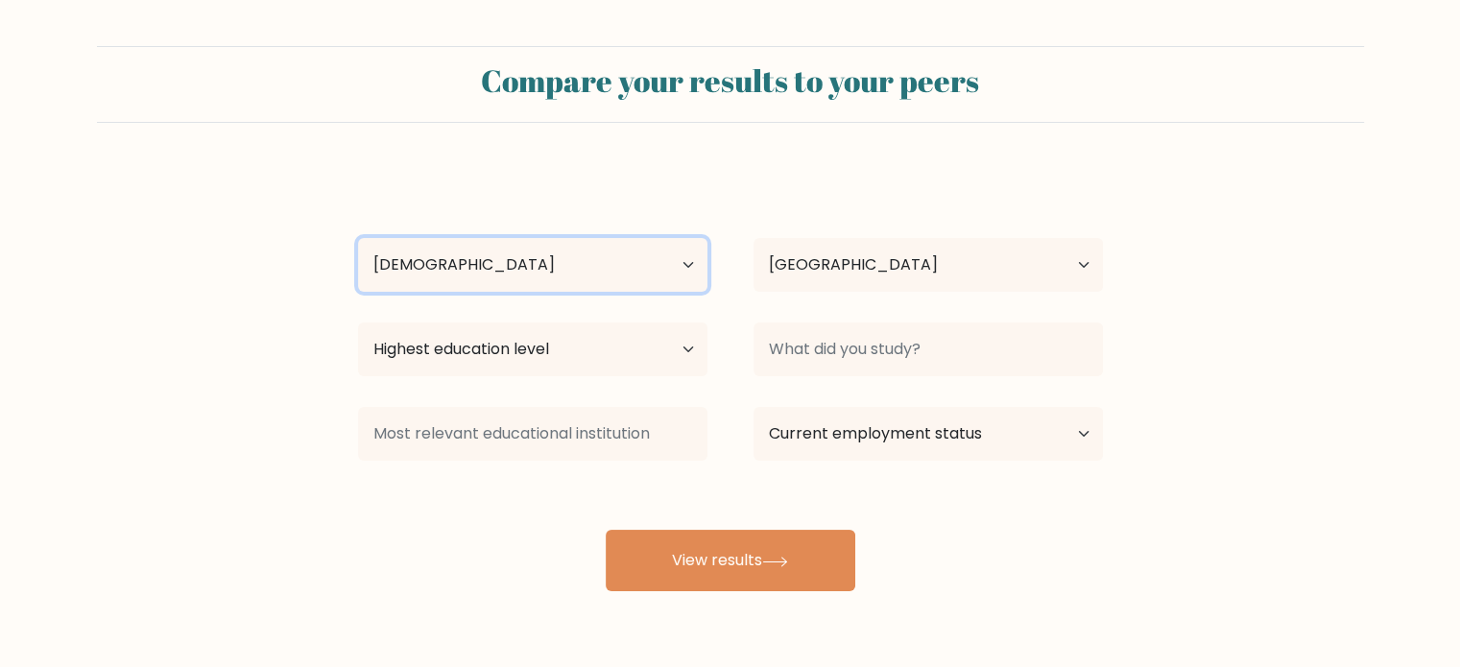
click at [358, 238] on select "Age Under 18 years old 18-24 years old 25-34 years old 35-44 years old 45-54 ye…" at bounding box center [532, 265] width 349 height 54
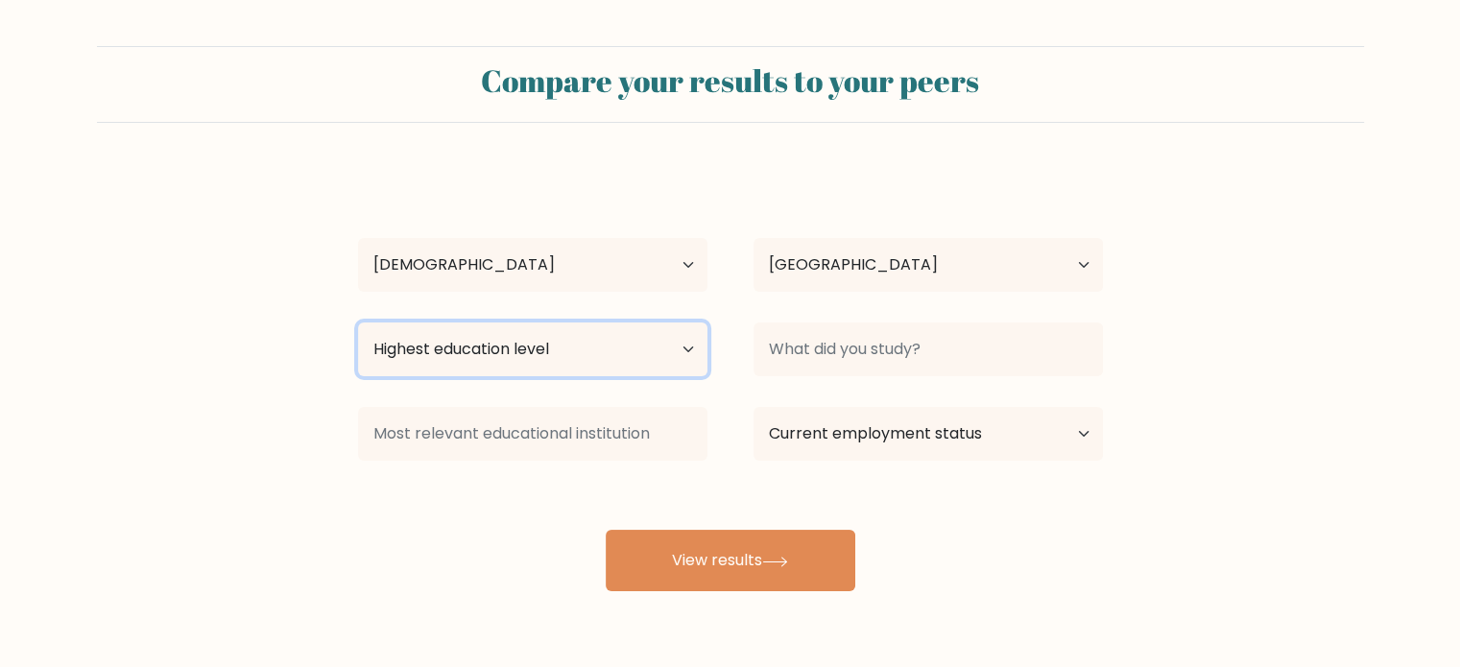
click at [585, 335] on select "Highest education level No schooling Primary Lower Secondary Upper Secondary Oc…" at bounding box center [532, 350] width 349 height 54
select select "bachelors_degree"
click at [358, 323] on select "Highest education level No schooling Primary Lower Secondary Upper Secondary Oc…" at bounding box center [532, 350] width 349 height 54
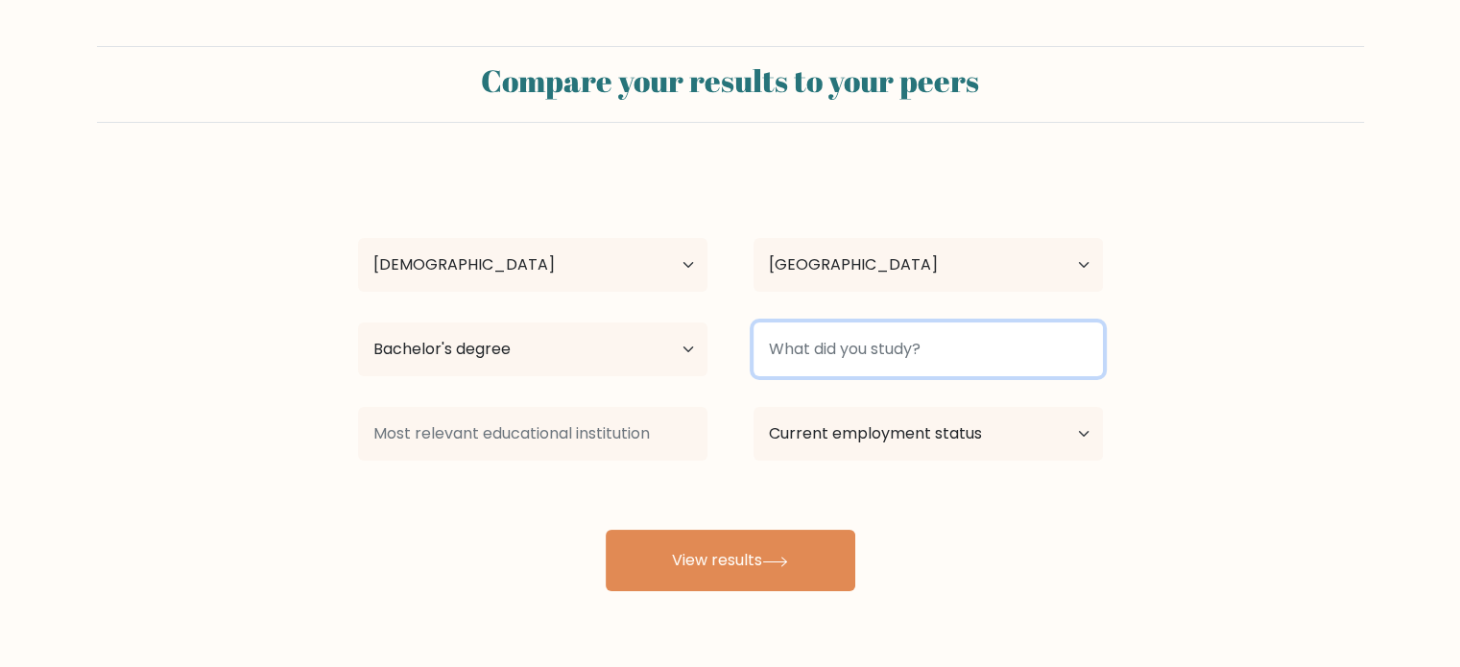
click at [900, 374] on input at bounding box center [927, 350] width 349 height 54
type input "school"
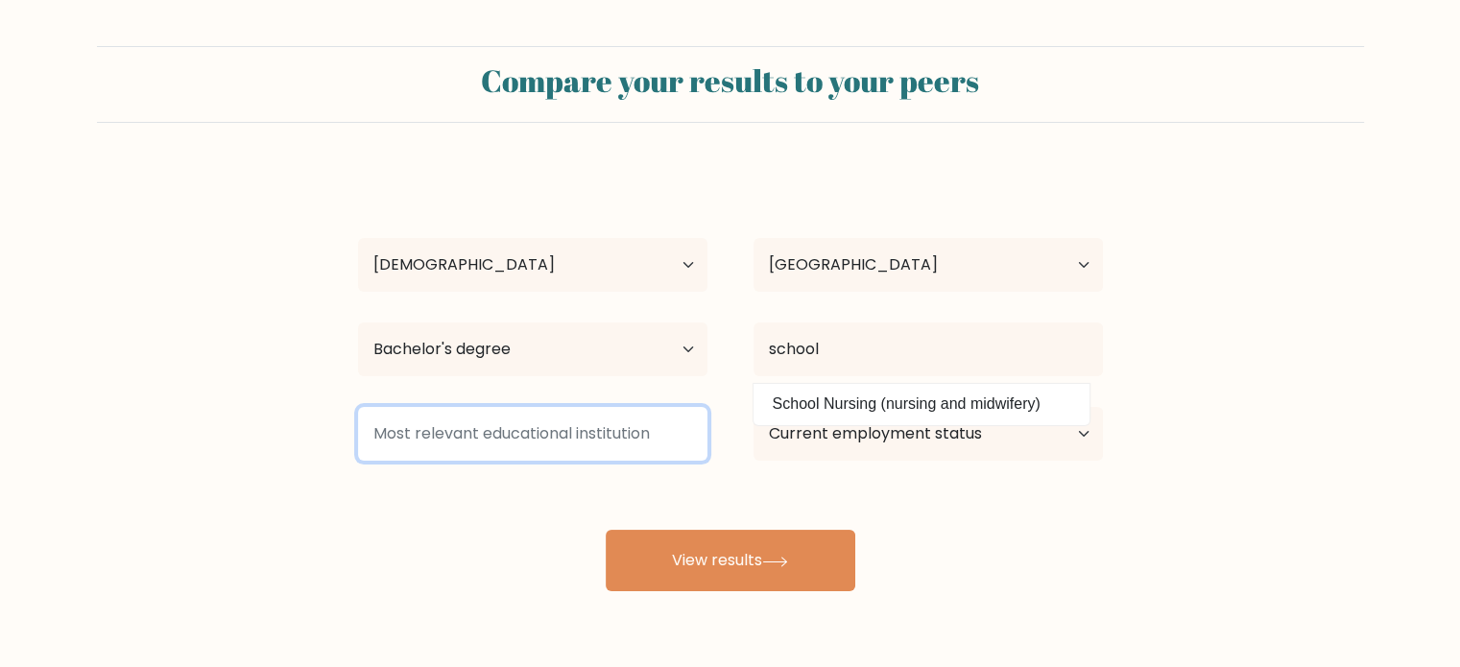
click at [564, 410] on input at bounding box center [532, 434] width 349 height 54
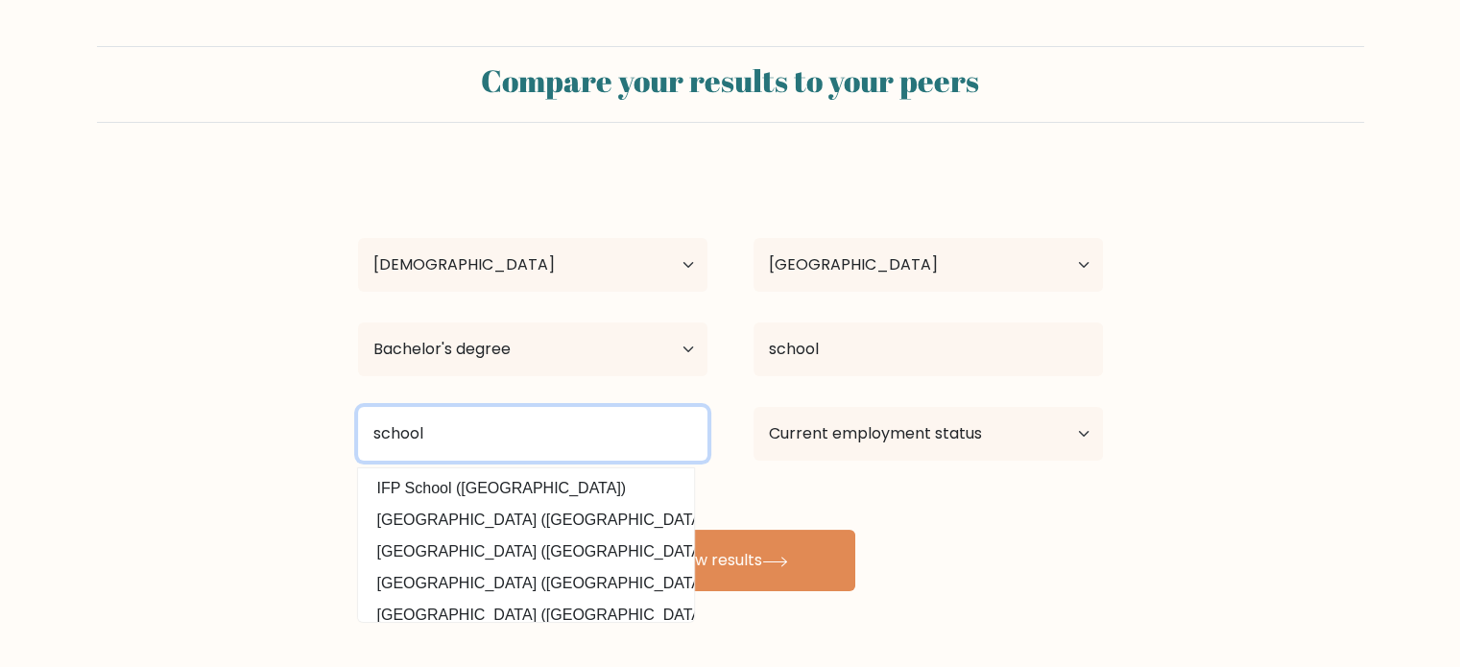
type input "school"
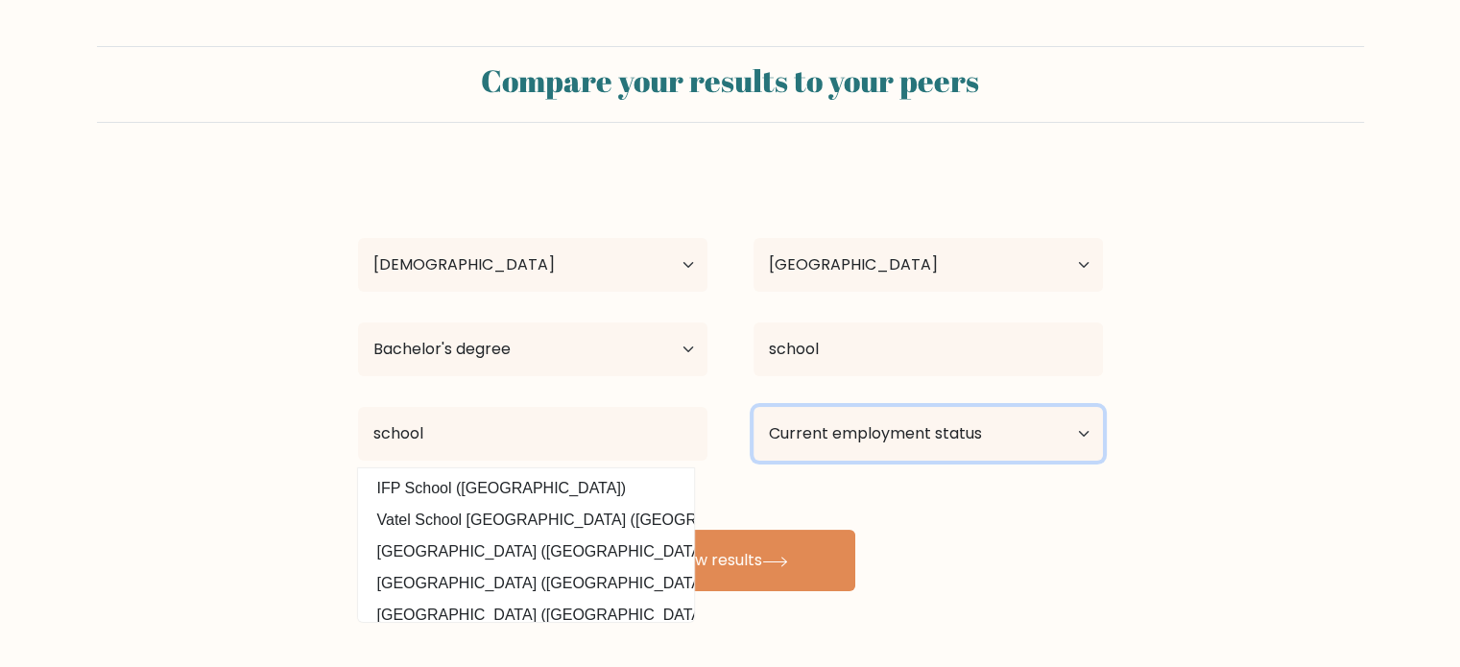
click at [1033, 421] on select "Current employment status Employed Student Retired Other / prefer not to answer" at bounding box center [927, 434] width 349 height 54
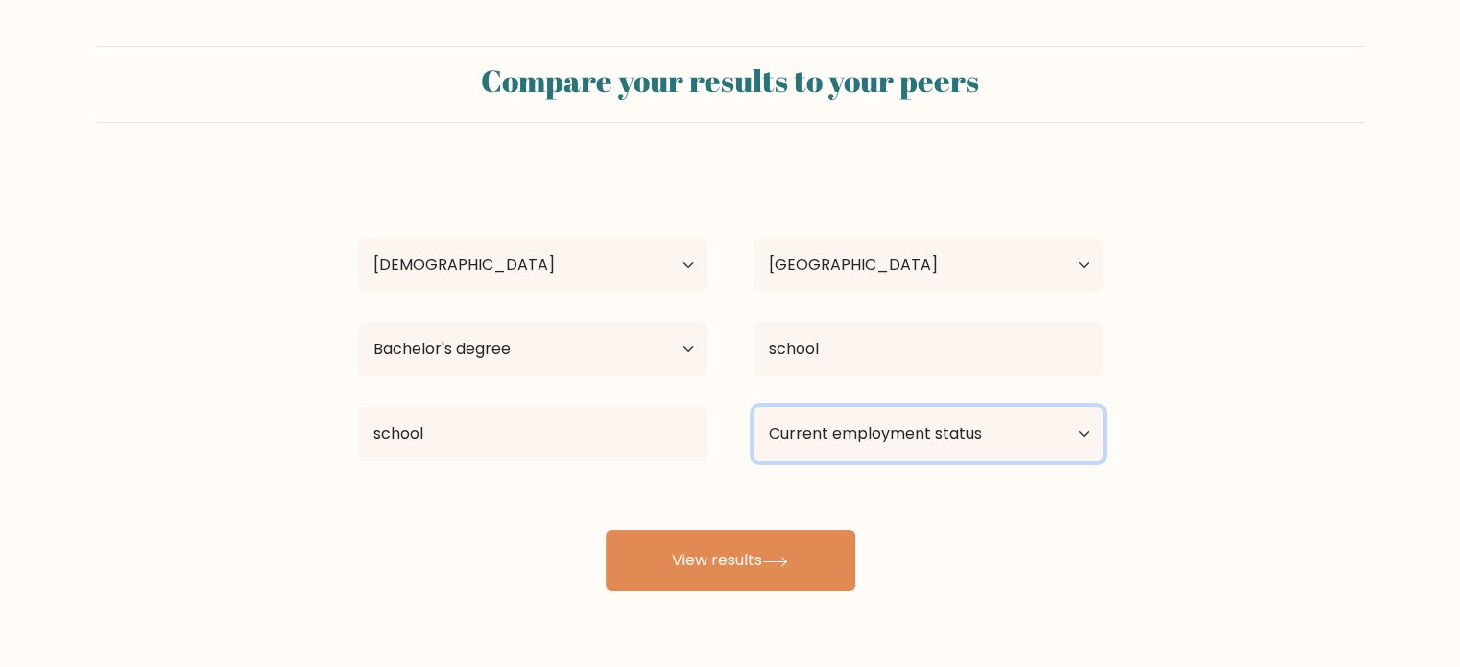
select select "student"
click at [753, 407] on select "Current employment status Employed Student Retired Other / prefer not to answer" at bounding box center [927, 434] width 349 height 54
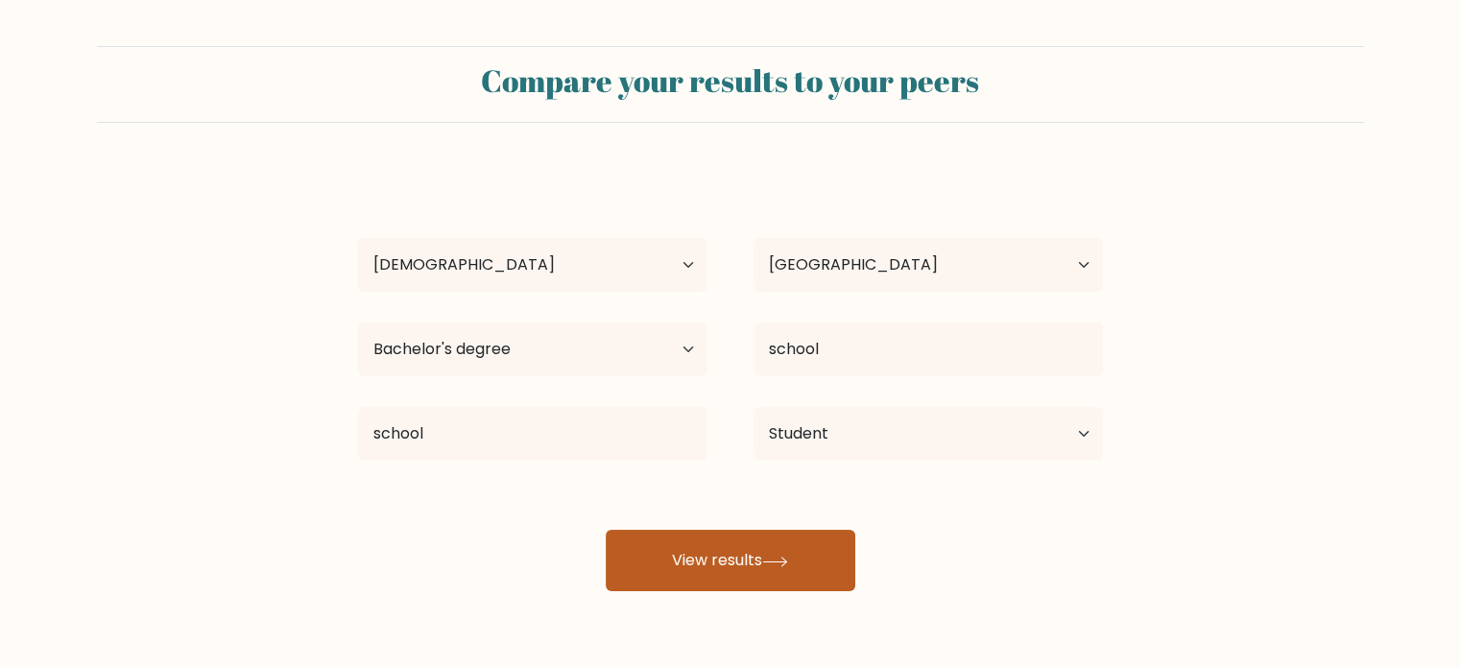
click at [850, 548] on button "View results" at bounding box center [731, 560] width 250 height 61
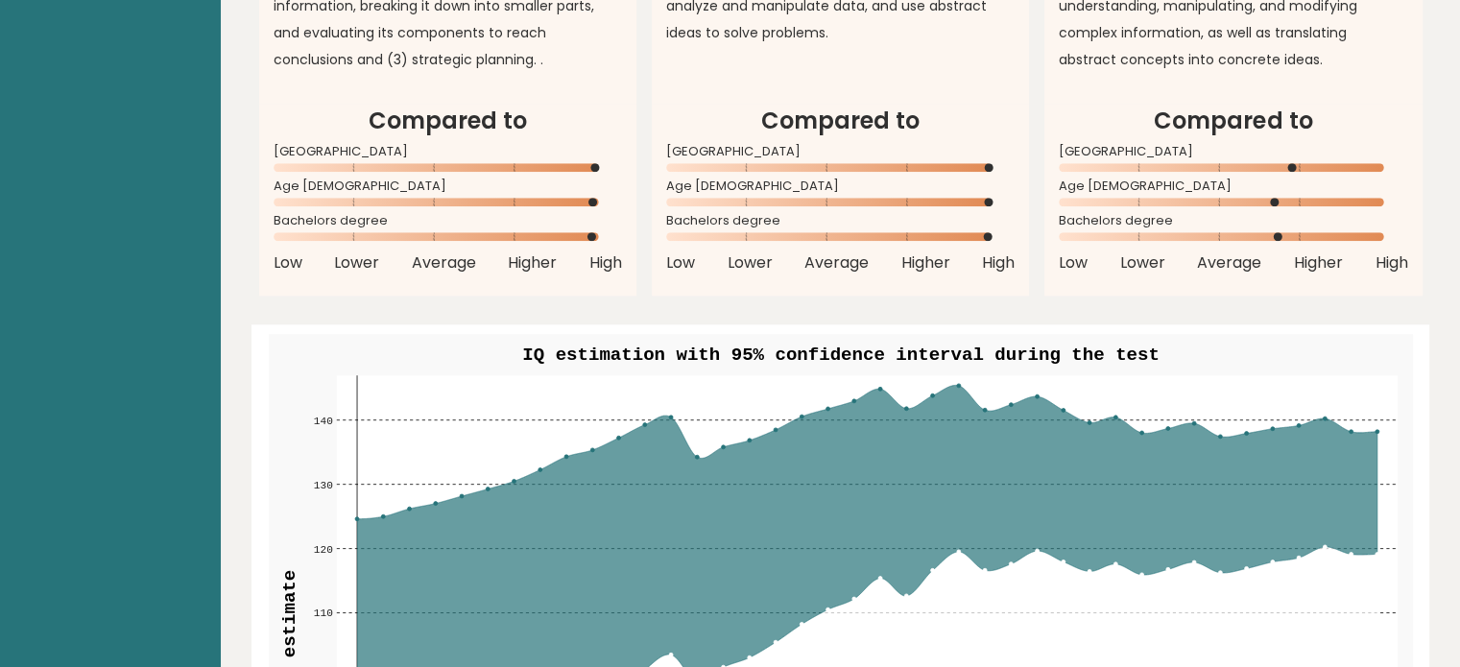
scroll to position [1920, 0]
